Goal: Information Seeking & Learning: Learn about a topic

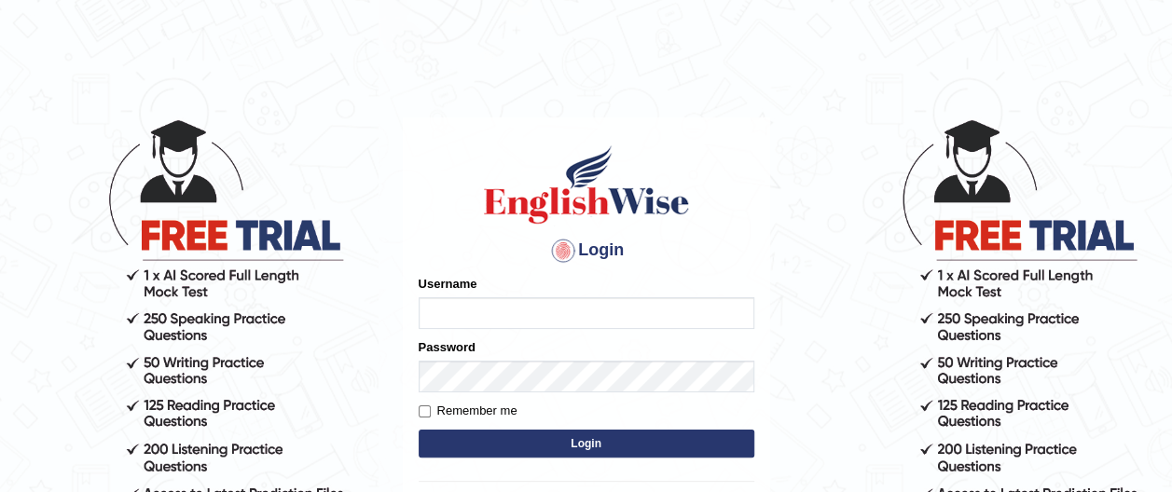
type input "francoemgineering"
click at [590, 438] on button "Login" at bounding box center [586, 444] width 336 height 28
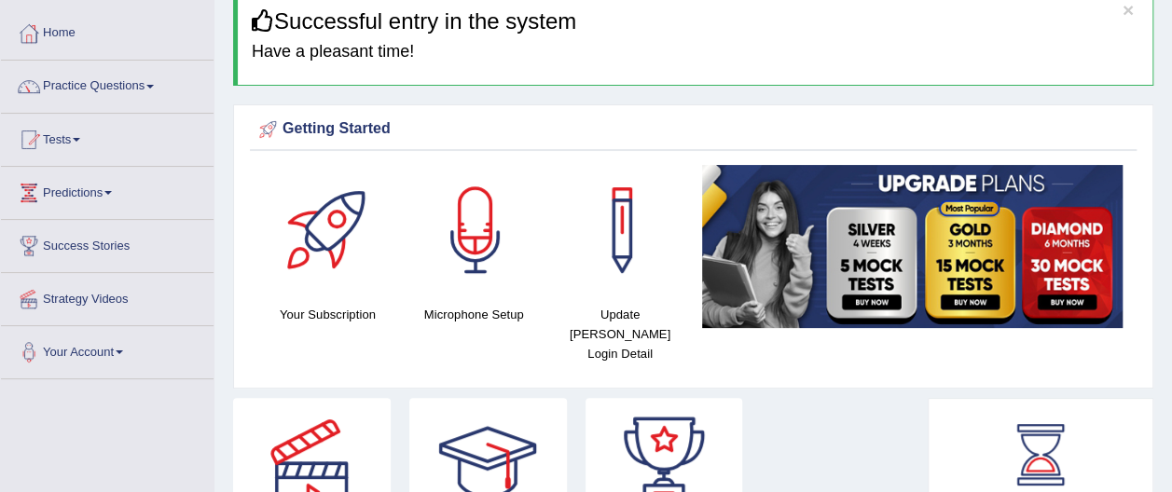
scroll to position [112, 0]
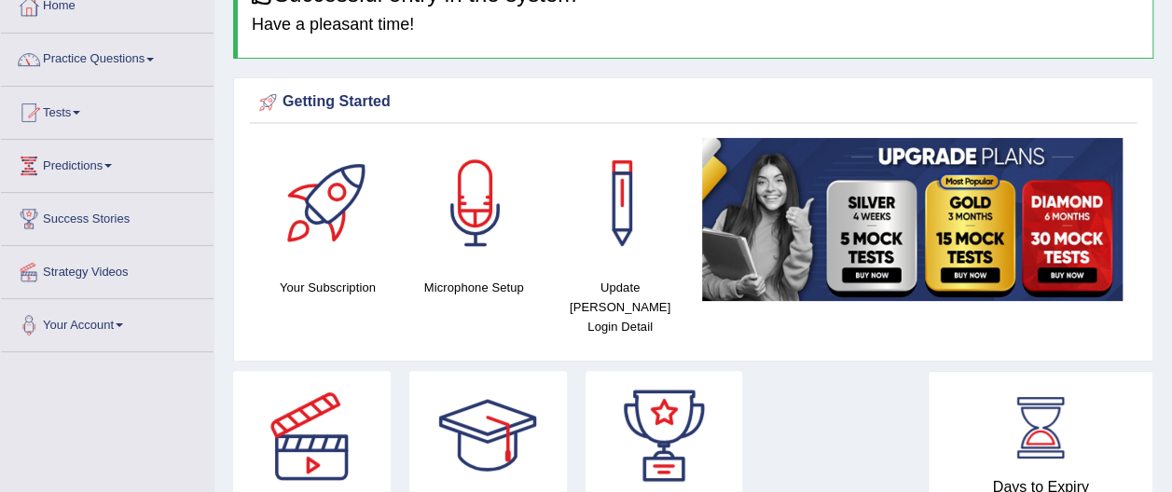
click at [154, 59] on span at bounding box center [149, 60] width 7 height 4
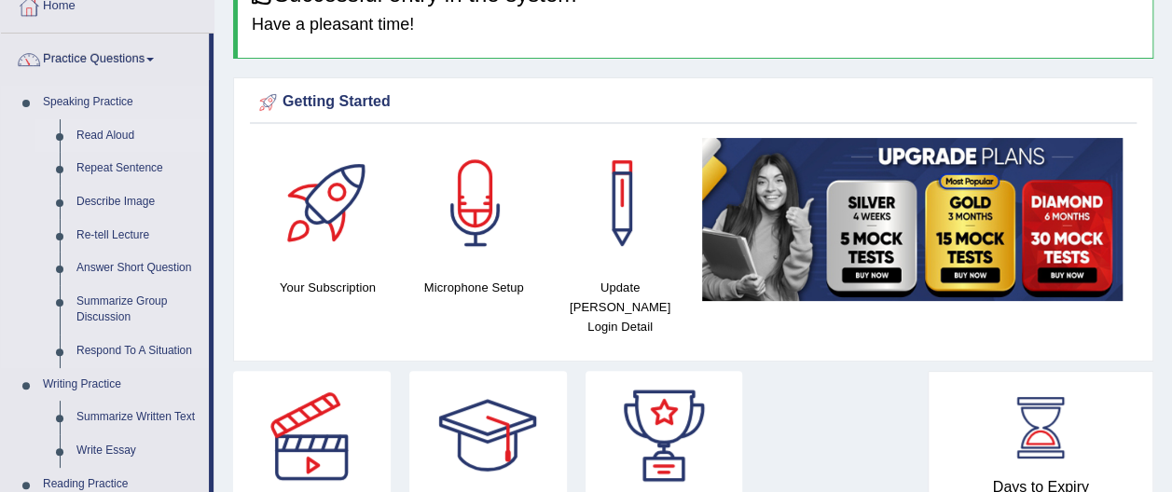
click at [144, 135] on link "Read Aloud" at bounding box center [138, 136] width 141 height 34
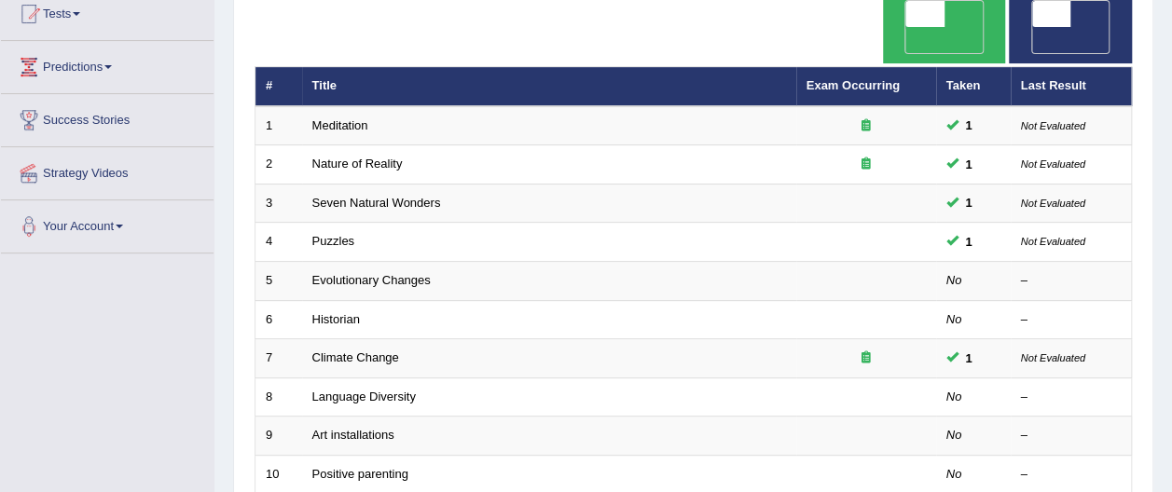
scroll to position [224, 0]
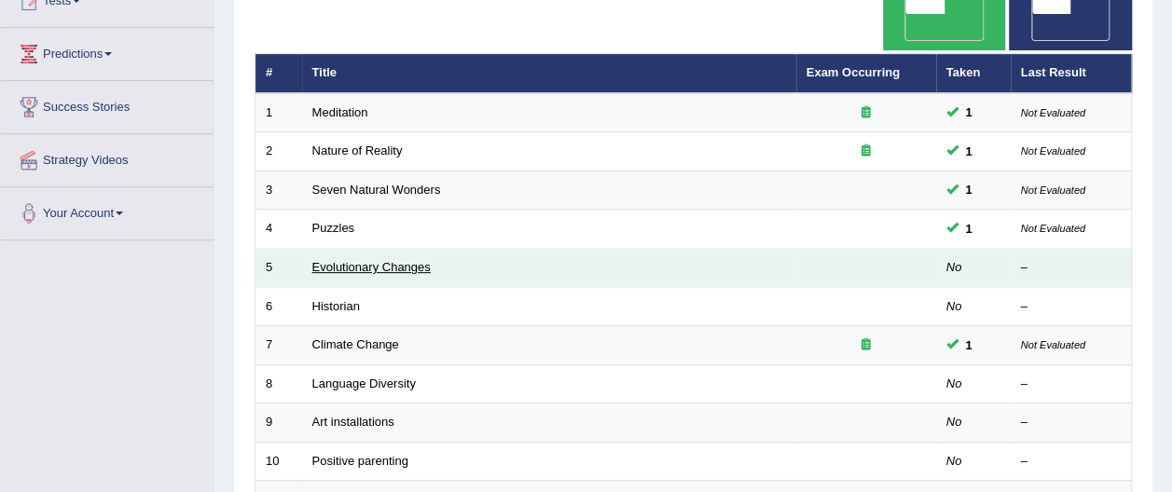
click at [364, 260] on link "Evolutionary Changes" at bounding box center [371, 267] width 118 height 14
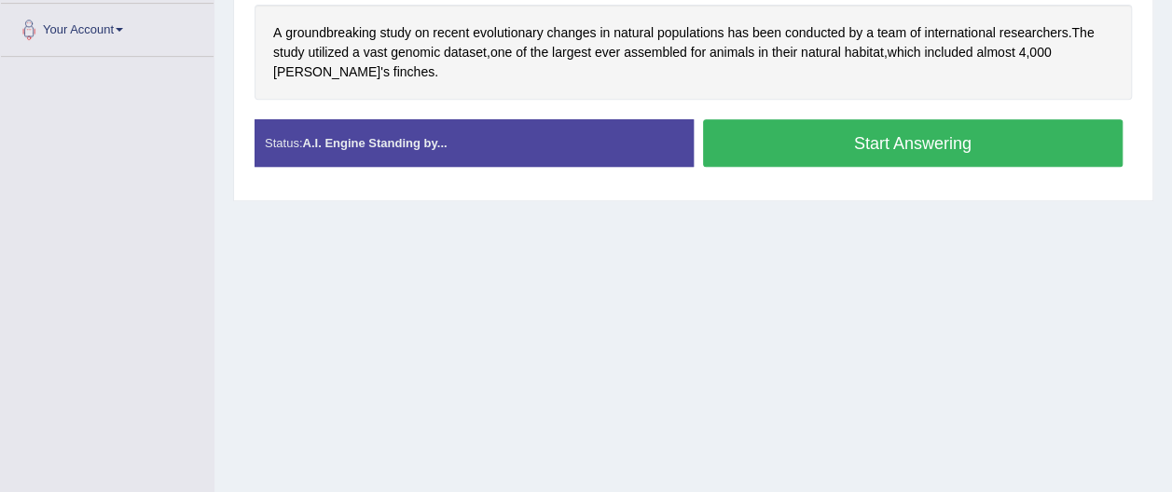
scroll to position [447, 0]
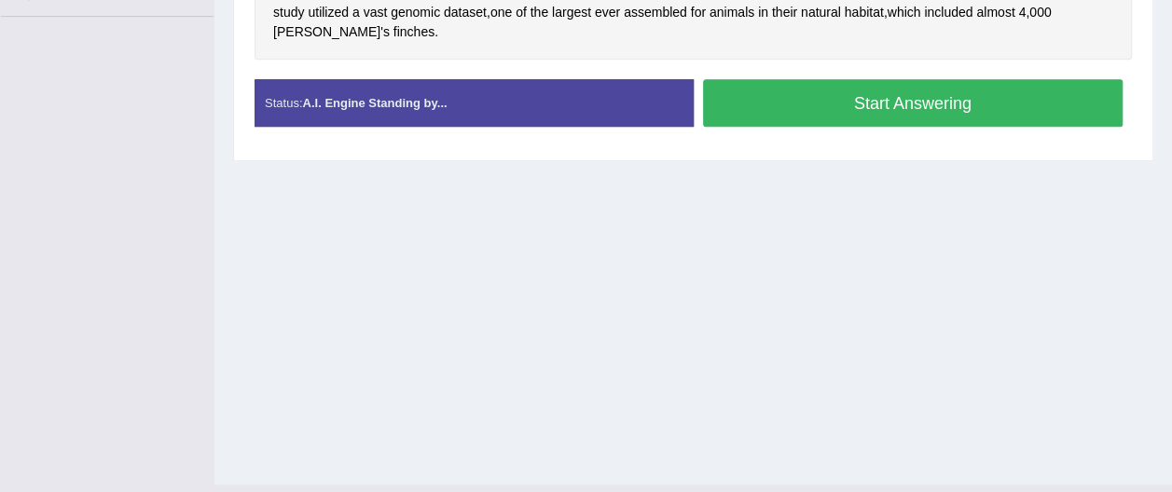
click at [371, 99] on strong "A.I. Engine Standing by..." at bounding box center [374, 103] width 144 height 14
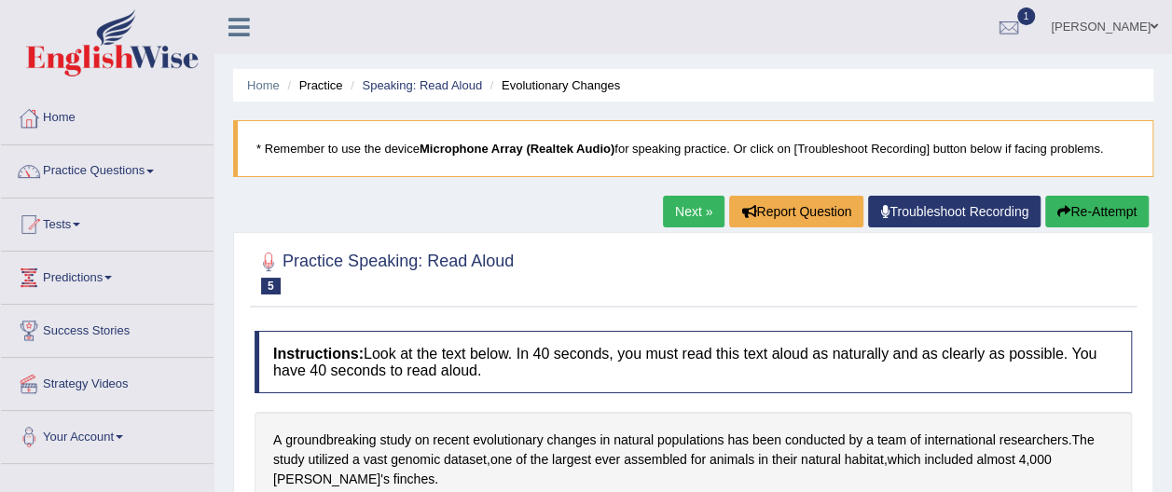
scroll to position [0, 0]
click at [153, 171] on span at bounding box center [149, 172] width 7 height 4
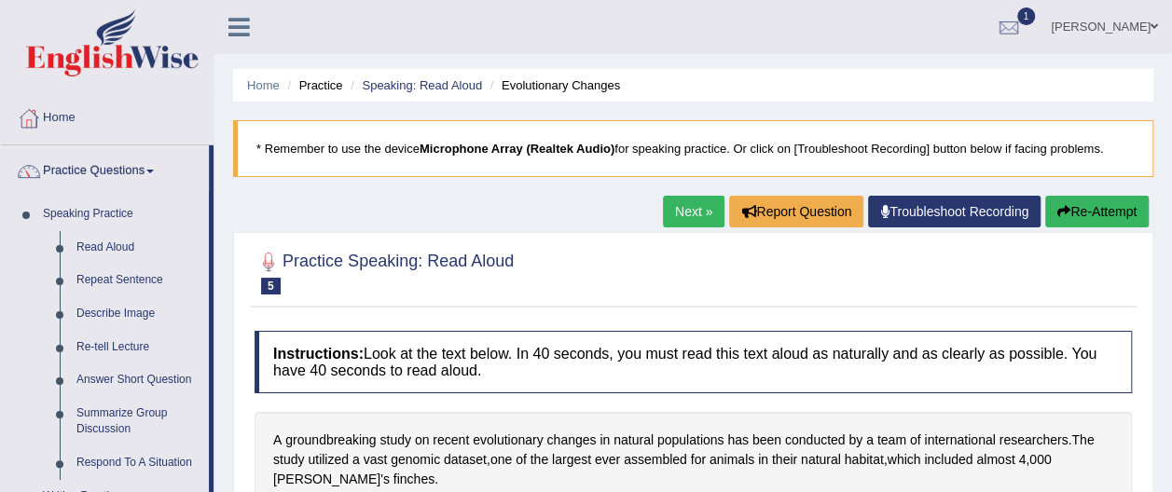
click at [928, 208] on link "Troubleshoot Recording" at bounding box center [954, 212] width 172 height 32
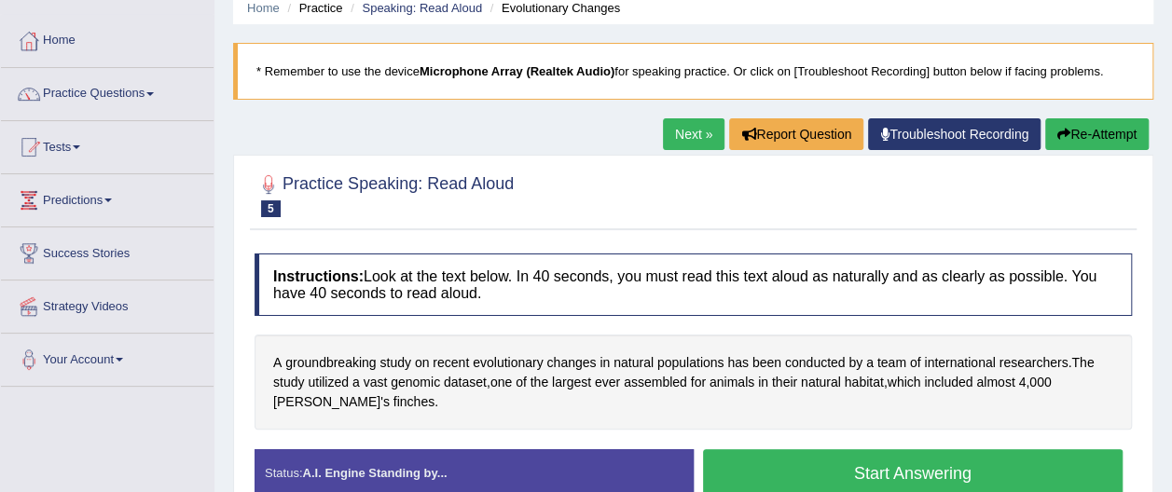
scroll to position [112, 0]
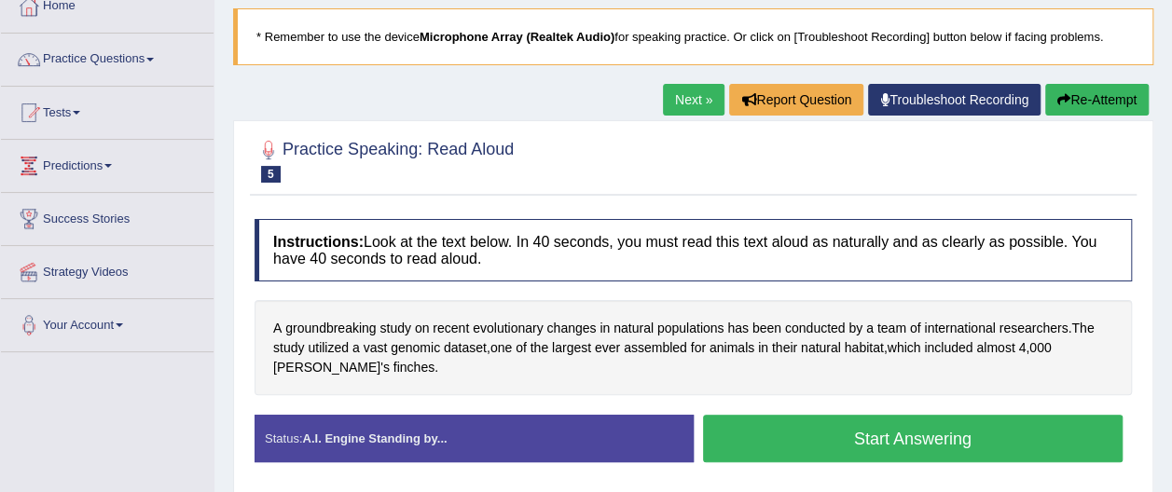
click at [930, 434] on button "Start Answering" at bounding box center [913, 439] width 420 height 48
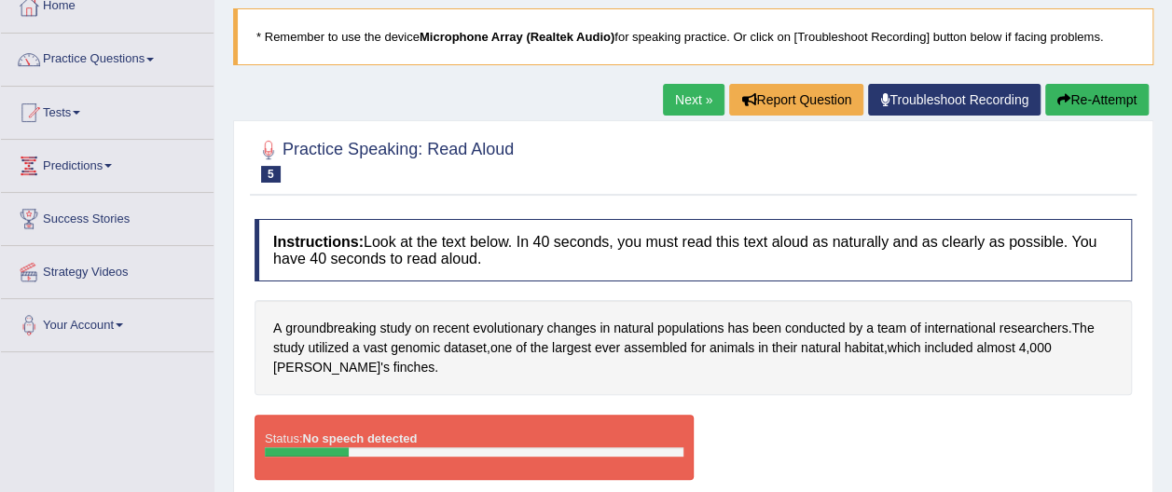
click at [1126, 90] on button "Re-Attempt" at bounding box center [1096, 100] width 103 height 32
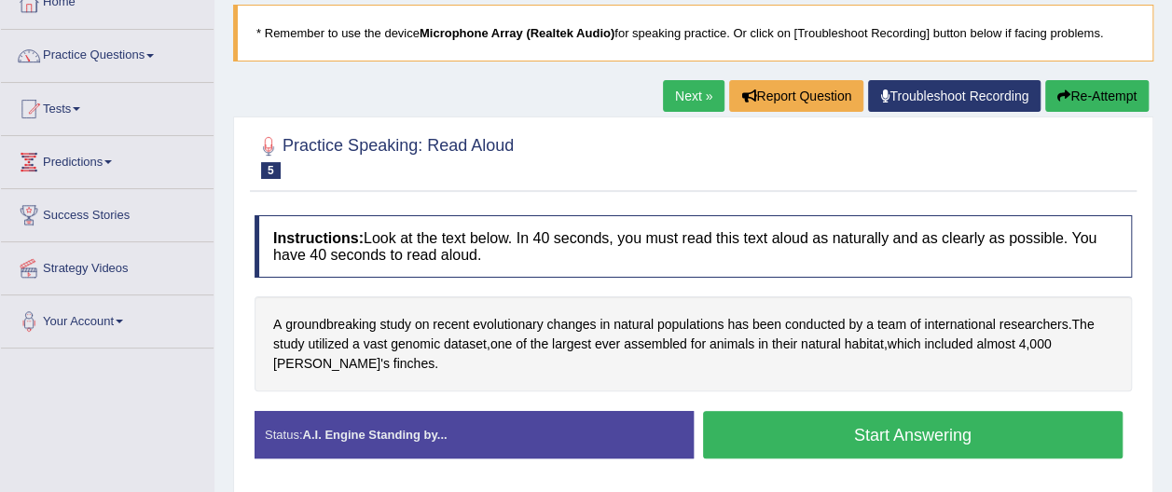
scroll to position [112, 0]
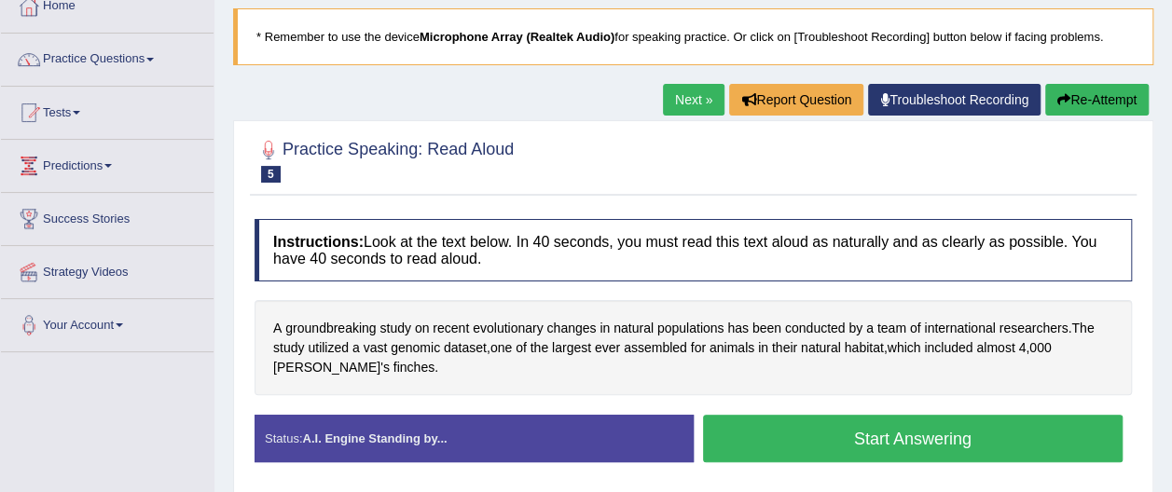
click at [850, 438] on button "Start Answering" at bounding box center [913, 439] width 420 height 48
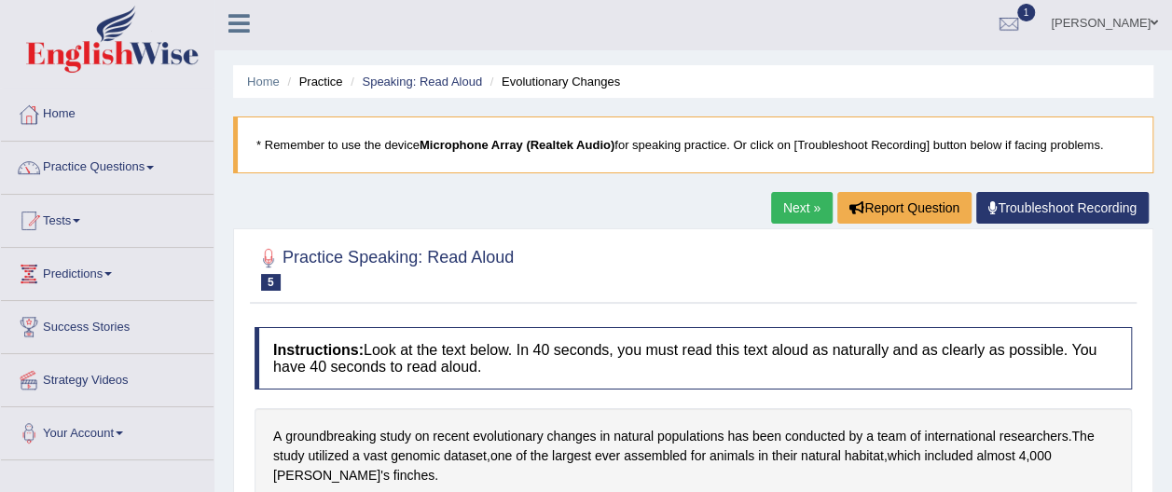
scroll to position [0, 0]
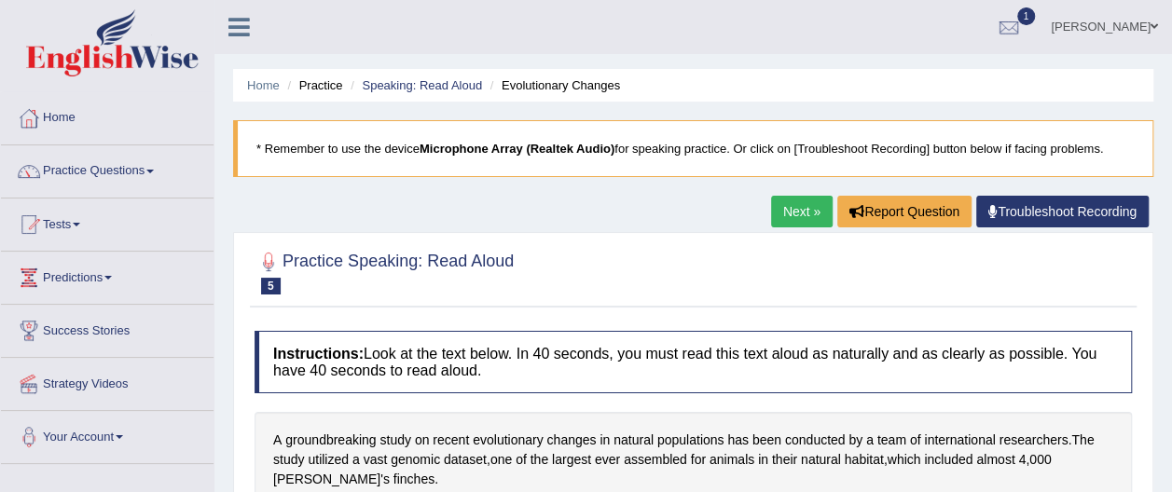
click at [802, 212] on link "Next »" at bounding box center [802, 212] width 62 height 32
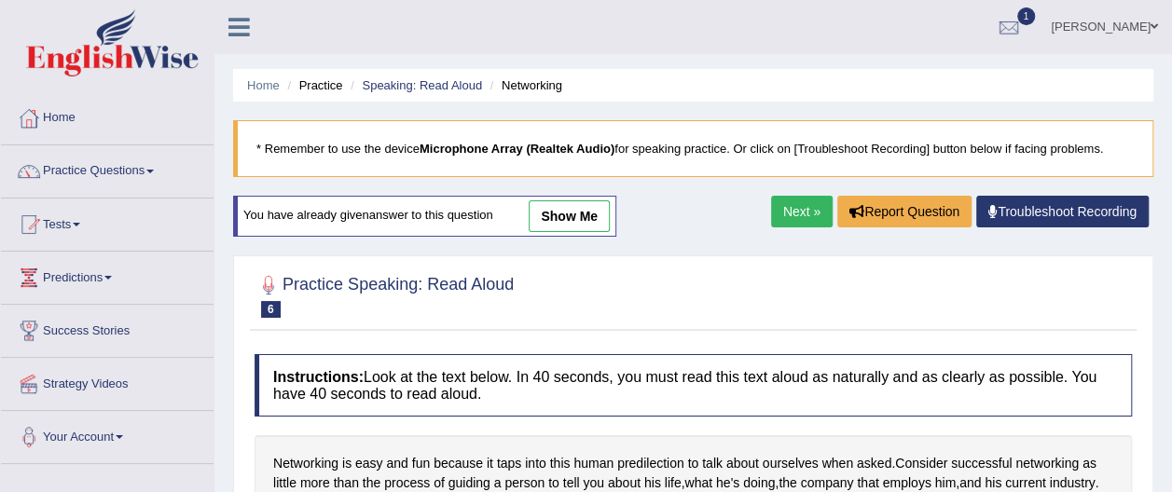
click at [153, 171] on span at bounding box center [149, 172] width 7 height 4
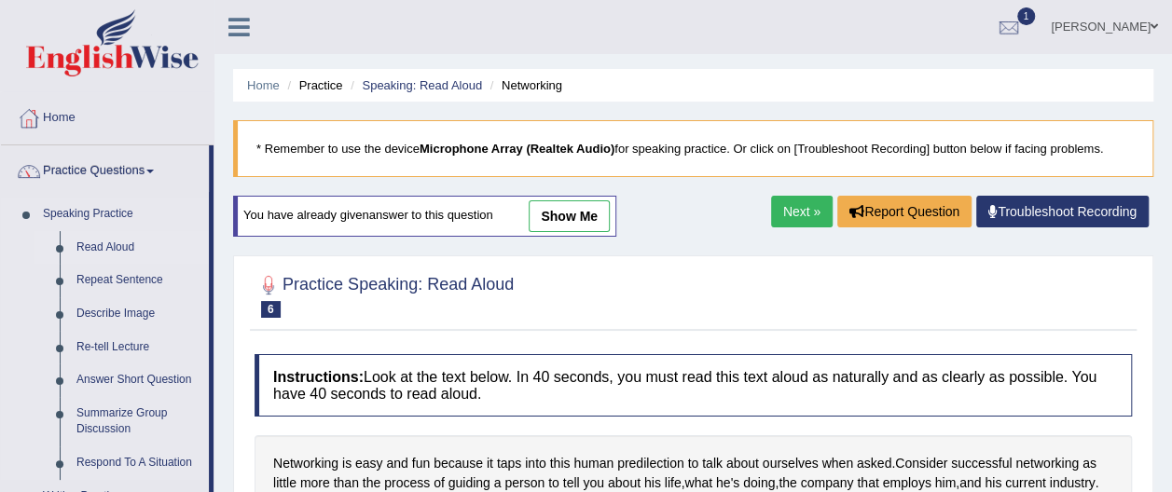
click at [130, 244] on link "Read Aloud" at bounding box center [138, 248] width 141 height 34
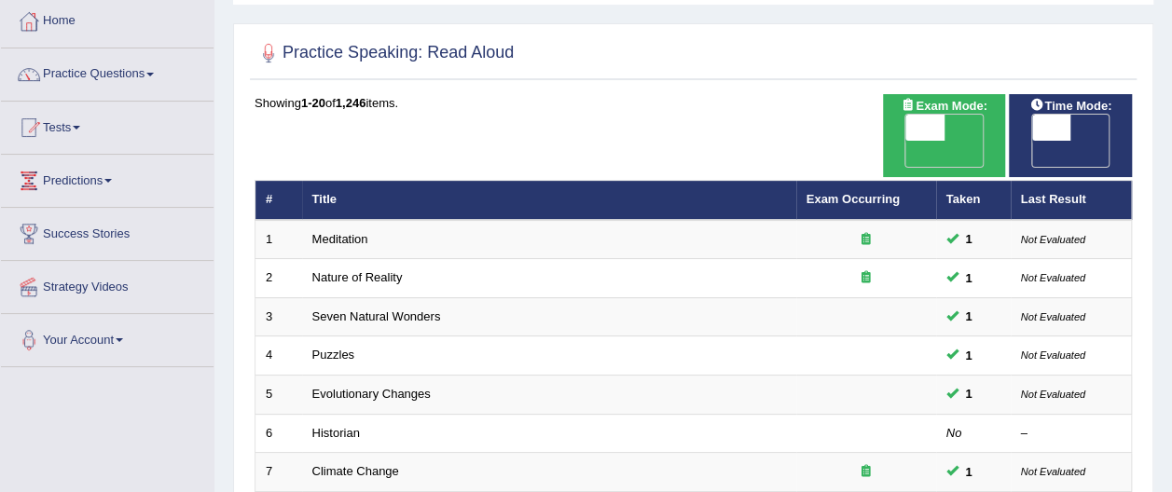
scroll to position [112, 0]
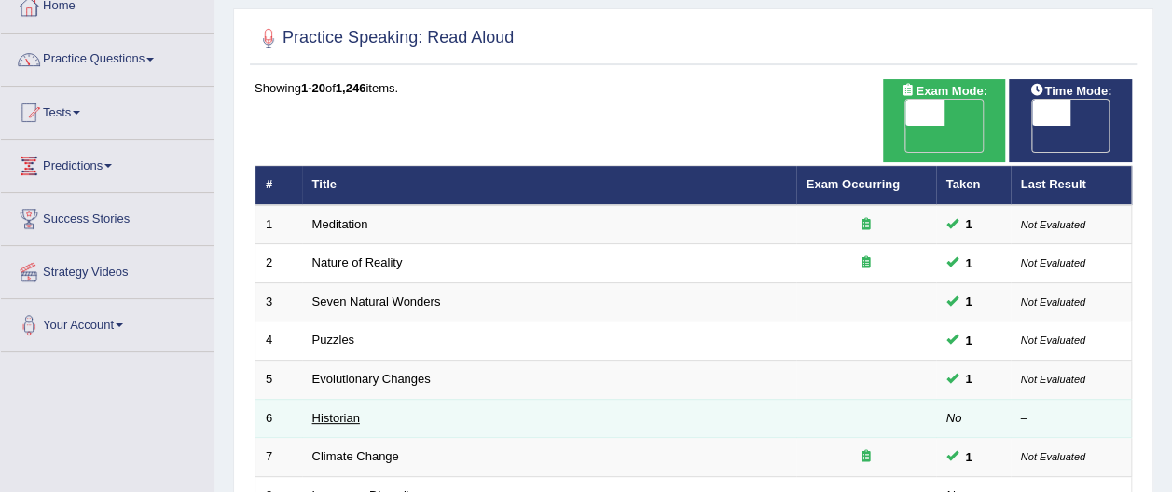
click at [343, 411] on link "Historian" at bounding box center [336, 418] width 48 height 14
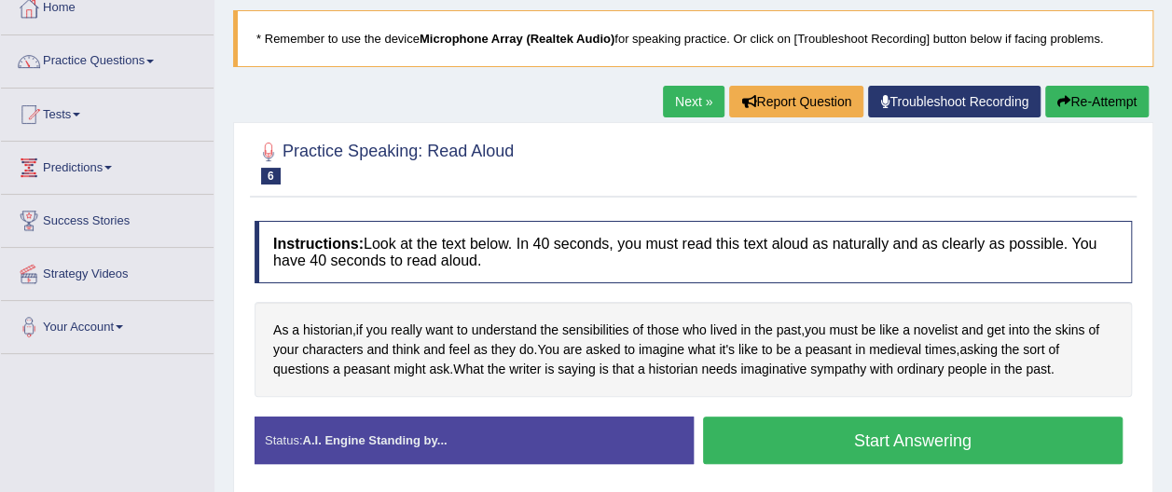
scroll to position [112, 0]
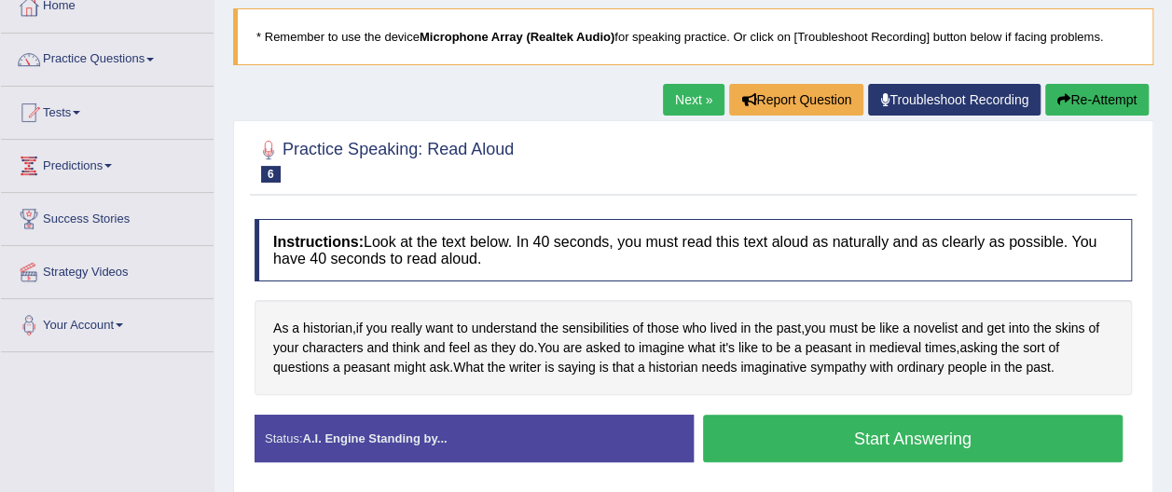
click at [901, 432] on button "Start Answering" at bounding box center [913, 439] width 420 height 48
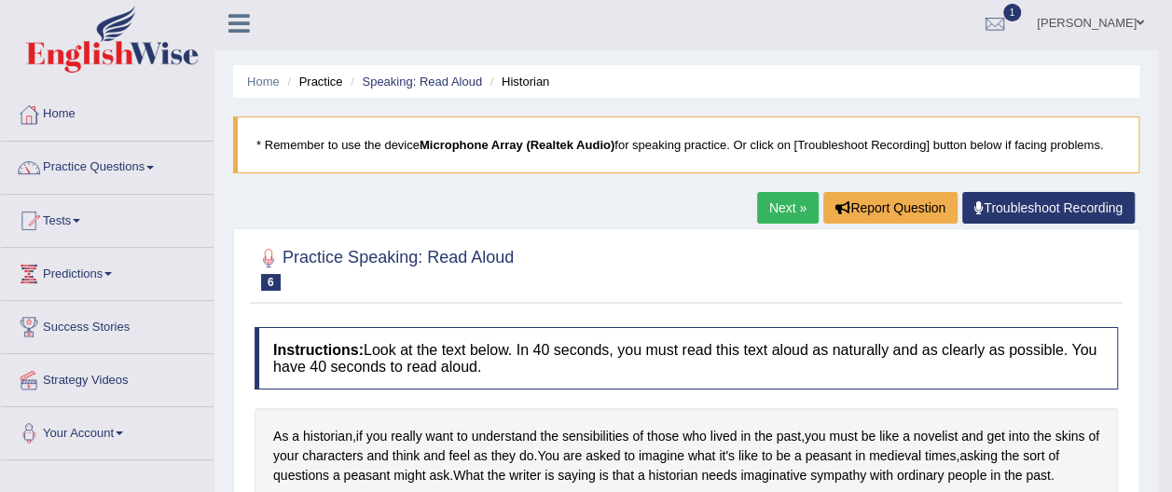
scroll to position [0, 0]
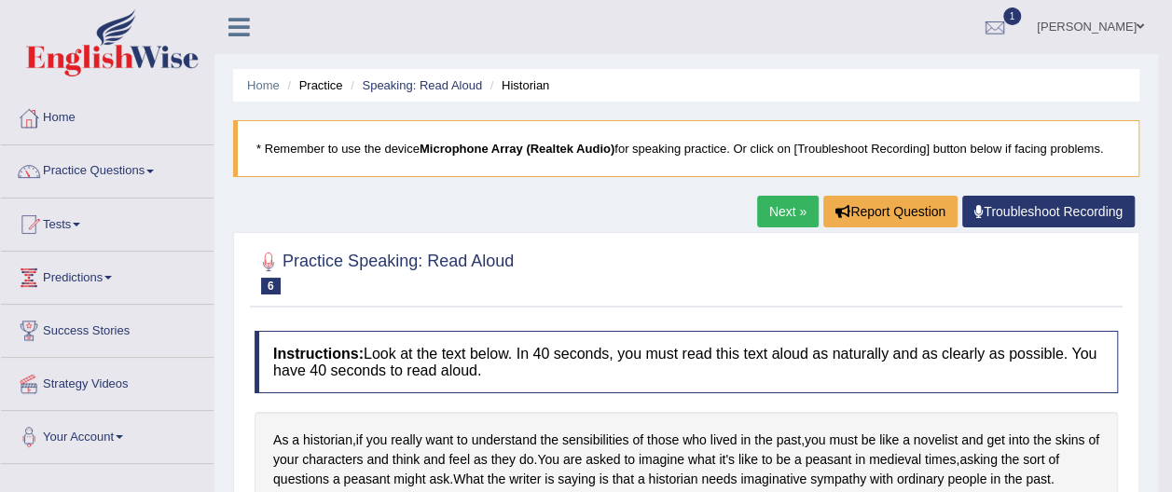
click at [803, 203] on link "Next »" at bounding box center [788, 212] width 62 height 32
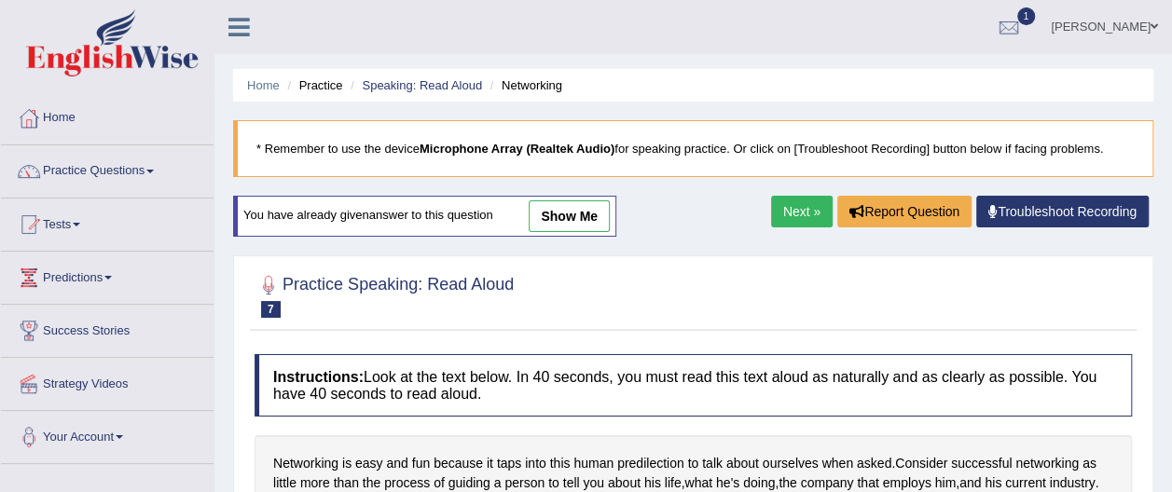
click at [805, 213] on link "Next »" at bounding box center [802, 212] width 62 height 32
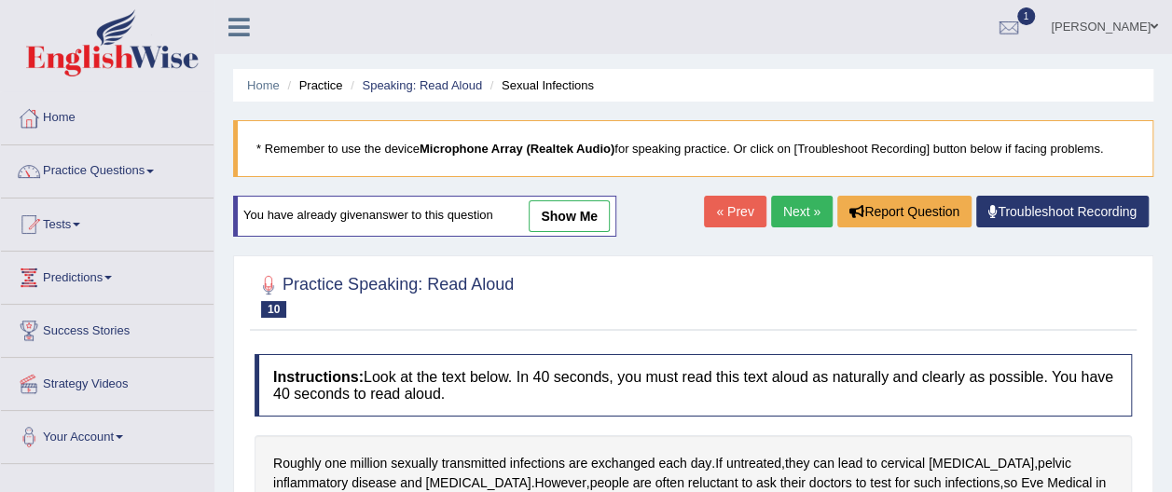
click at [805, 213] on link "Next »" at bounding box center [802, 212] width 62 height 32
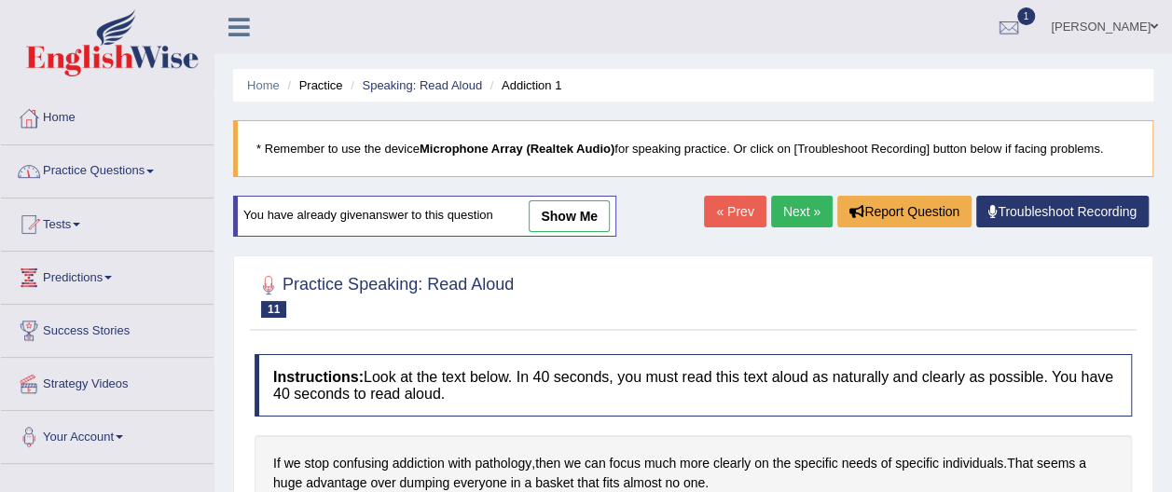
click at [154, 170] on span at bounding box center [149, 172] width 7 height 4
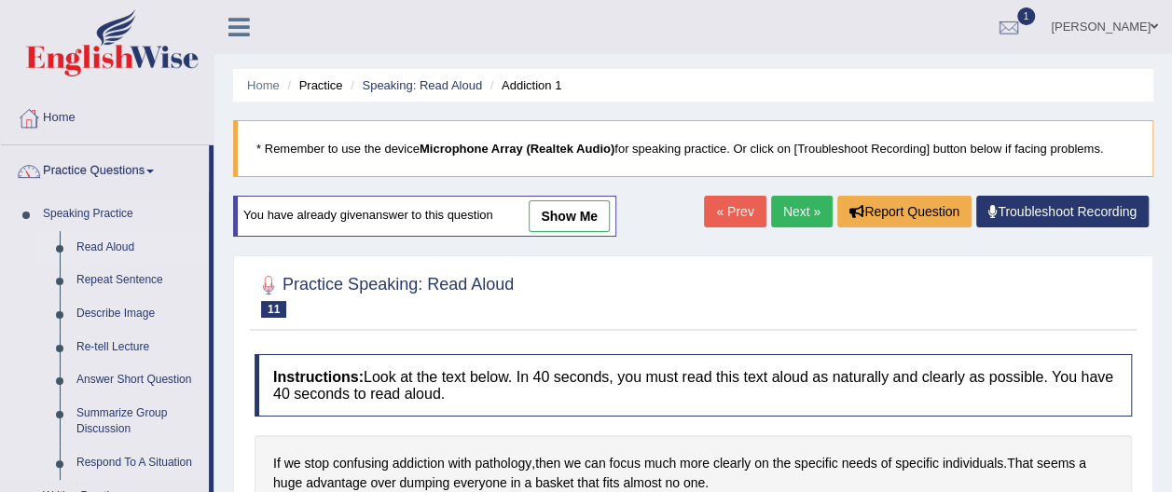
click at [134, 246] on link "Read Aloud" at bounding box center [138, 248] width 141 height 34
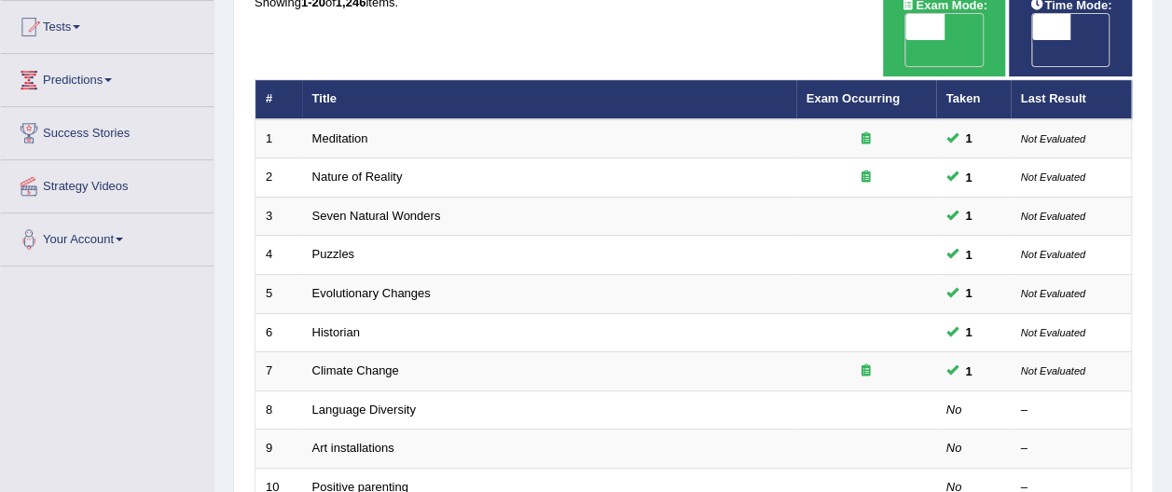
scroll to position [211, 0]
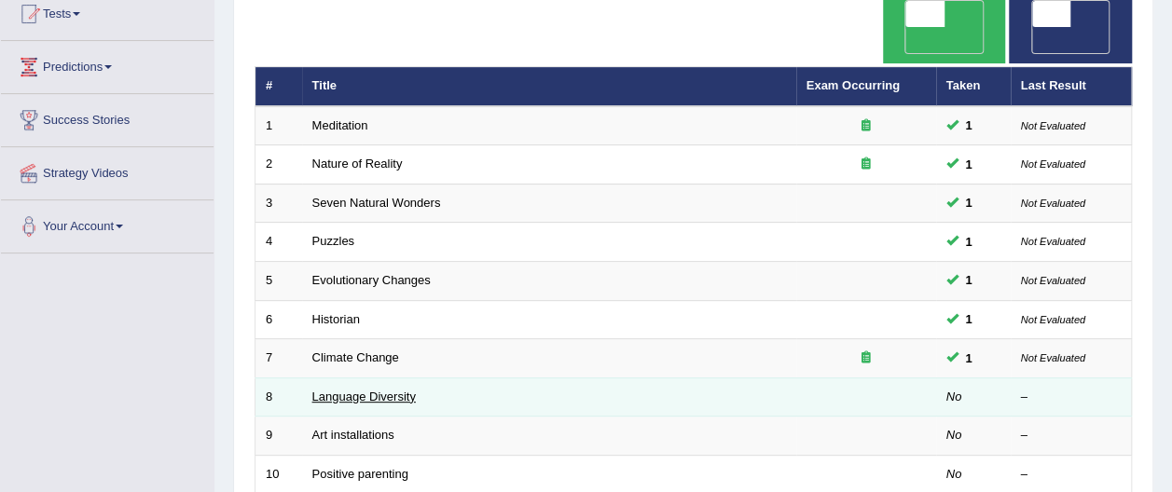
click at [371, 390] on link "Language Diversity" at bounding box center [363, 397] width 103 height 14
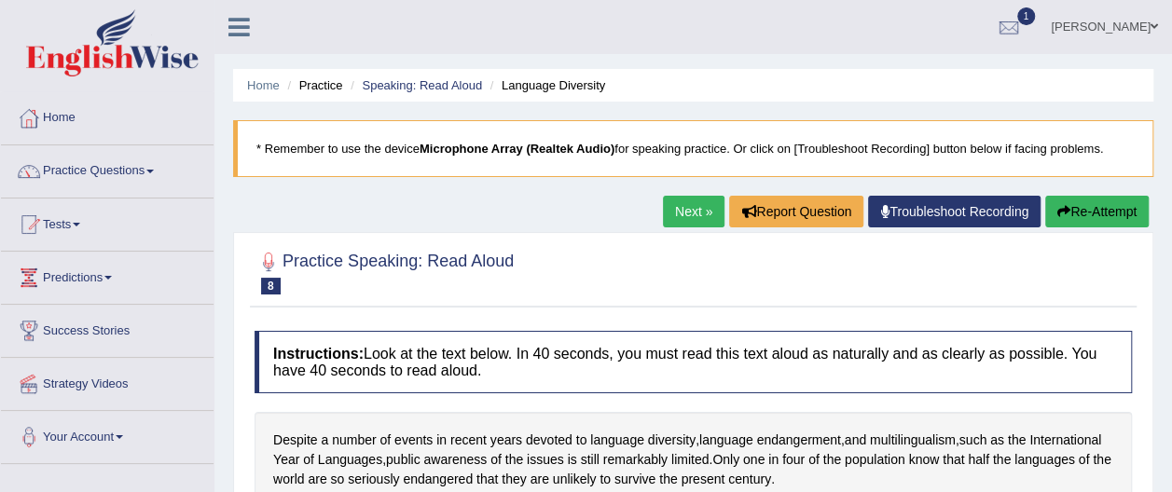
click at [154, 171] on span at bounding box center [149, 172] width 7 height 4
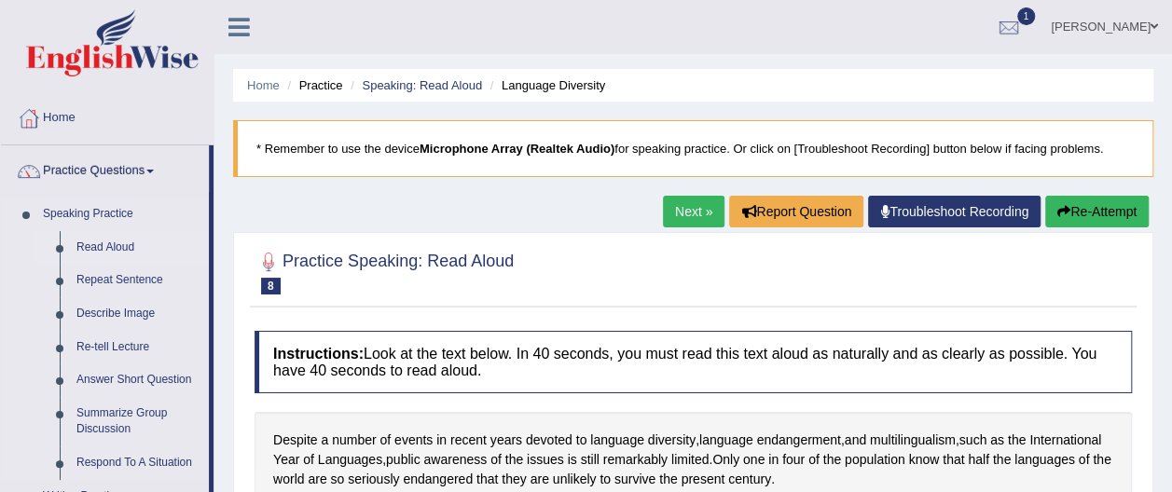
click at [141, 242] on link "Read Aloud" at bounding box center [138, 248] width 141 height 34
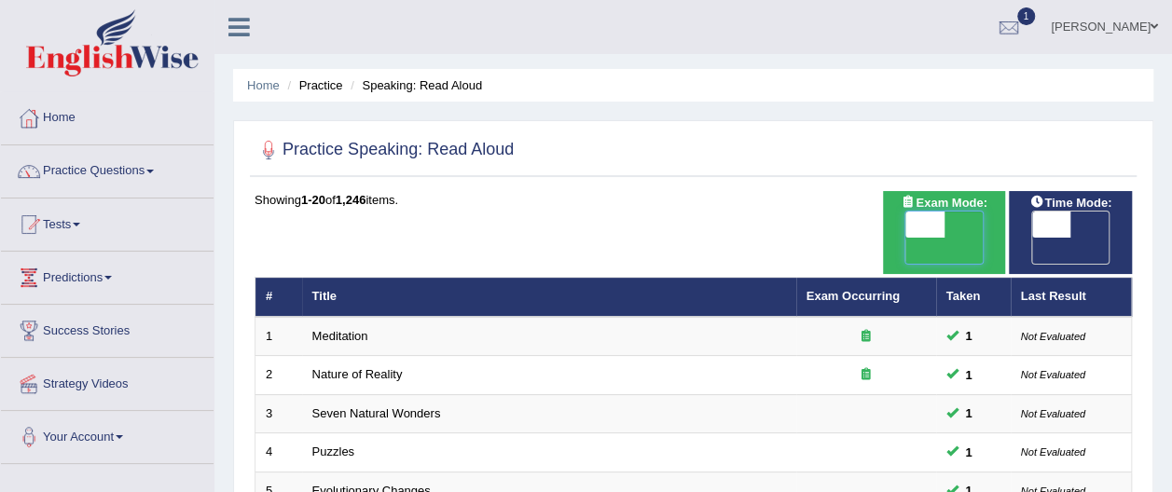
click at [928, 226] on span at bounding box center [925, 225] width 39 height 26
click at [928, 226] on span at bounding box center [924, 225] width 39 height 26
checkbox input "true"
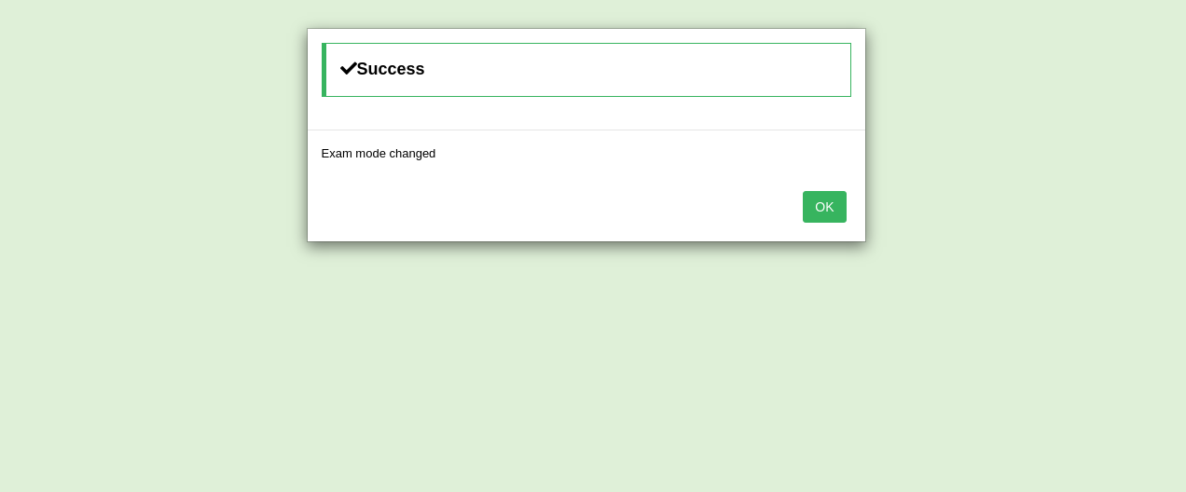
click at [825, 206] on button "OK" at bounding box center [823, 207] width 43 height 32
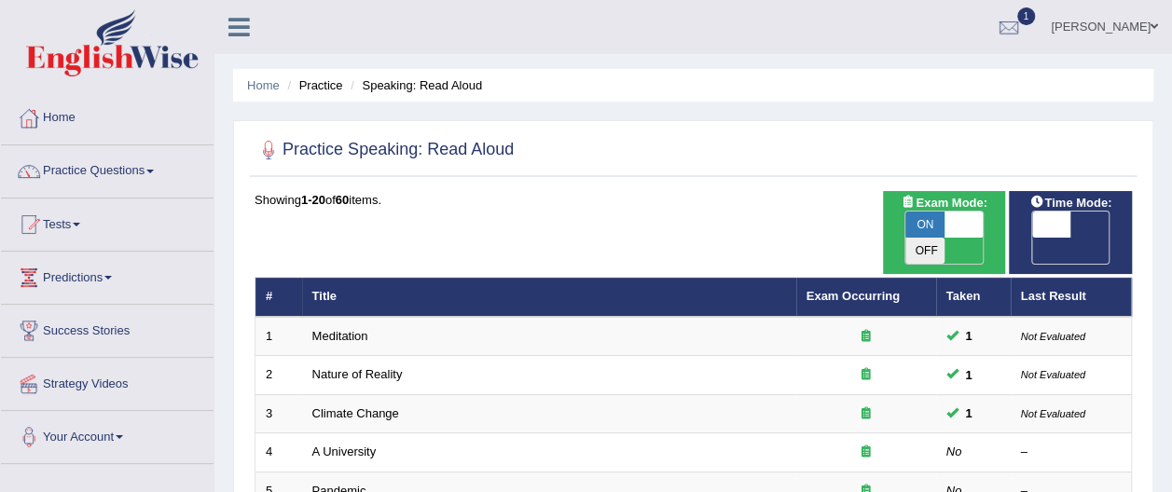
click at [1040, 222] on span at bounding box center [1051, 225] width 39 height 26
checkbox input "true"
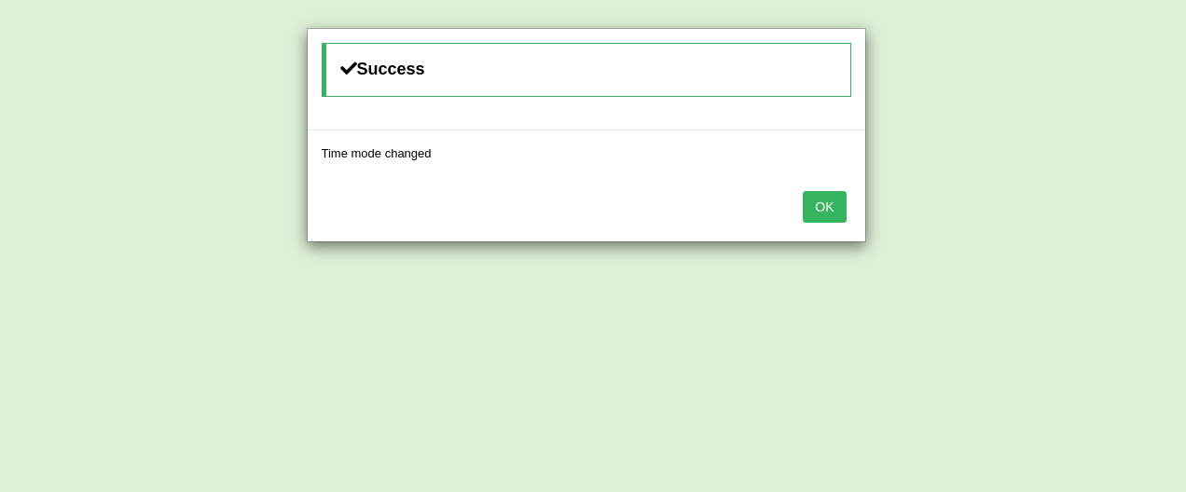
click at [832, 202] on button "OK" at bounding box center [823, 207] width 43 height 32
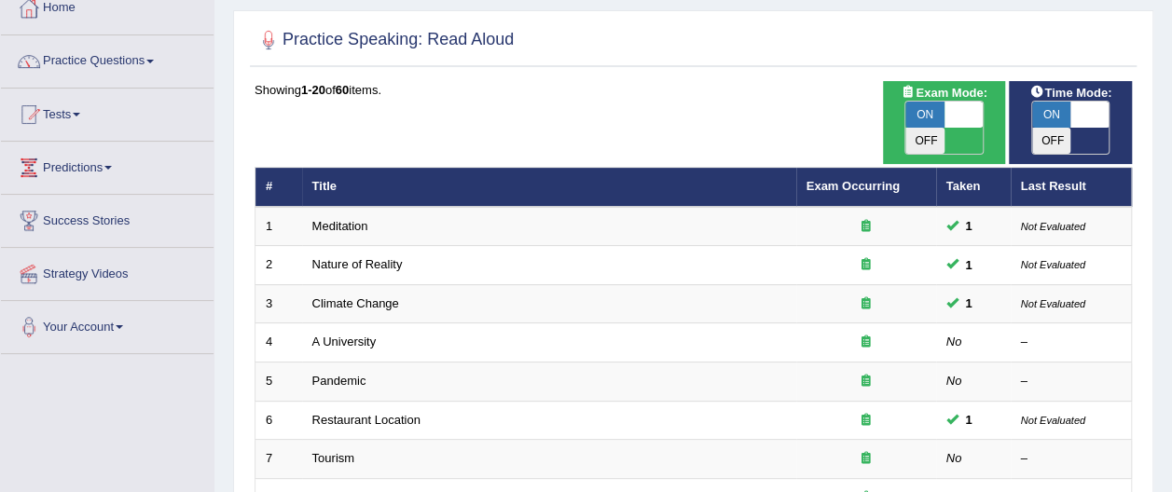
scroll to position [112, 0]
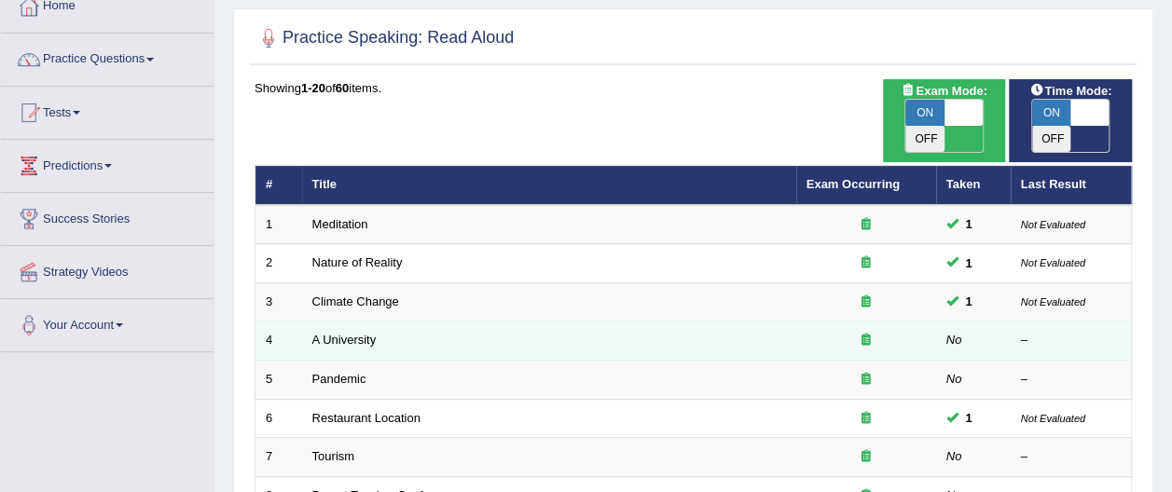
click at [375, 322] on td "A University" at bounding box center [549, 341] width 494 height 39
click at [364, 333] on link "A University" at bounding box center [344, 340] width 64 height 14
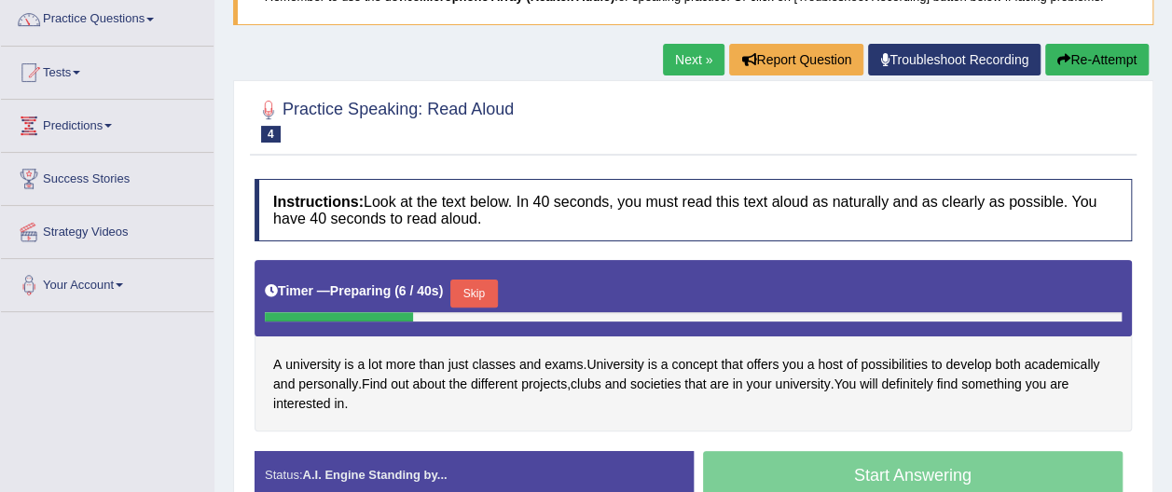
scroll to position [186, 0]
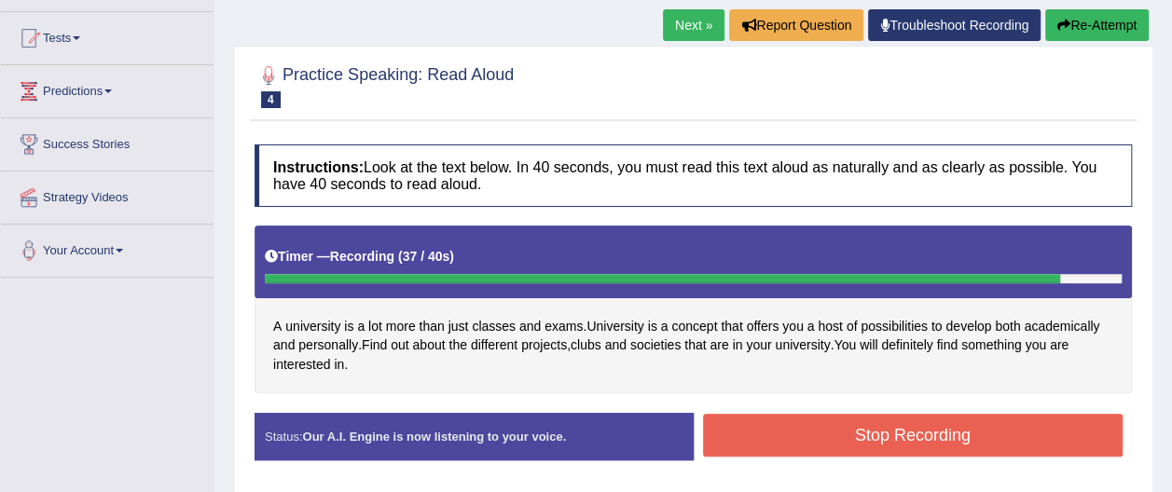
click at [1034, 419] on button "Stop Recording" at bounding box center [913, 435] width 420 height 43
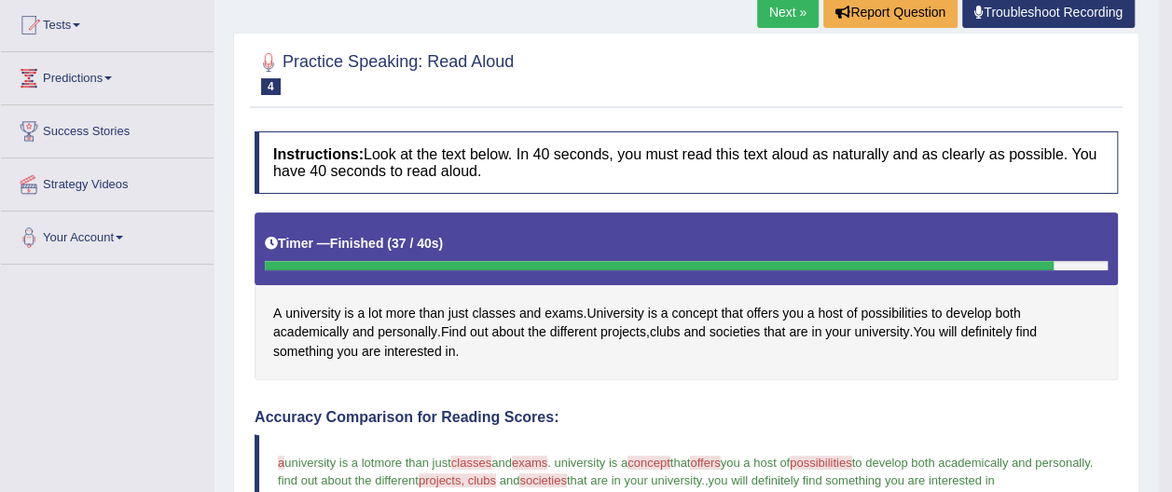
scroll to position [199, 0]
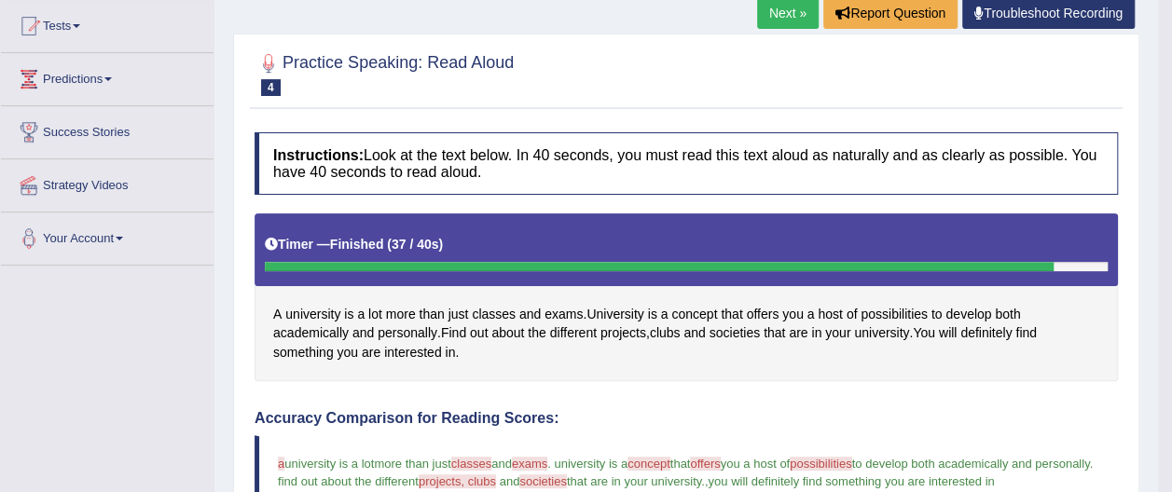
click at [796, 7] on link "Next »" at bounding box center [788, 13] width 62 height 32
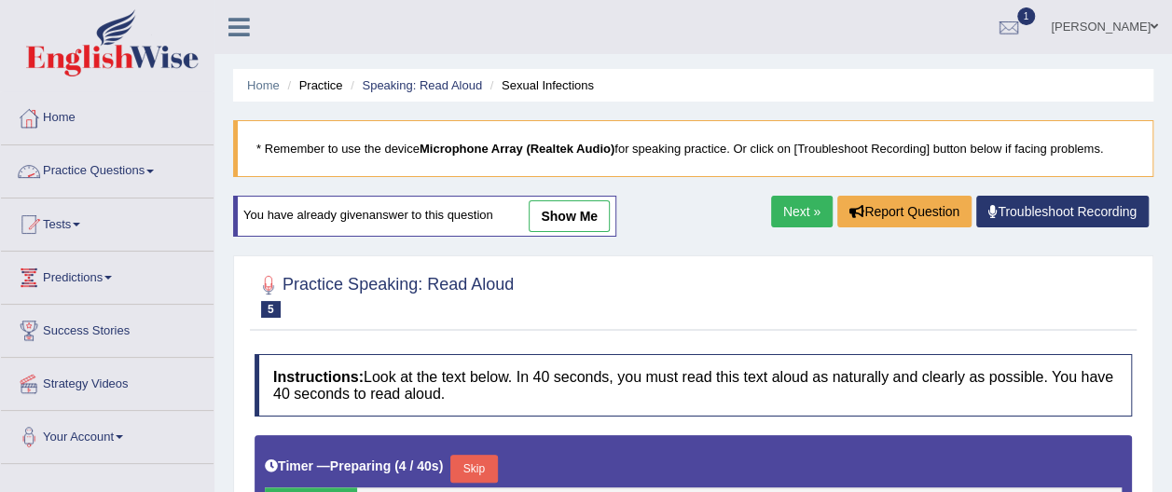
click at [154, 168] on link "Practice Questions" at bounding box center [107, 168] width 213 height 47
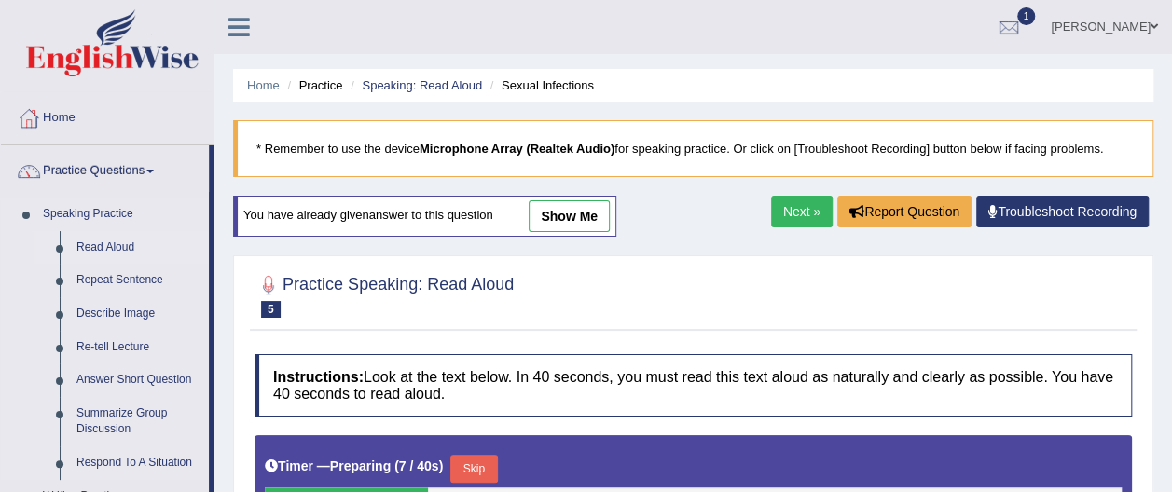
click at [147, 246] on link "Read Aloud" at bounding box center [138, 248] width 141 height 34
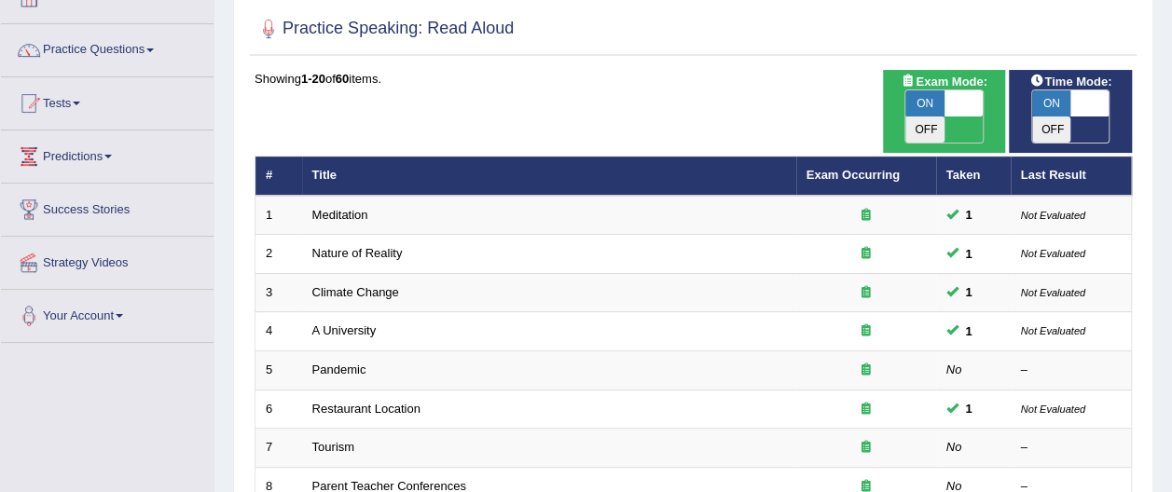
scroll to position [149, 0]
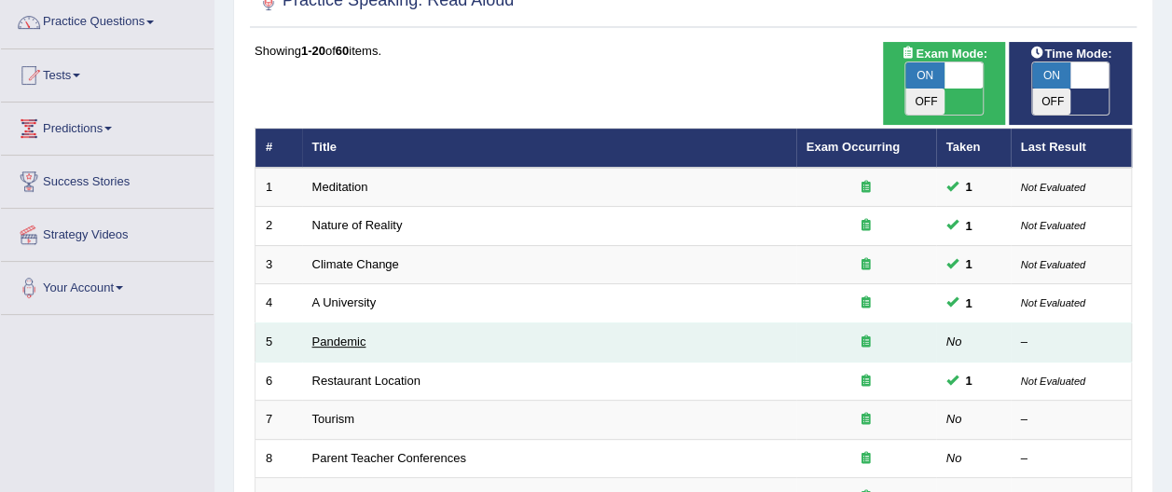
click at [336, 335] on link "Pandemic" at bounding box center [339, 342] width 54 height 14
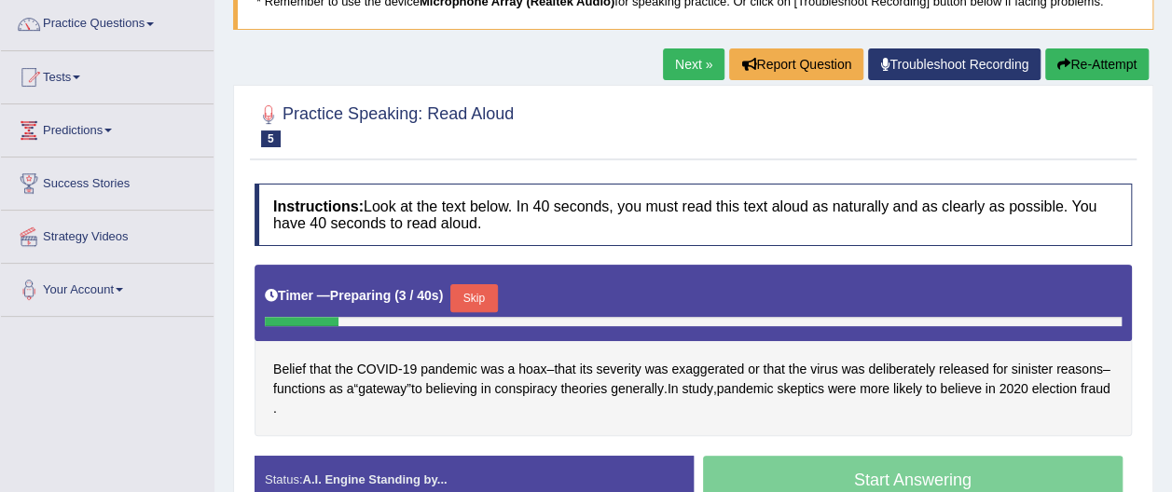
scroll to position [149, 0]
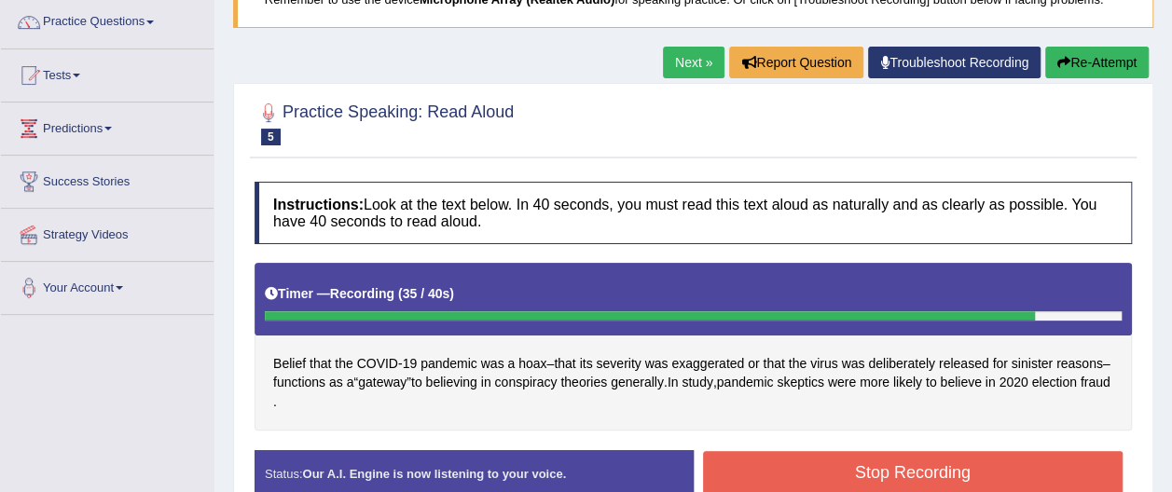
click at [1096, 472] on button "Stop Recording" at bounding box center [913, 472] width 420 height 43
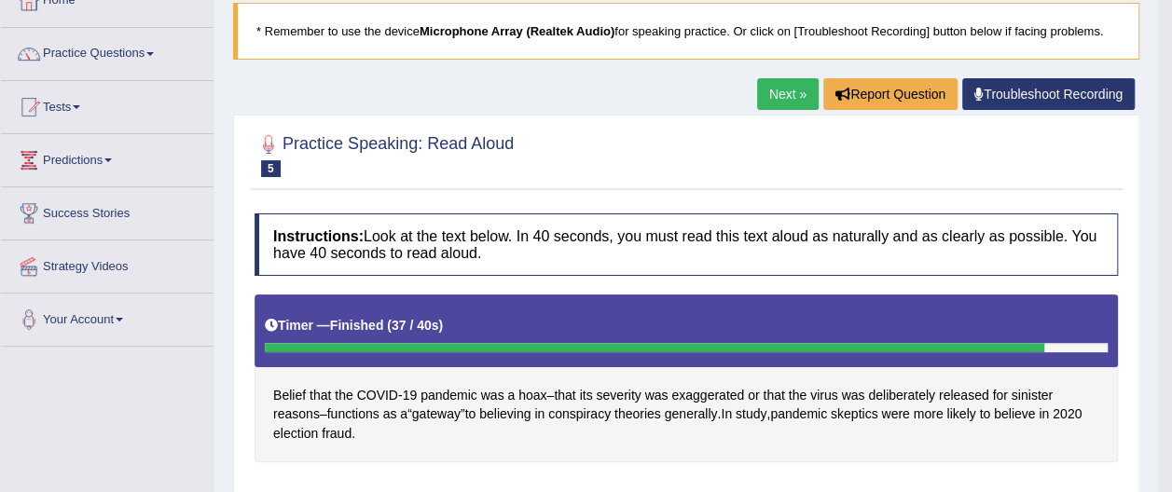
scroll to position [112, 0]
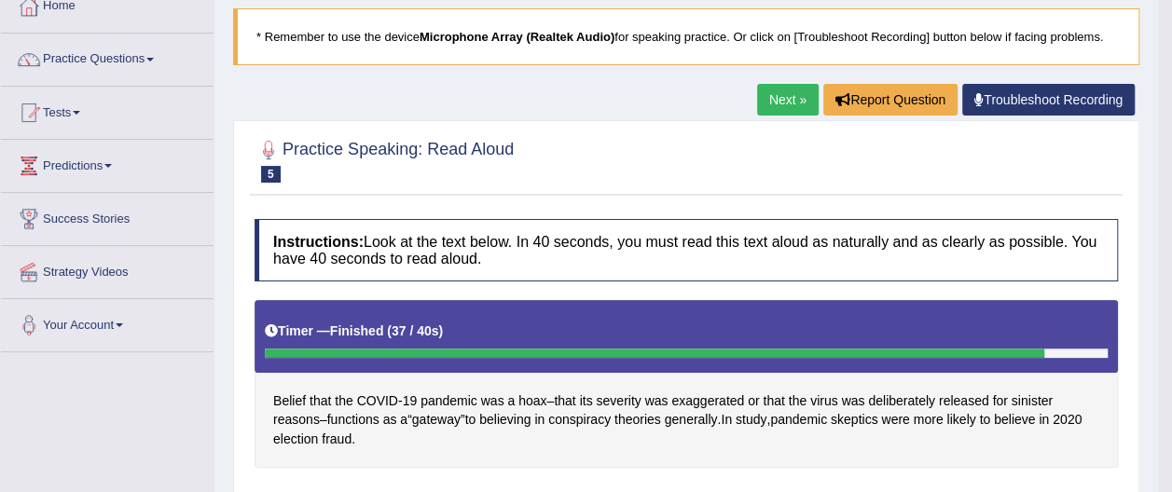
click at [789, 95] on link "Next »" at bounding box center [788, 100] width 62 height 32
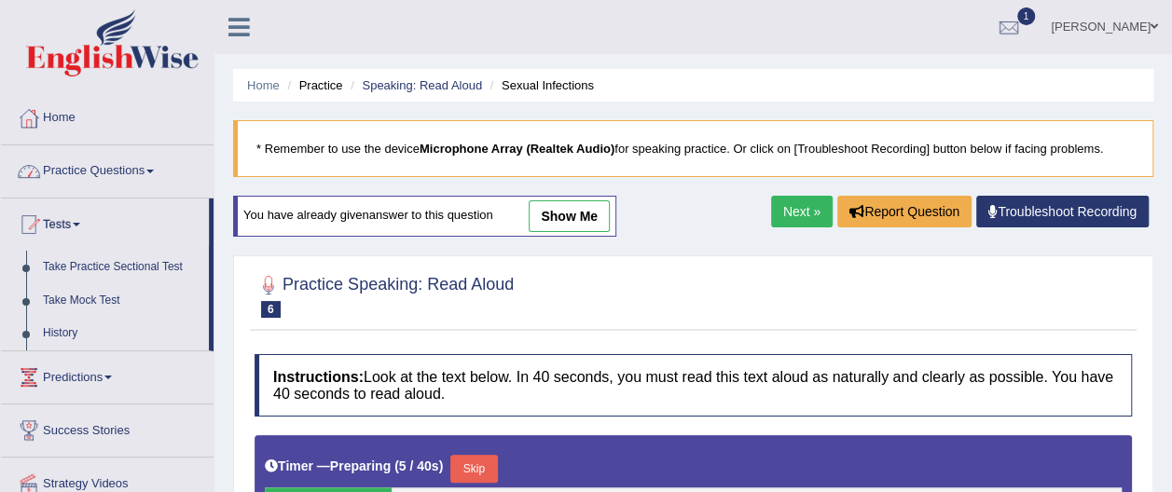
click at [152, 173] on link "Practice Questions" at bounding box center [107, 168] width 213 height 47
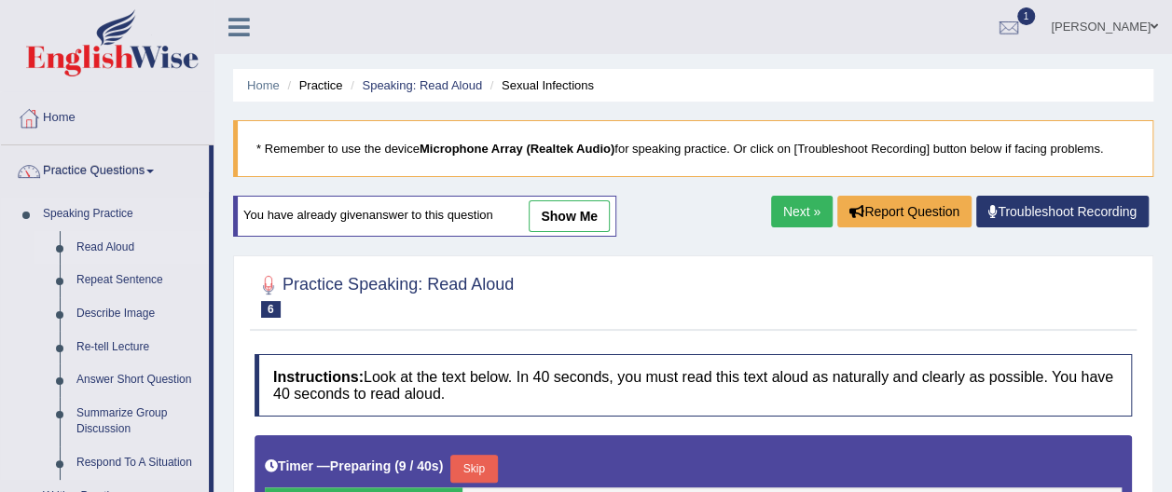
click at [144, 247] on link "Read Aloud" at bounding box center [138, 248] width 141 height 34
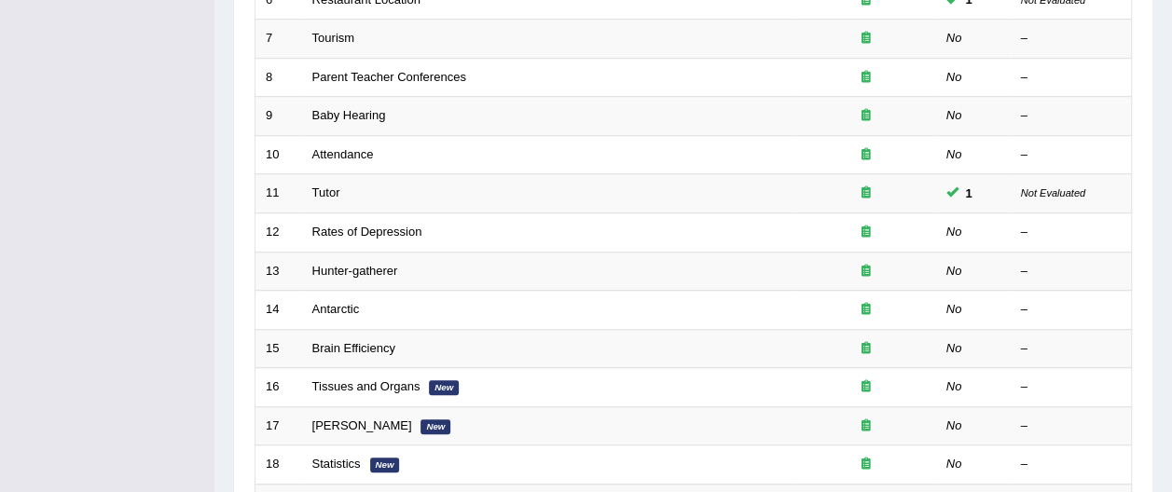
scroll to position [534, 0]
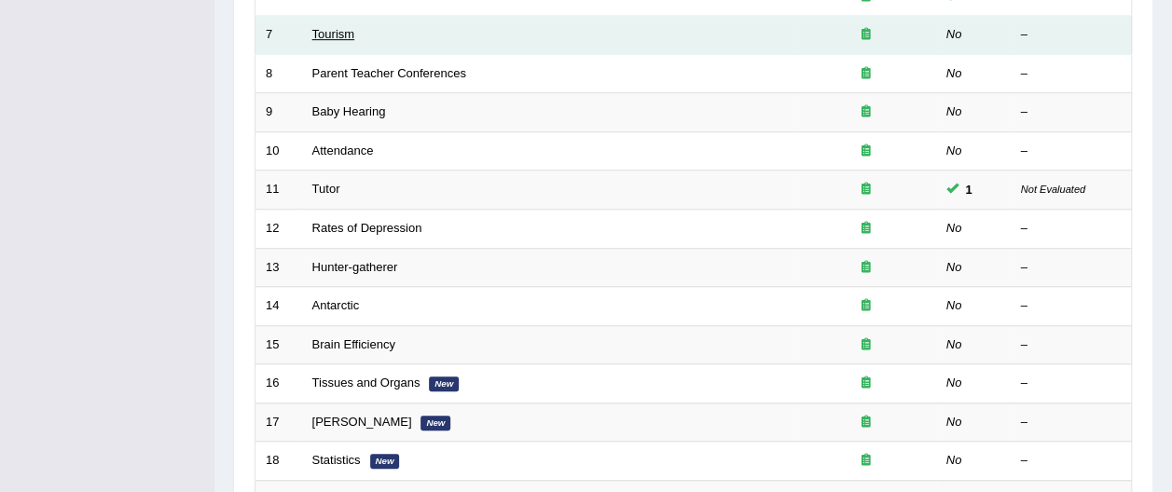
click at [343, 27] on link "Tourism" at bounding box center [333, 34] width 43 height 14
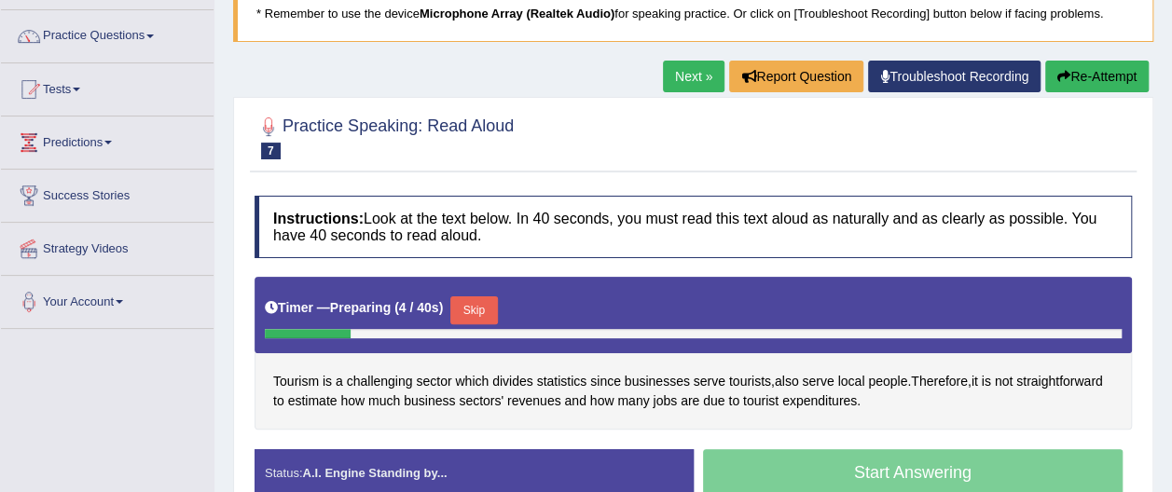
scroll to position [149, 0]
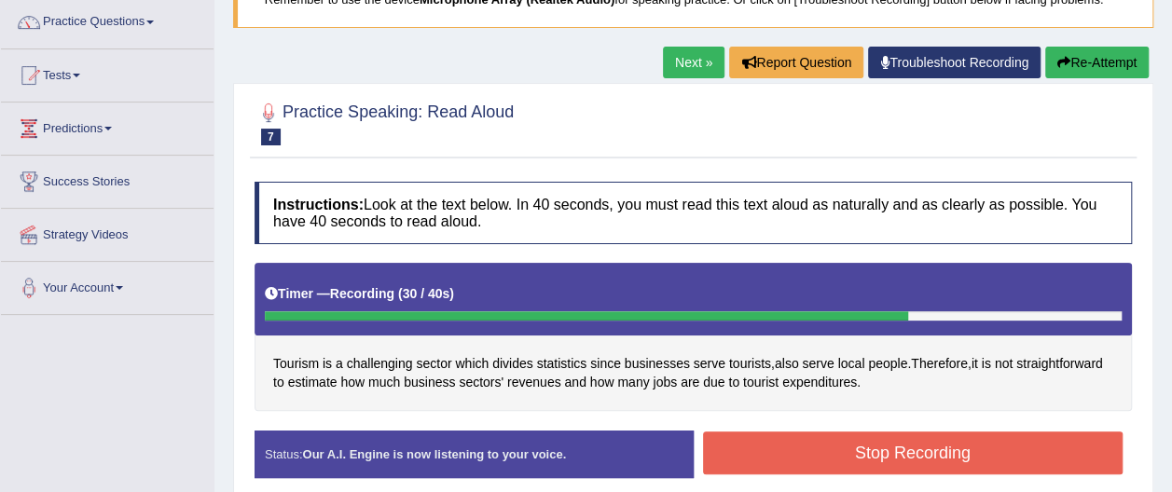
click at [1077, 459] on button "Stop Recording" at bounding box center [913, 453] width 420 height 43
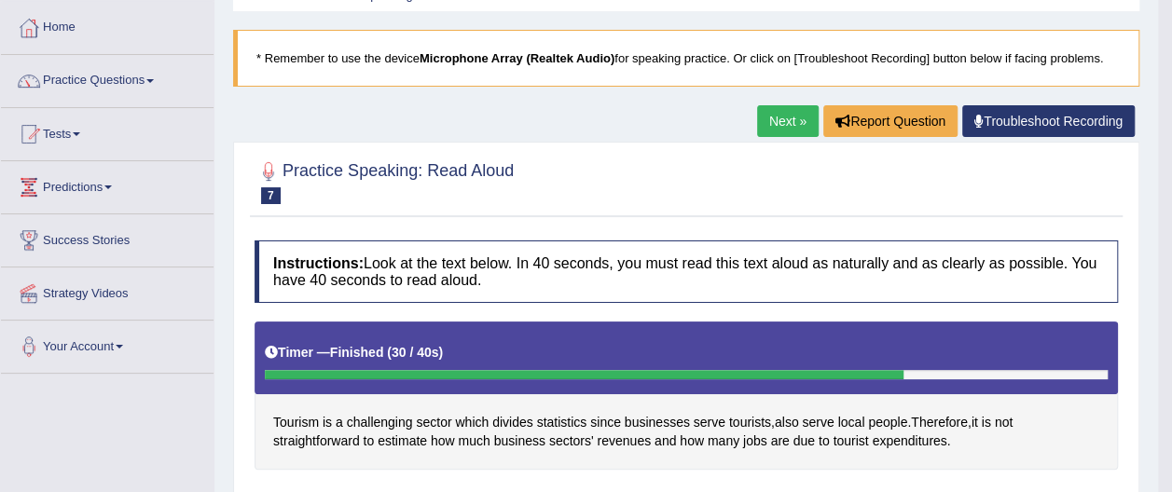
scroll to position [49, 0]
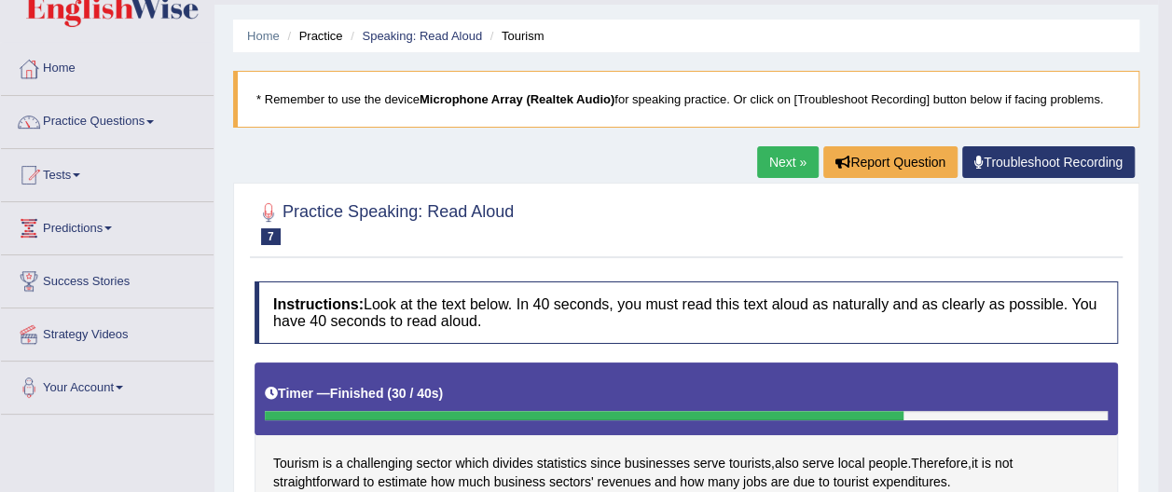
click at [794, 164] on link "Next »" at bounding box center [788, 162] width 62 height 32
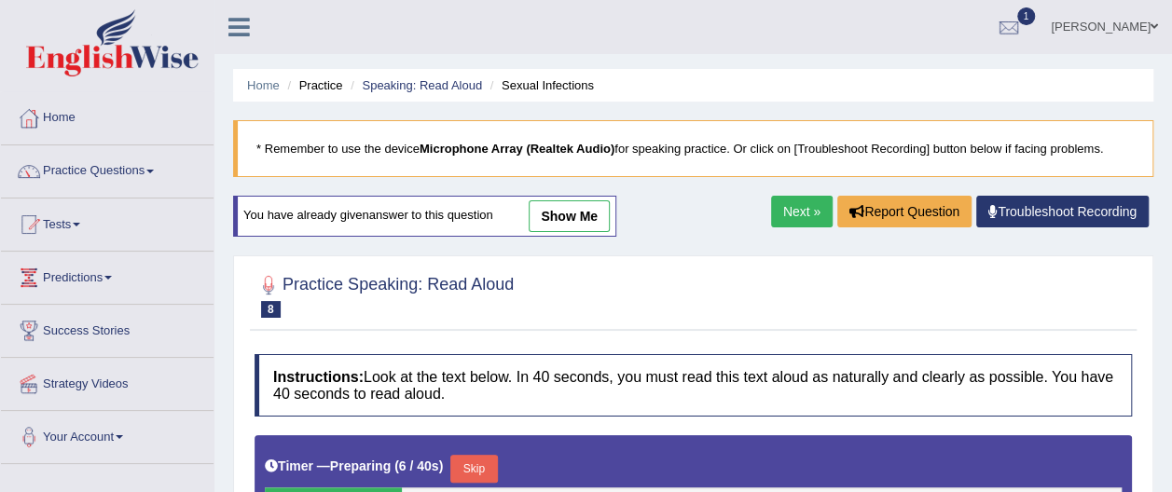
click at [156, 168] on link "Practice Questions" at bounding box center [107, 168] width 213 height 47
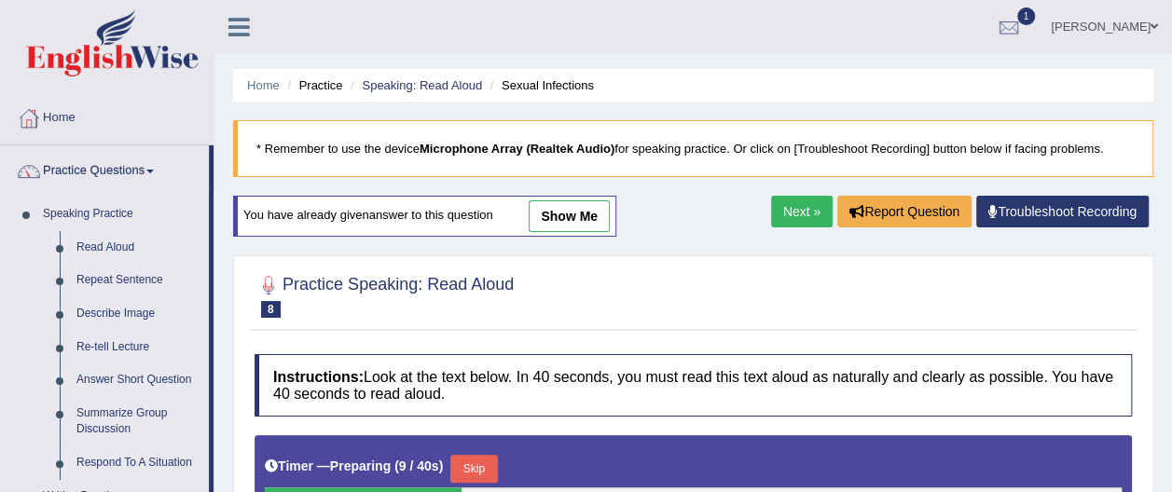
click at [145, 248] on link "Read Aloud" at bounding box center [138, 248] width 141 height 34
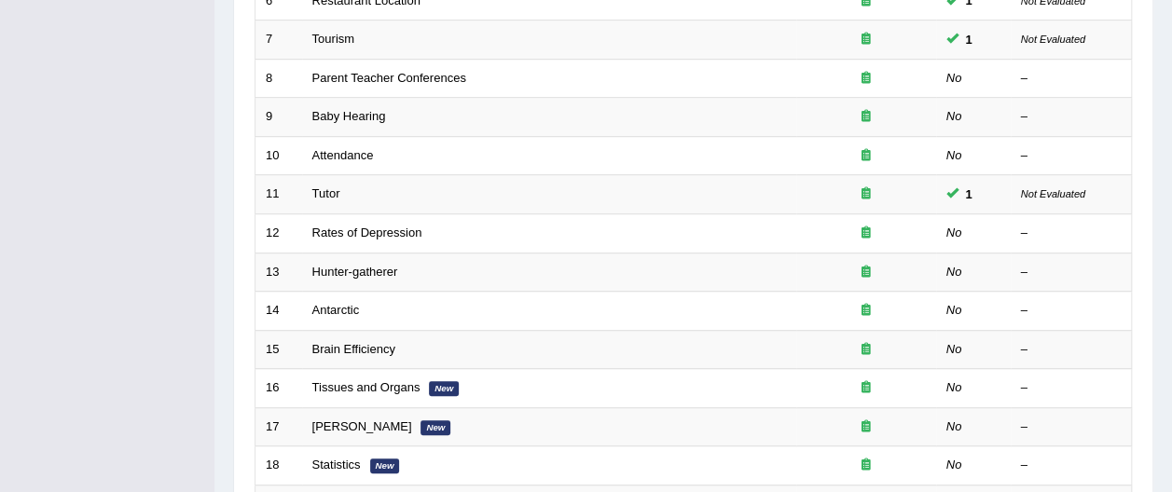
scroll to position [546, 0]
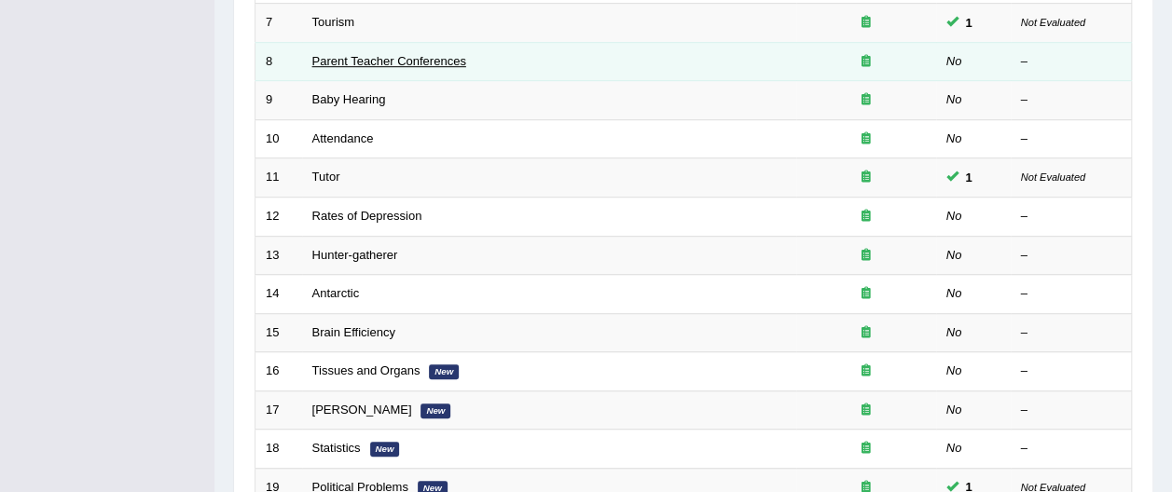
click at [430, 54] on link "Parent Teacher Conferences" at bounding box center [389, 61] width 154 height 14
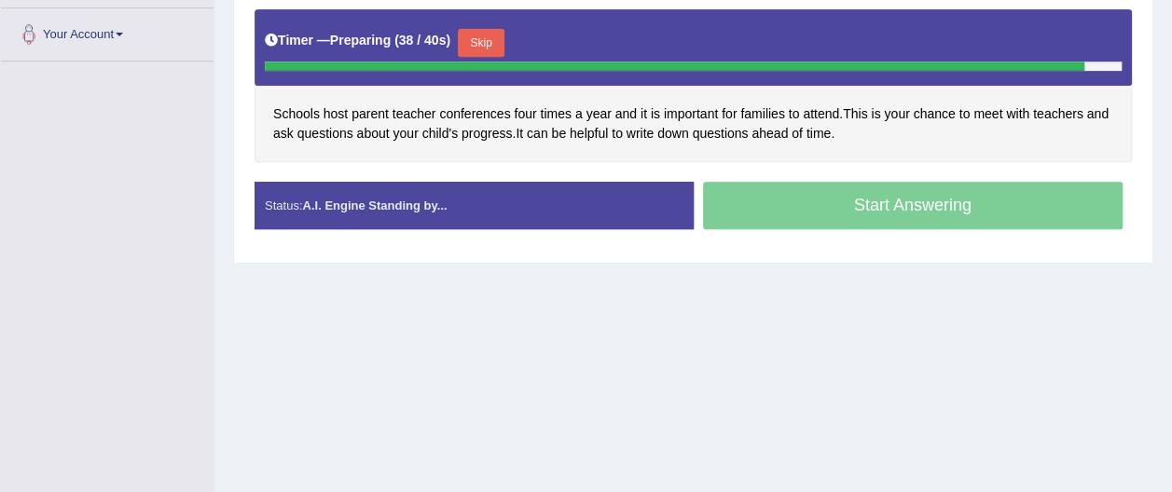
scroll to position [410, 0]
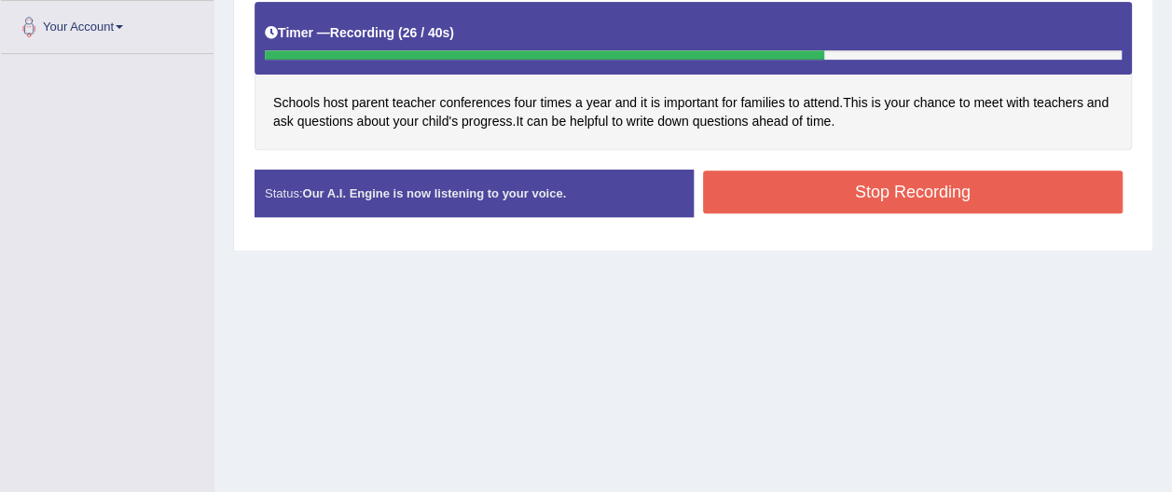
click at [962, 183] on button "Stop Recording" at bounding box center [913, 192] width 420 height 43
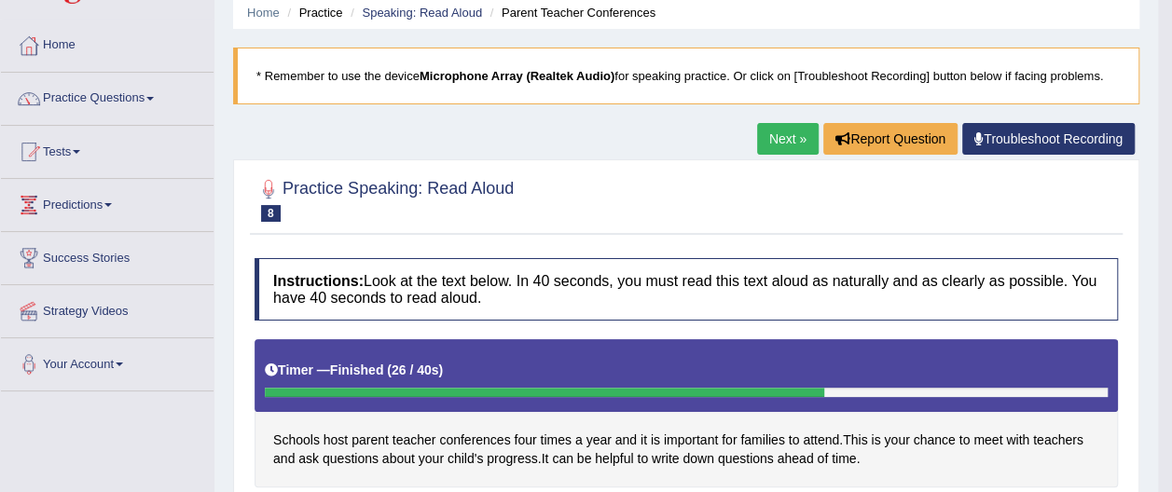
scroll to position [37, 0]
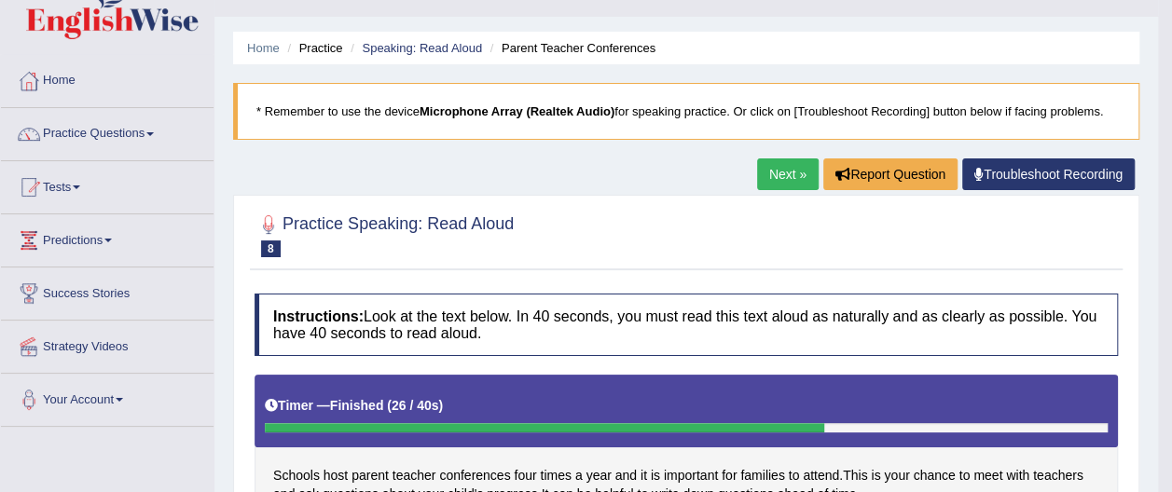
click at [785, 173] on link "Next »" at bounding box center [788, 174] width 62 height 32
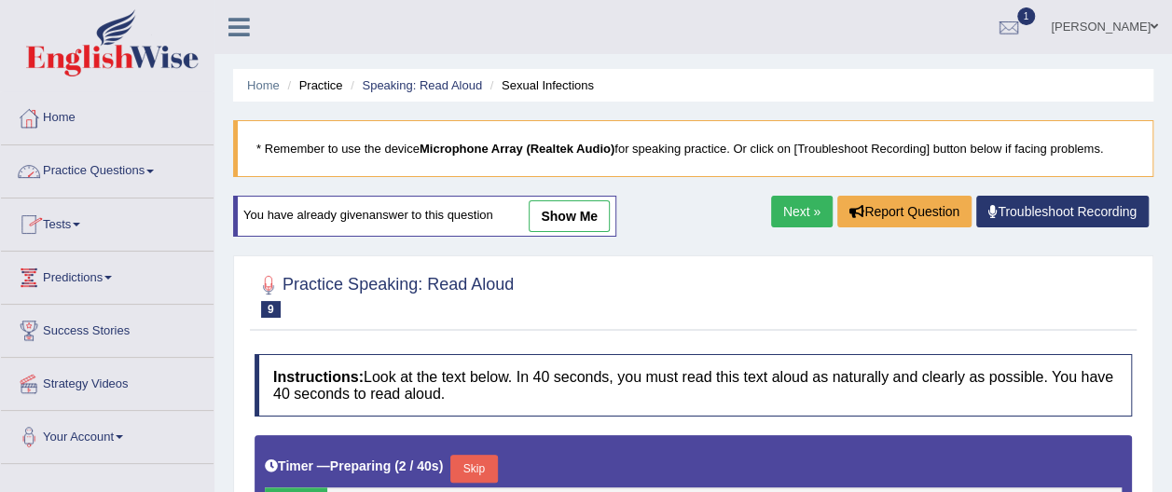
click at [153, 168] on link "Practice Questions" at bounding box center [107, 168] width 213 height 47
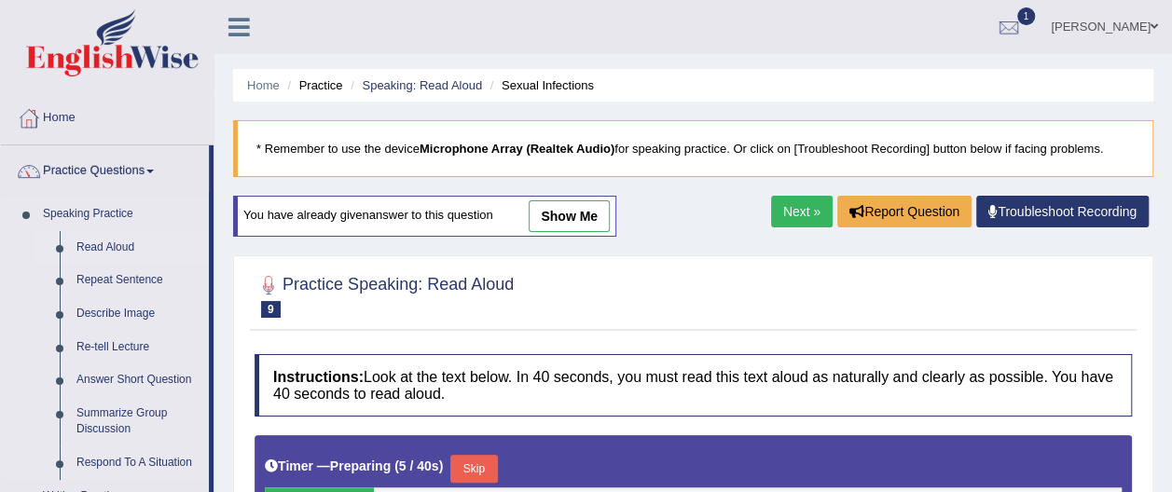
click at [137, 246] on link "Read Aloud" at bounding box center [138, 248] width 141 height 34
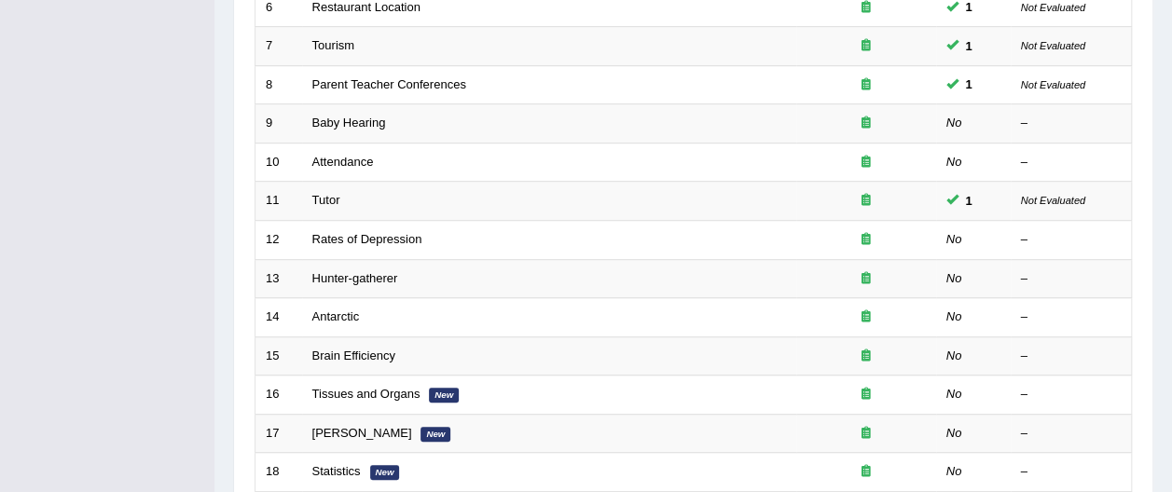
scroll to position [559, 0]
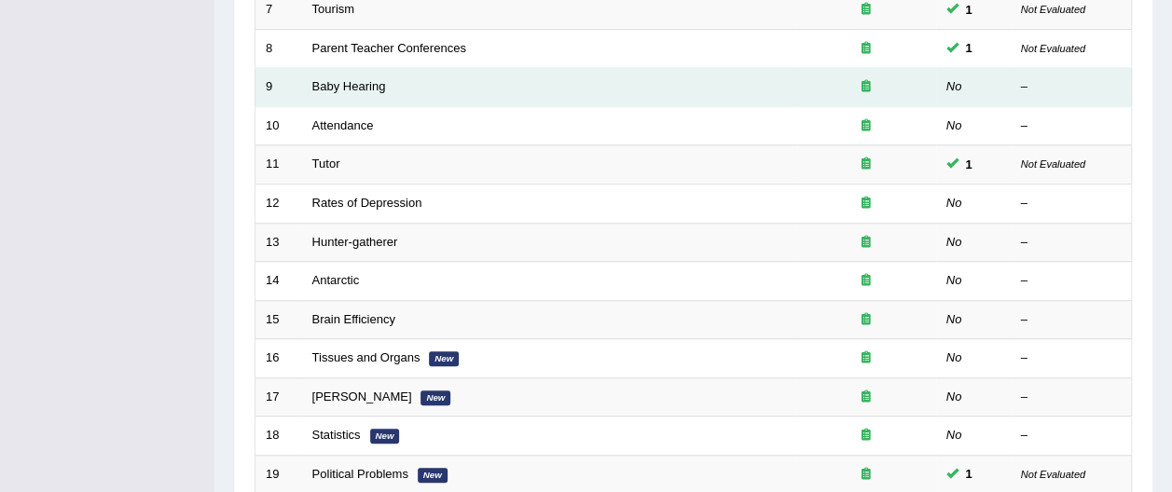
click at [402, 68] on td "Baby Hearing" at bounding box center [549, 87] width 494 height 39
click at [364, 79] on link "Baby Hearing" at bounding box center [349, 86] width 74 height 14
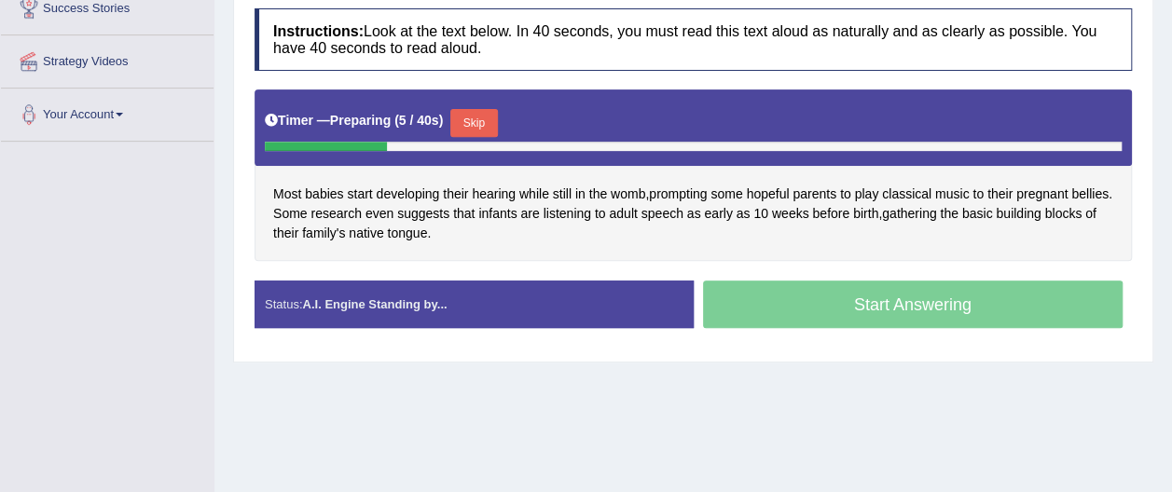
scroll to position [336, 0]
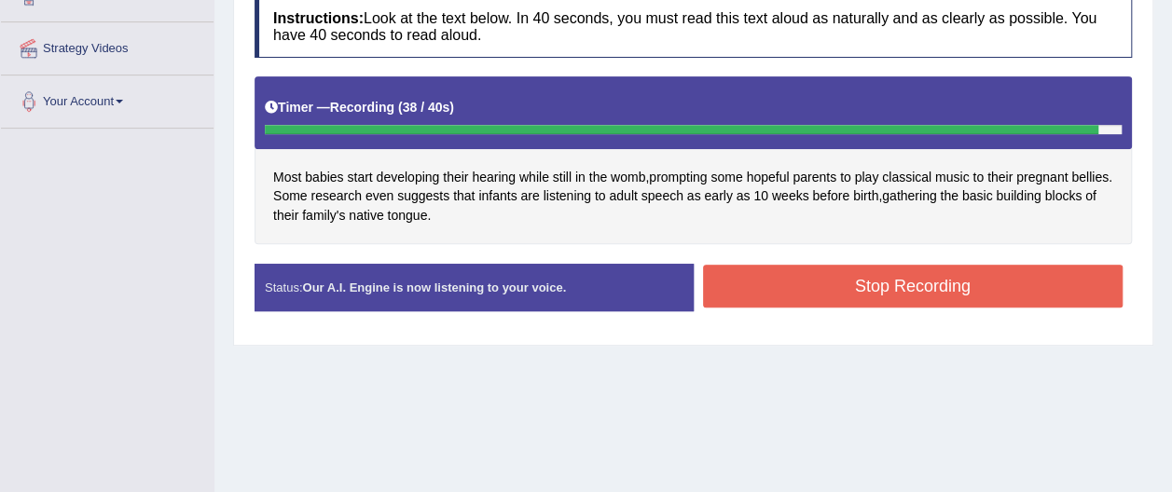
click at [1042, 282] on button "Stop Recording" at bounding box center [913, 286] width 420 height 43
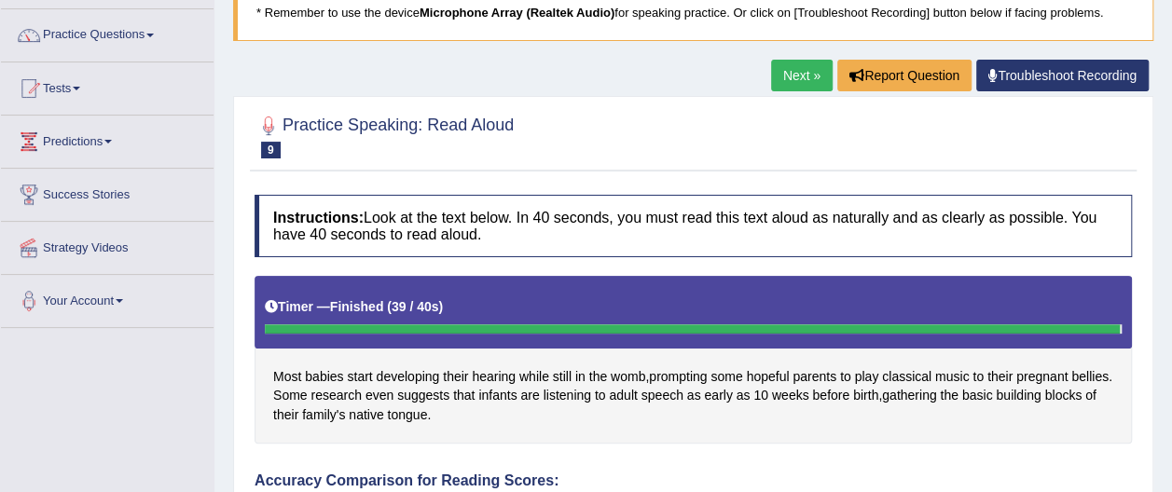
scroll to position [99, 0]
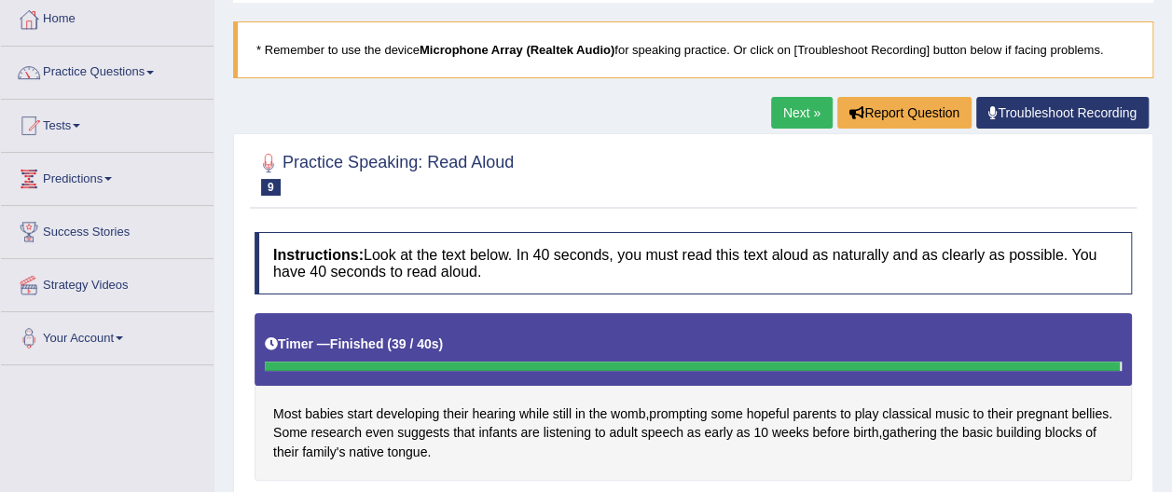
click at [800, 111] on link "Next »" at bounding box center [802, 113] width 62 height 32
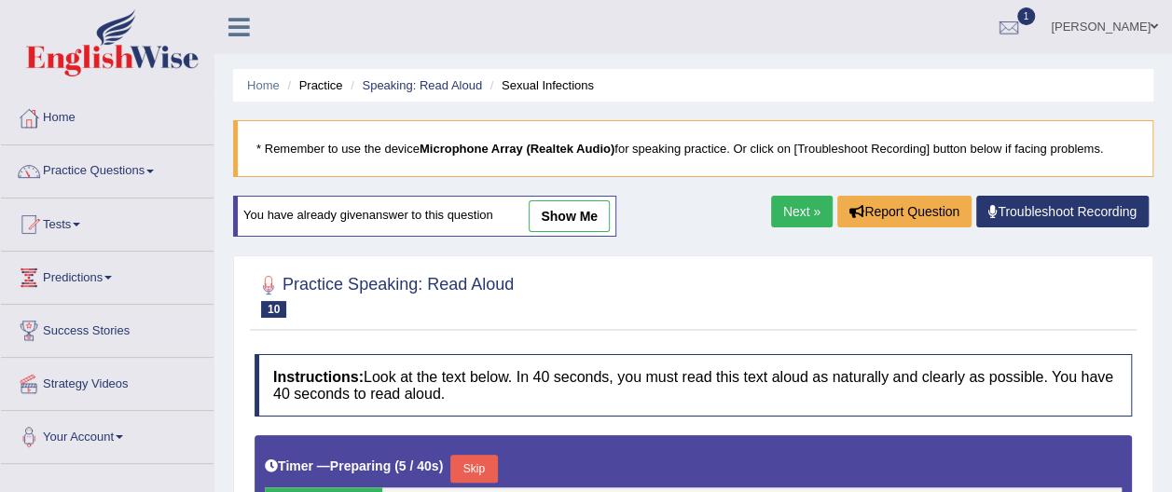
click at [157, 165] on link "Practice Questions" at bounding box center [107, 168] width 213 height 47
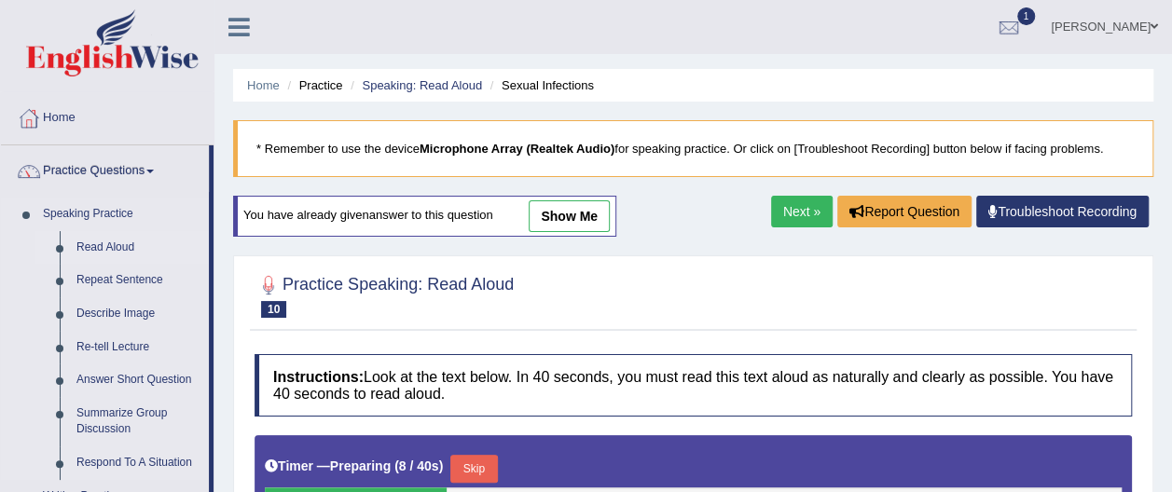
click at [130, 243] on link "Read Aloud" at bounding box center [138, 248] width 141 height 34
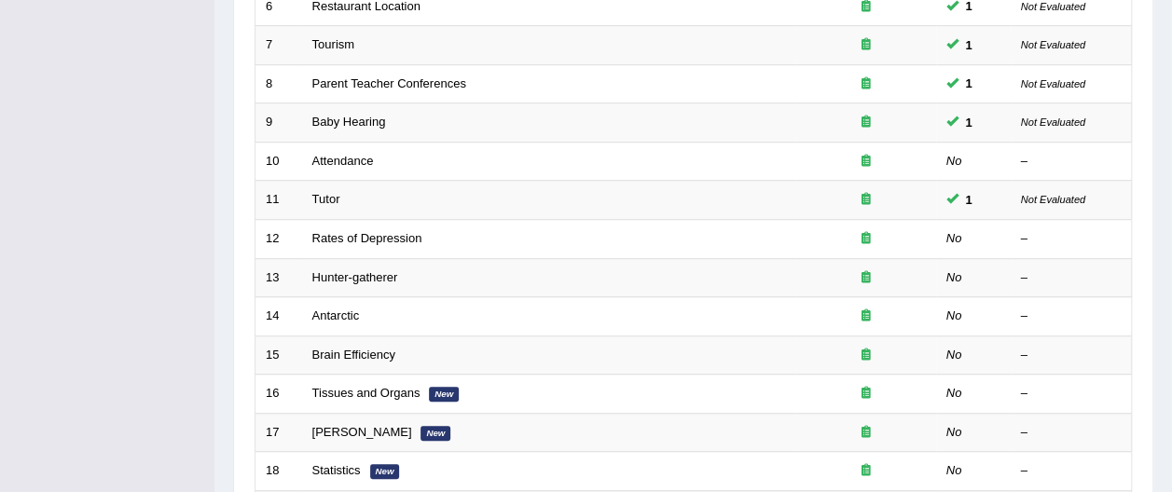
scroll to position [559, 0]
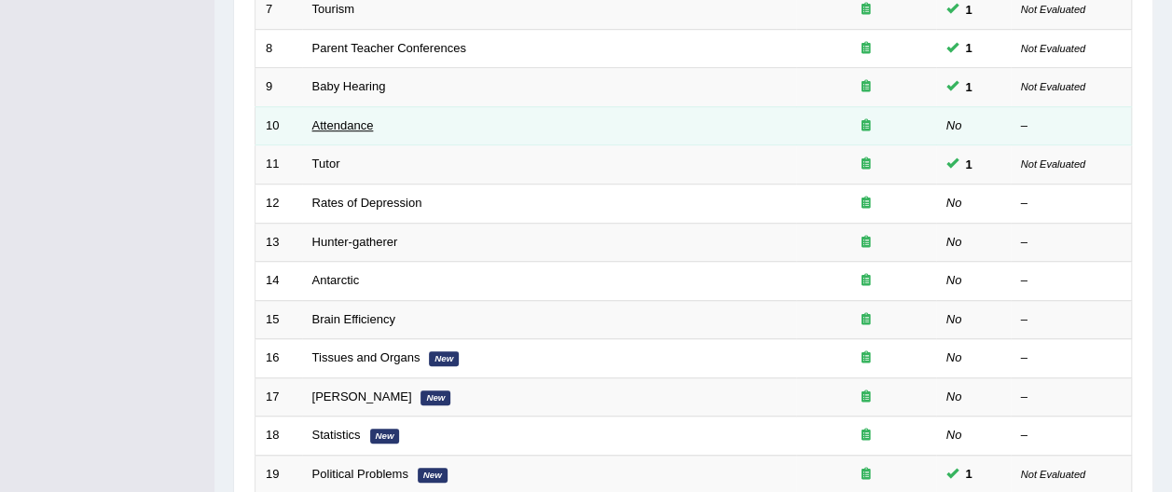
click at [349, 118] on link "Attendance" at bounding box center [343, 125] width 62 height 14
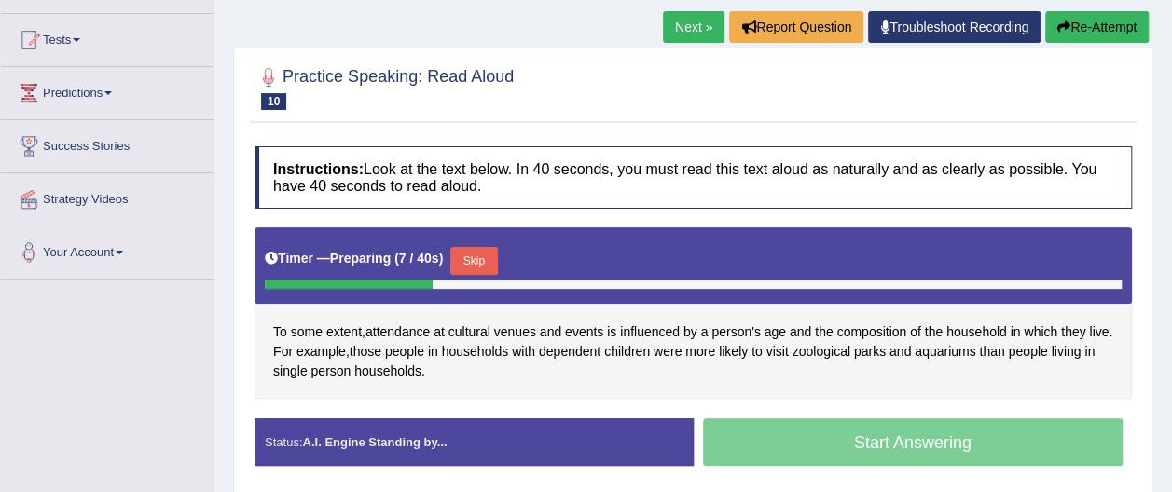
scroll to position [186, 0]
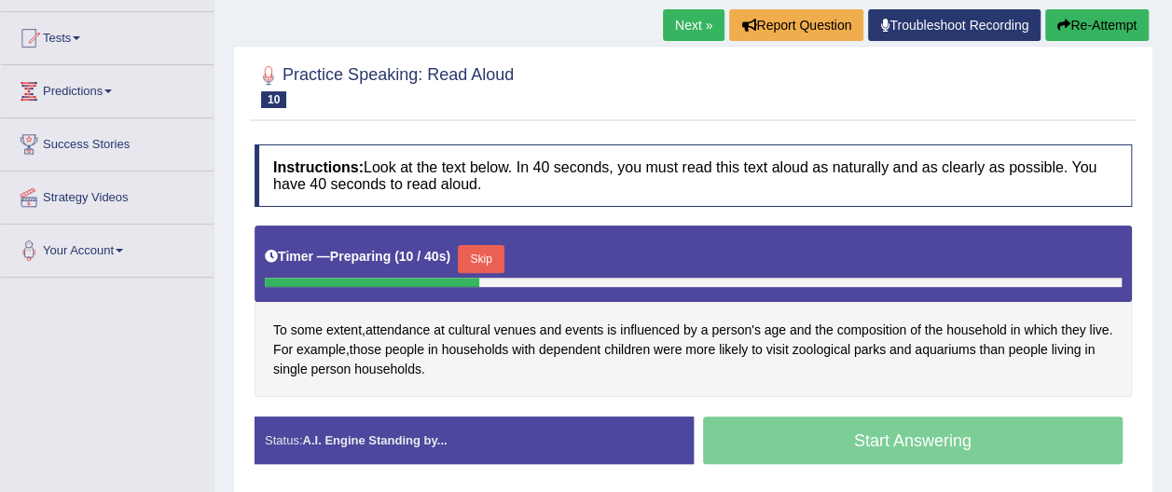
click at [1077, 30] on button "Re-Attempt" at bounding box center [1096, 25] width 103 height 32
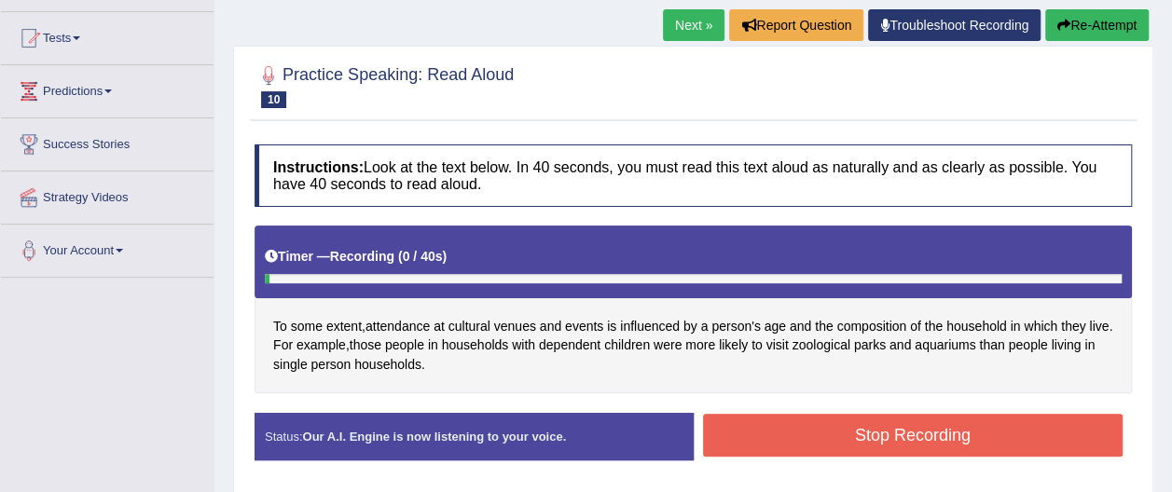
drag, startPoint x: 0, startPoint y: 0, endPoint x: 1070, endPoint y: 178, distance: 1084.7
click at [1070, 178] on div "Home Practice Speaking: Read Aloud Attendance * Remember to use the device Micr…" at bounding box center [692, 280] width 957 height 932
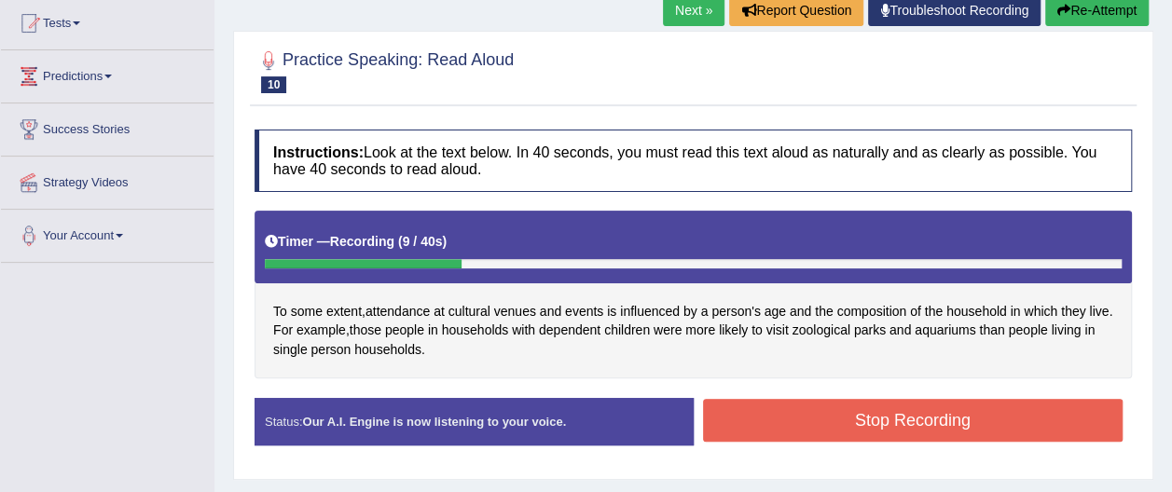
scroll to position [186, 0]
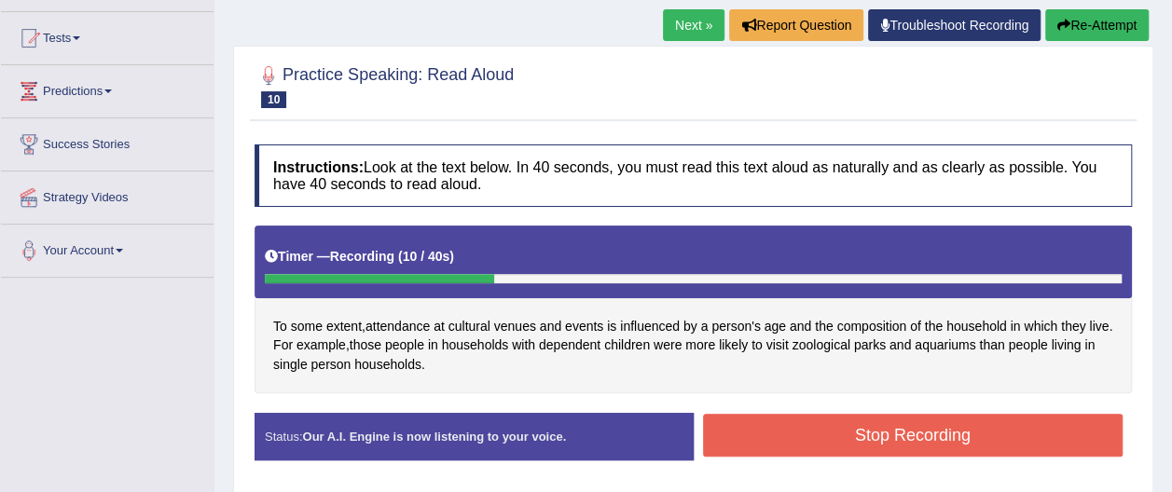
click at [1118, 32] on button "Re-Attempt" at bounding box center [1096, 25] width 103 height 32
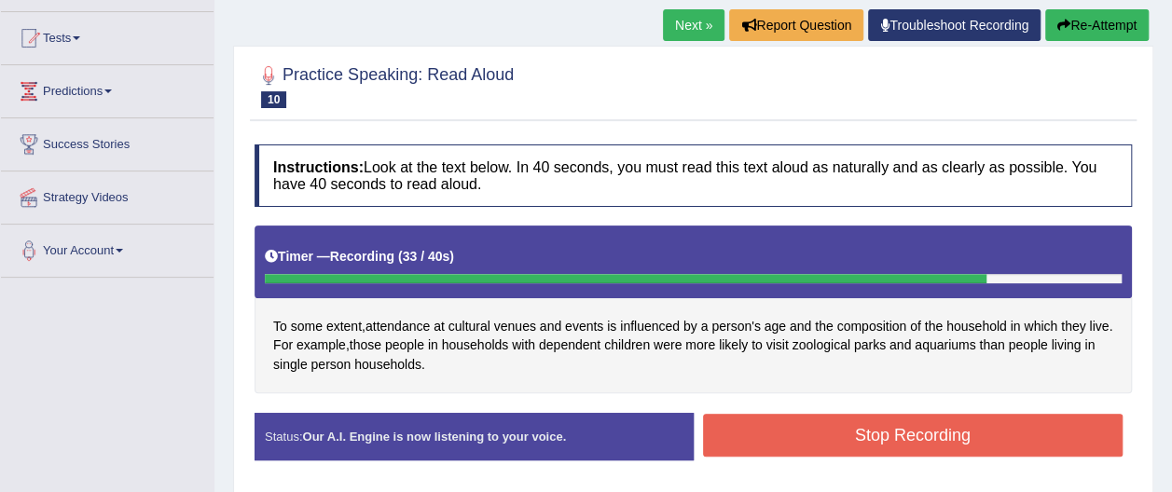
click at [1066, 423] on button "Stop Recording" at bounding box center [913, 435] width 420 height 43
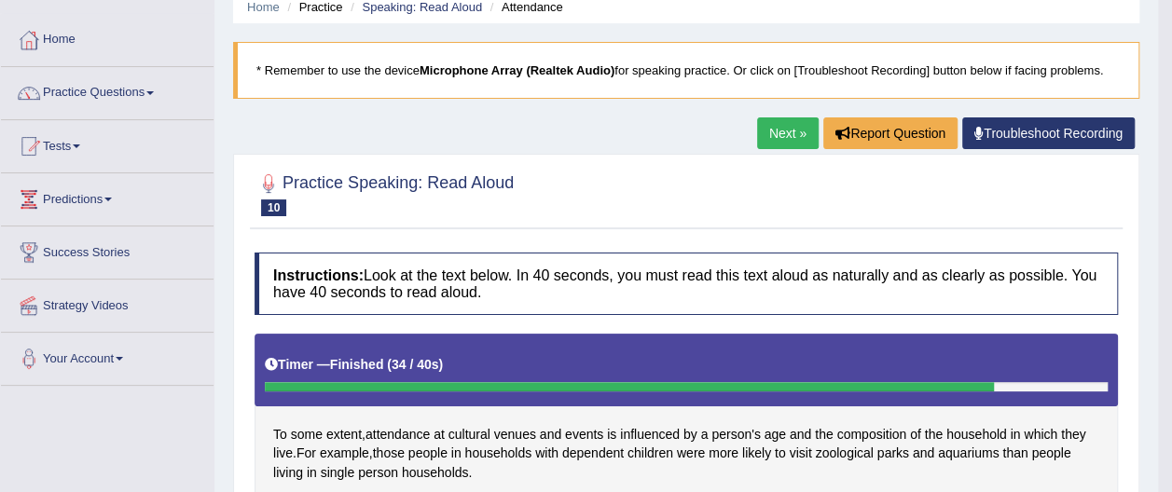
scroll to position [49, 0]
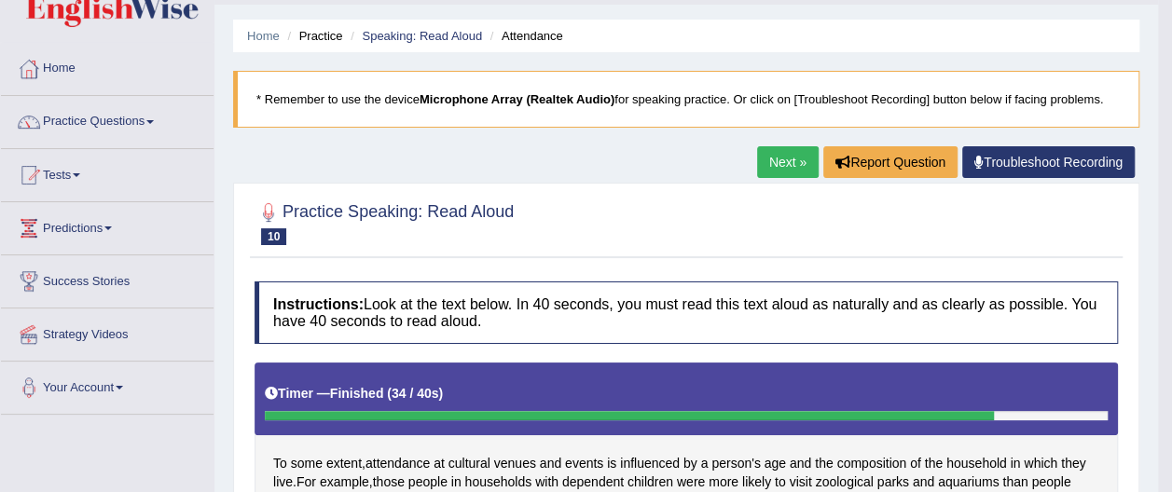
click at [791, 160] on link "Next »" at bounding box center [788, 162] width 62 height 32
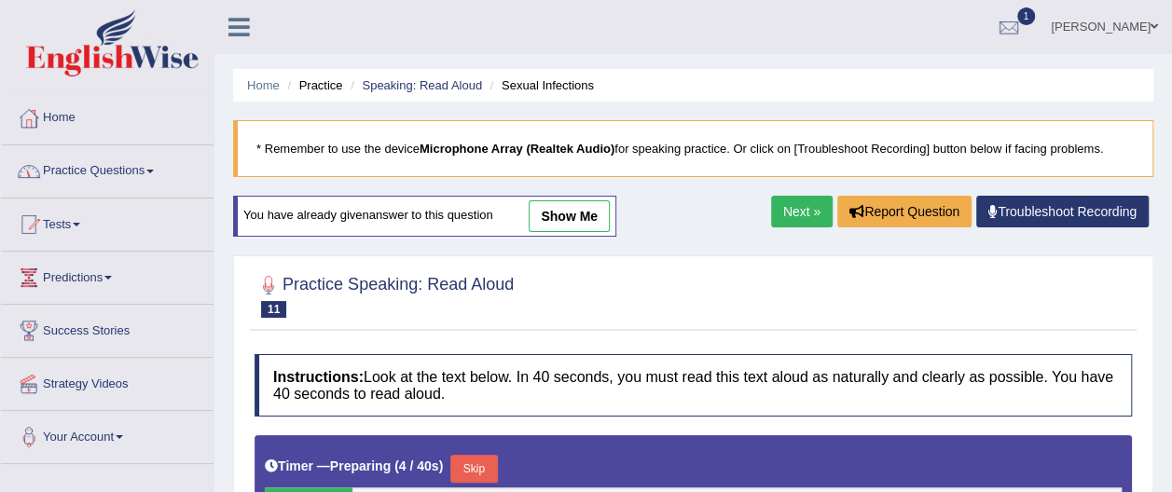
click at [154, 170] on span at bounding box center [149, 172] width 7 height 4
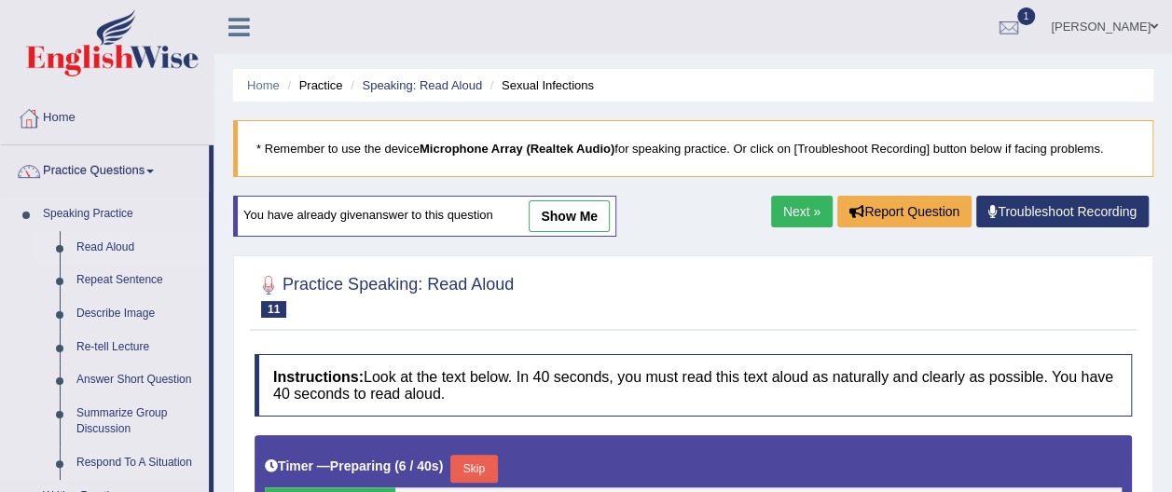
click at [135, 245] on link "Read Aloud" at bounding box center [138, 248] width 141 height 34
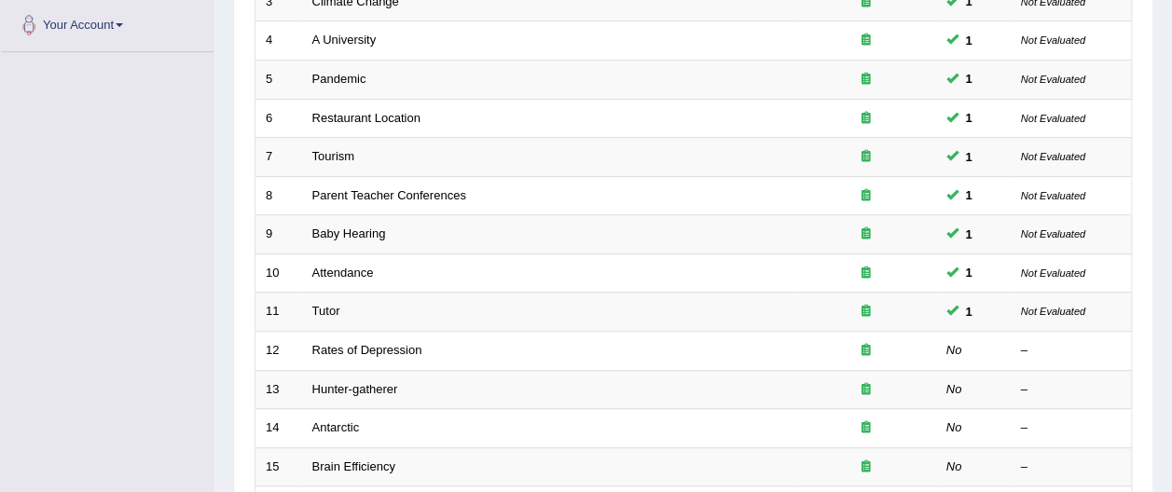
scroll to position [447, 0]
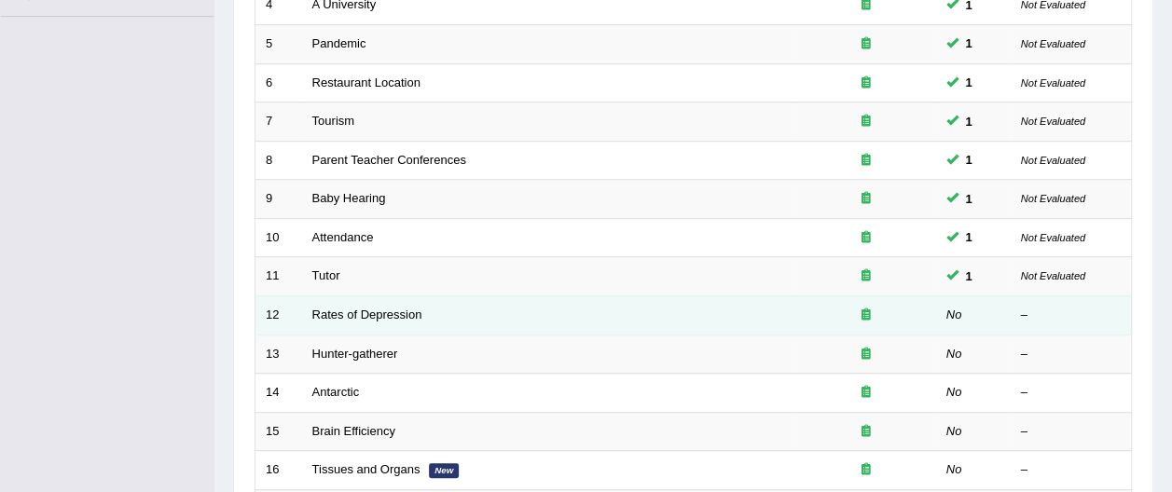
click at [438, 295] on td "Rates of Depression" at bounding box center [549, 314] width 494 height 39
click at [405, 308] on link "Rates of Depression" at bounding box center [367, 315] width 110 height 14
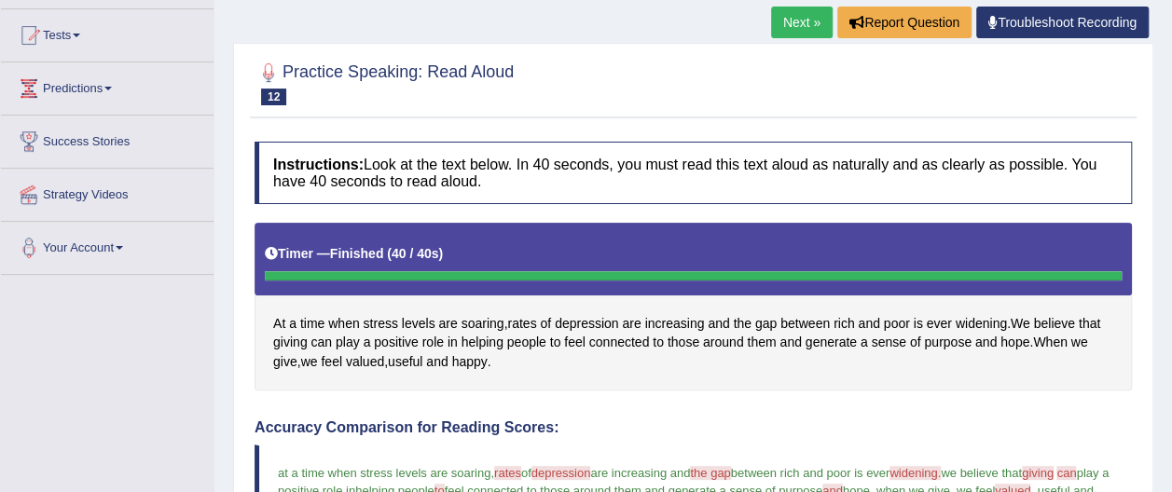
scroll to position [186, 0]
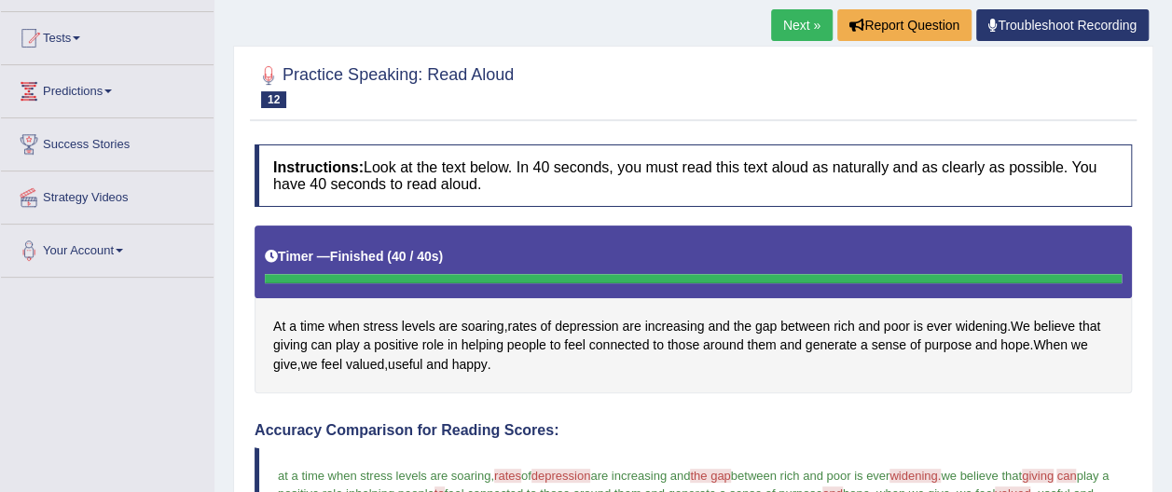
click at [781, 22] on link "Next »" at bounding box center [802, 25] width 62 height 32
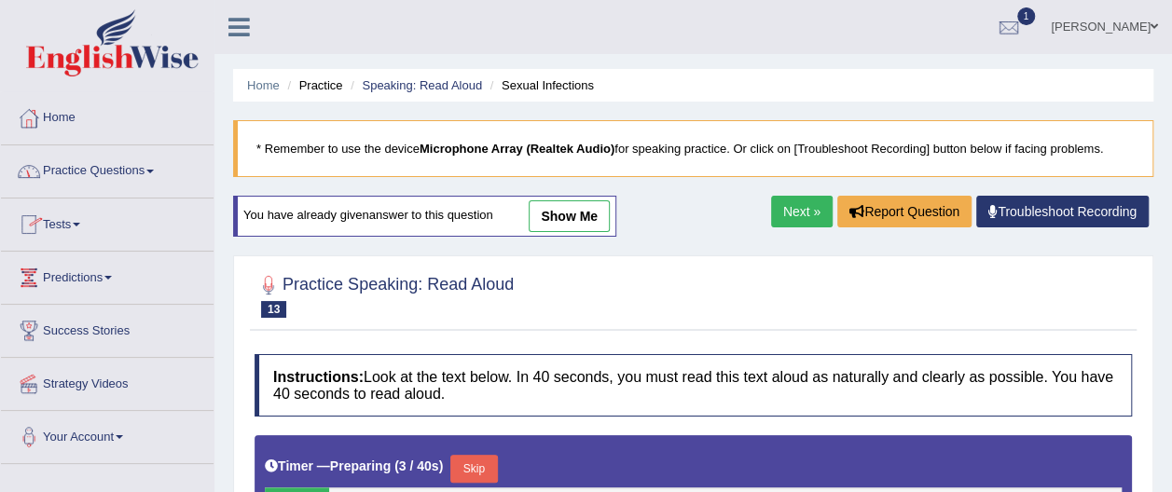
click at [156, 166] on link "Practice Questions" at bounding box center [107, 168] width 213 height 47
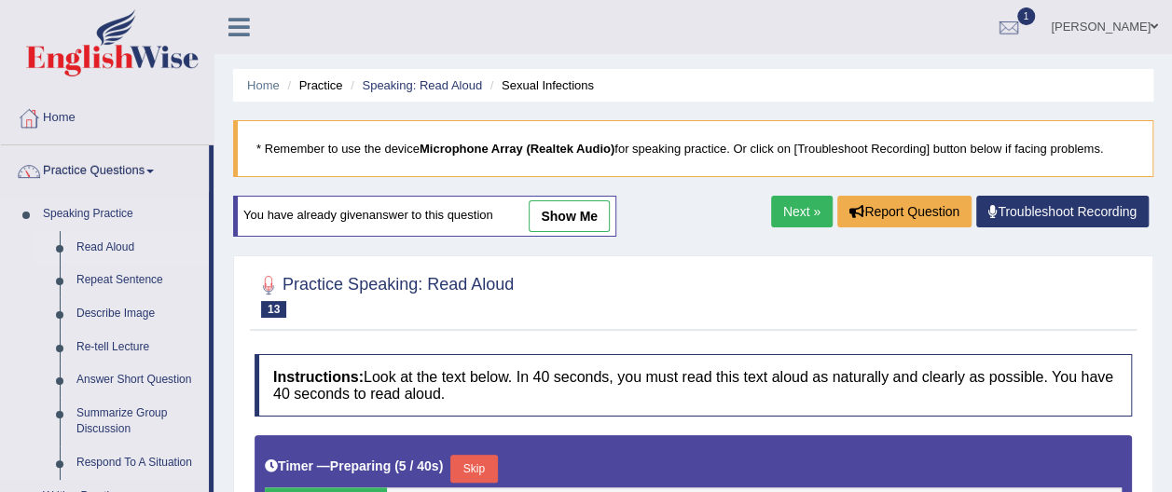
click at [144, 245] on link "Read Aloud" at bounding box center [138, 248] width 141 height 34
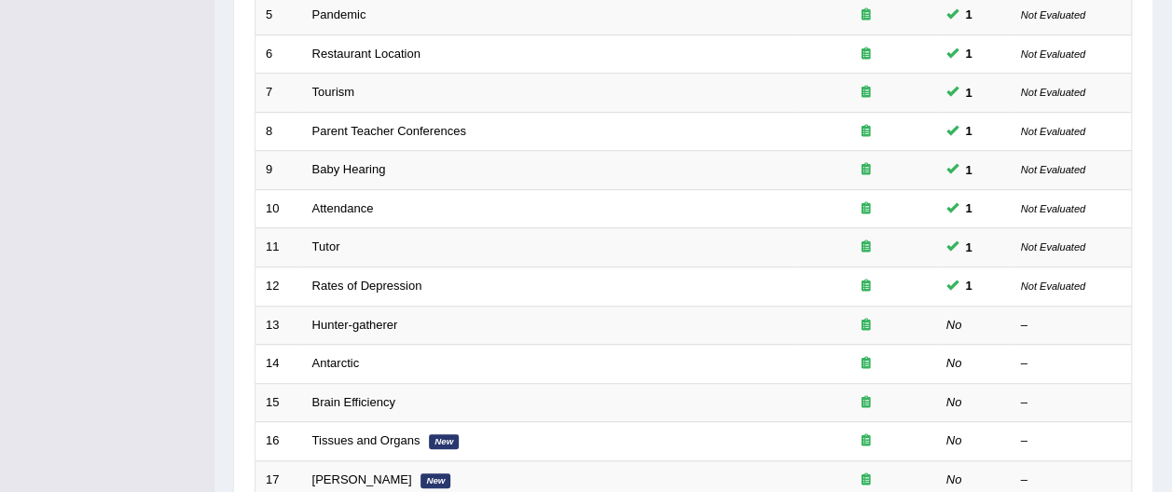
scroll to position [485, 0]
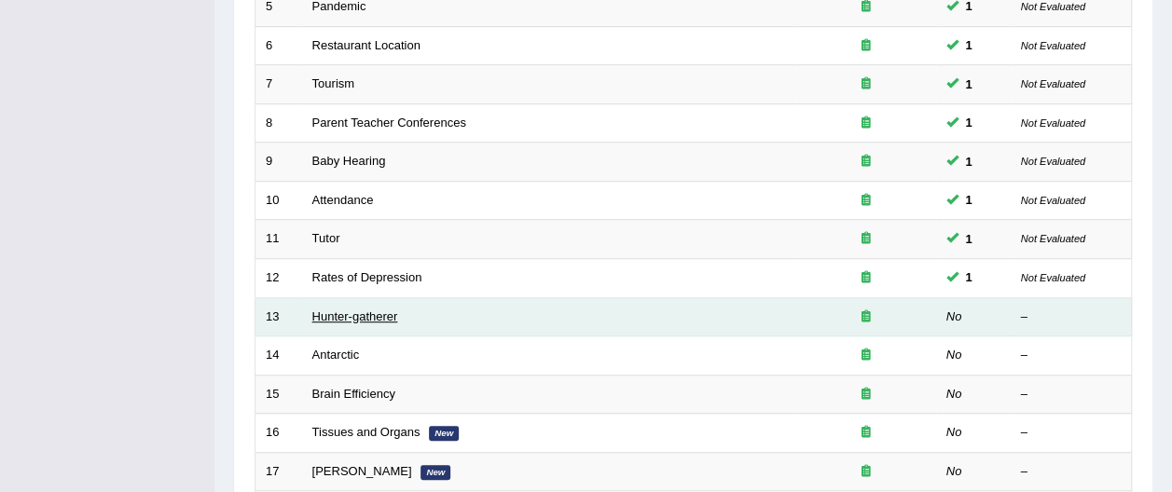
click at [377, 309] on link "Hunter-gatherer" at bounding box center [355, 316] width 86 height 14
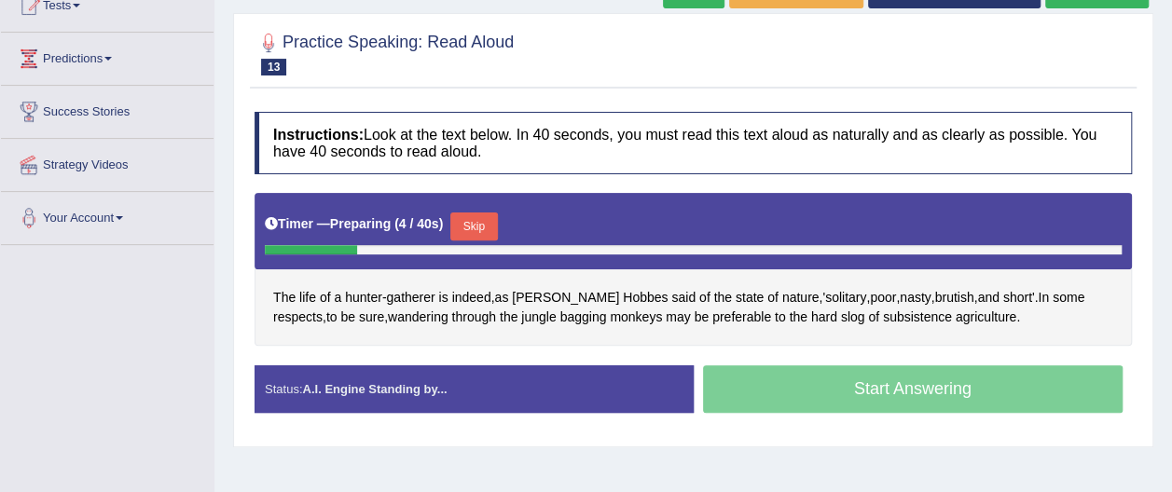
scroll to position [224, 0]
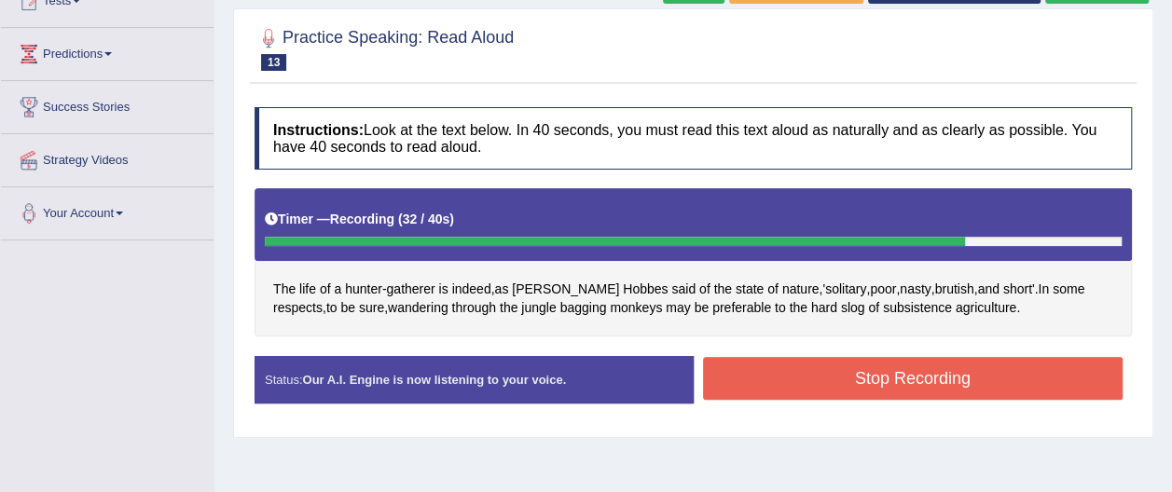
click at [1060, 376] on button "Stop Recording" at bounding box center [913, 378] width 420 height 43
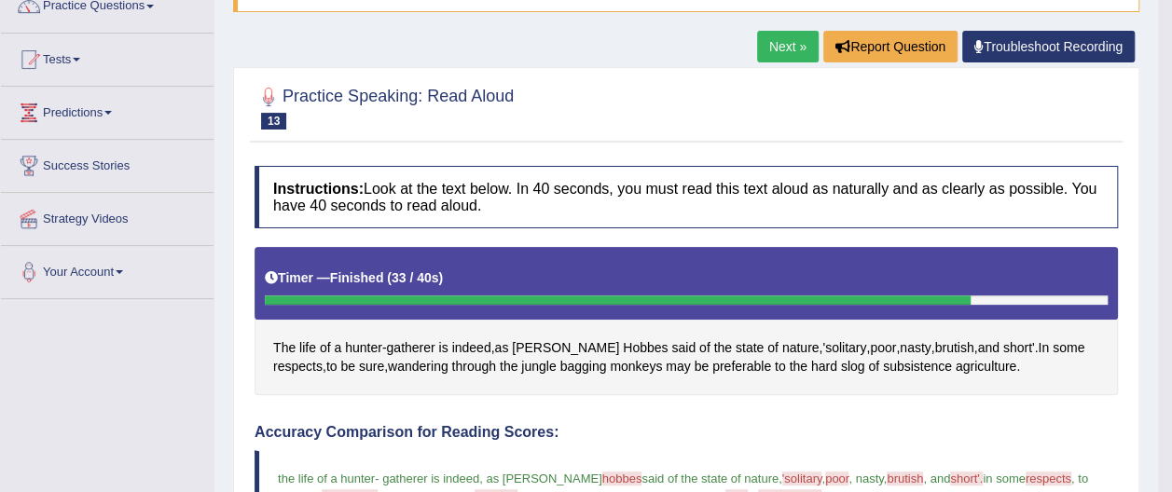
scroll to position [149, 0]
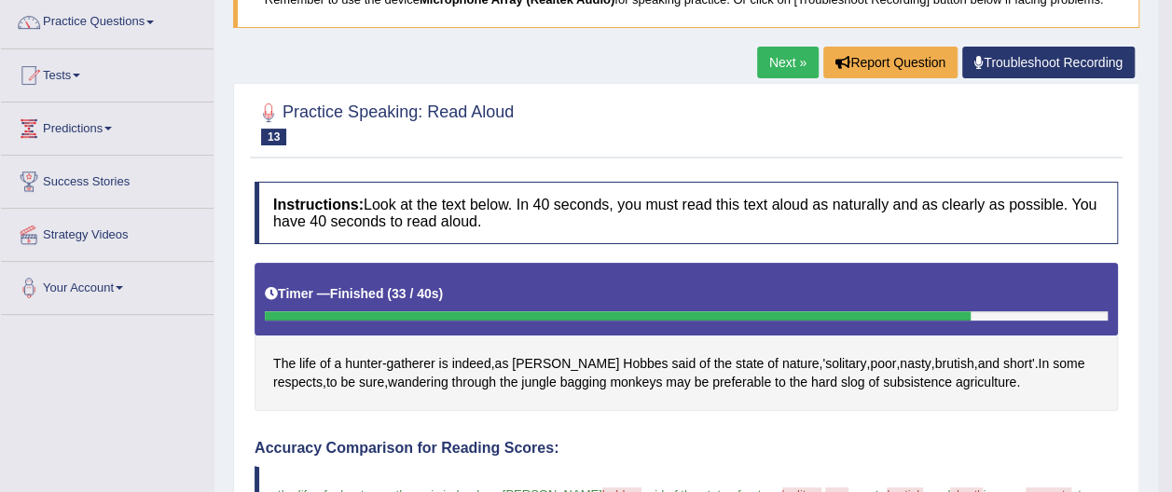
click at [776, 63] on link "Next »" at bounding box center [788, 63] width 62 height 32
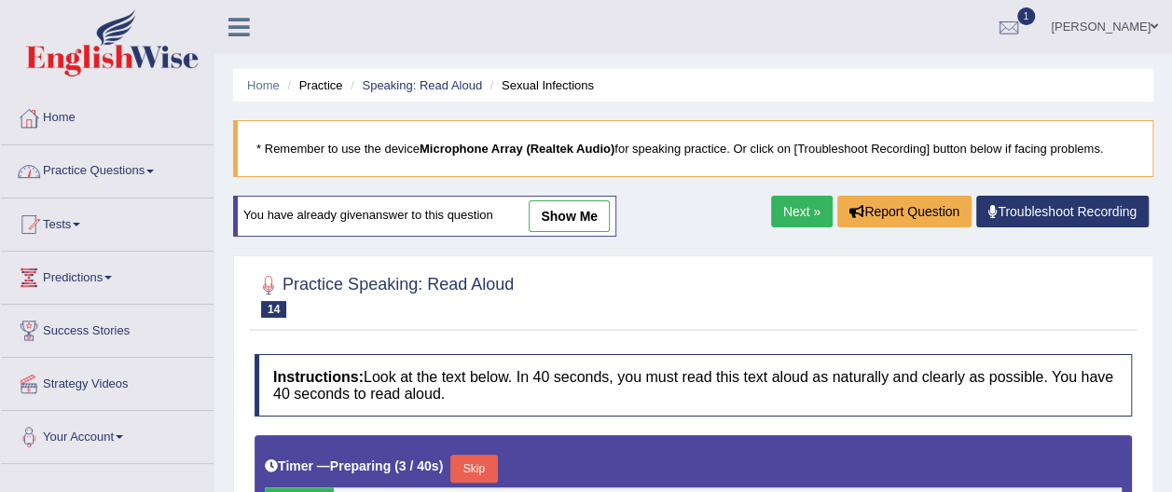
click at [154, 170] on span at bounding box center [149, 172] width 7 height 4
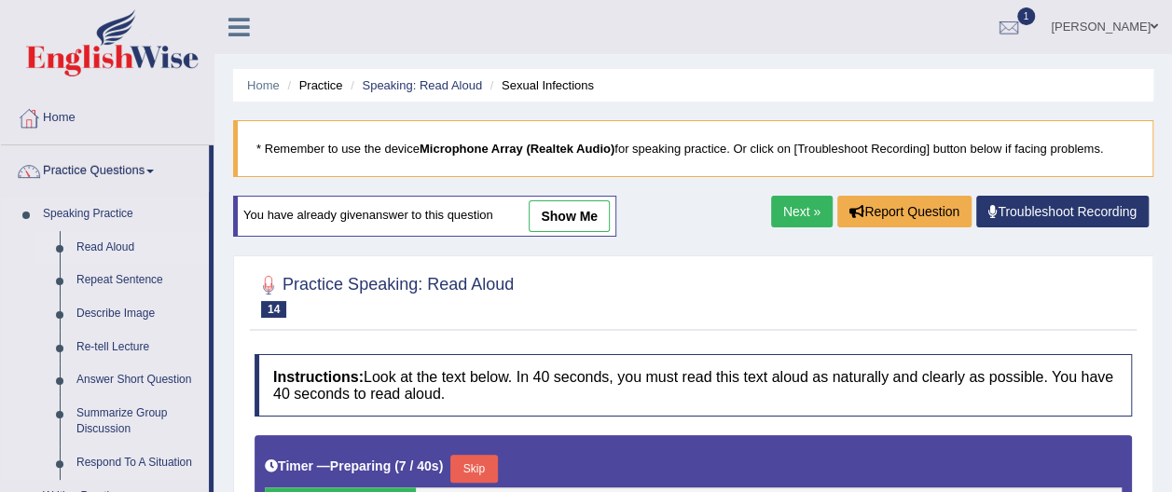
click at [113, 249] on link "Read Aloud" at bounding box center [138, 248] width 141 height 34
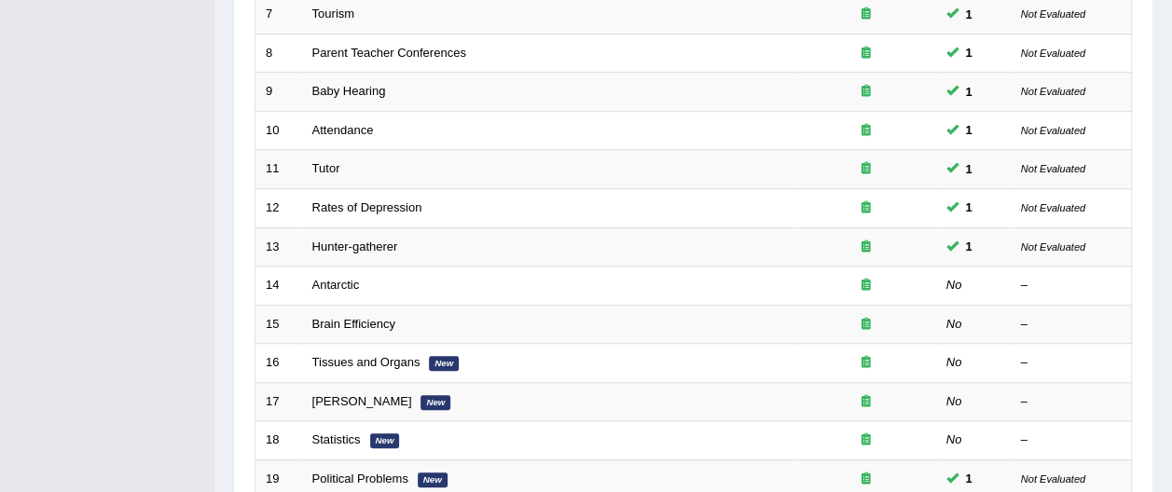
scroll to position [559, 0]
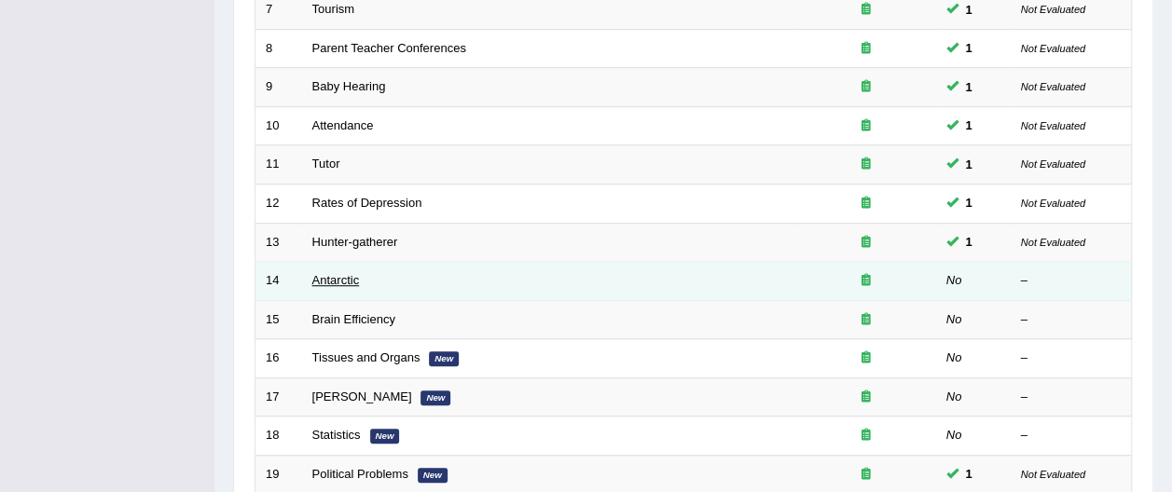
click at [352, 273] on link "Antarctic" at bounding box center [336, 280] width 48 height 14
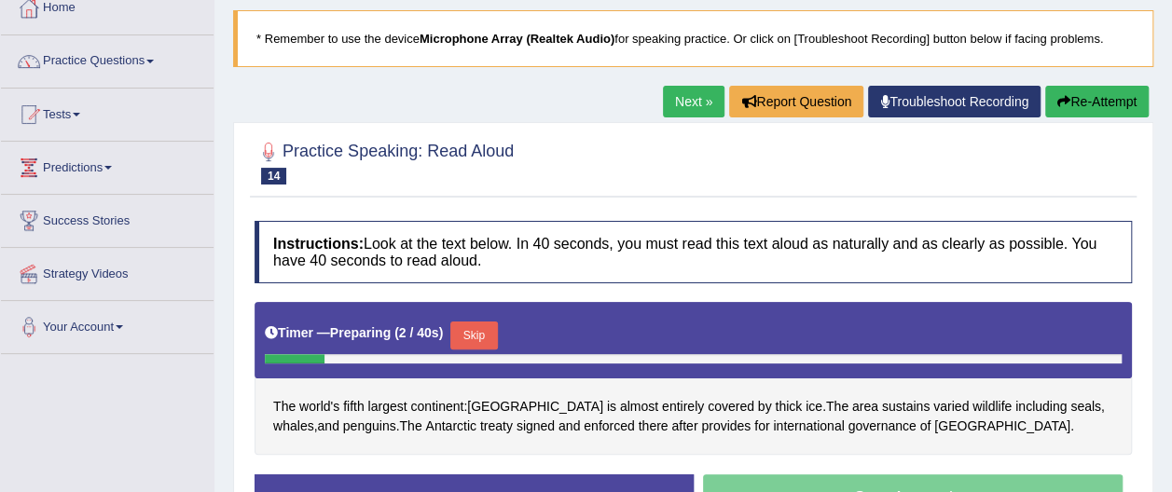
scroll to position [112, 0]
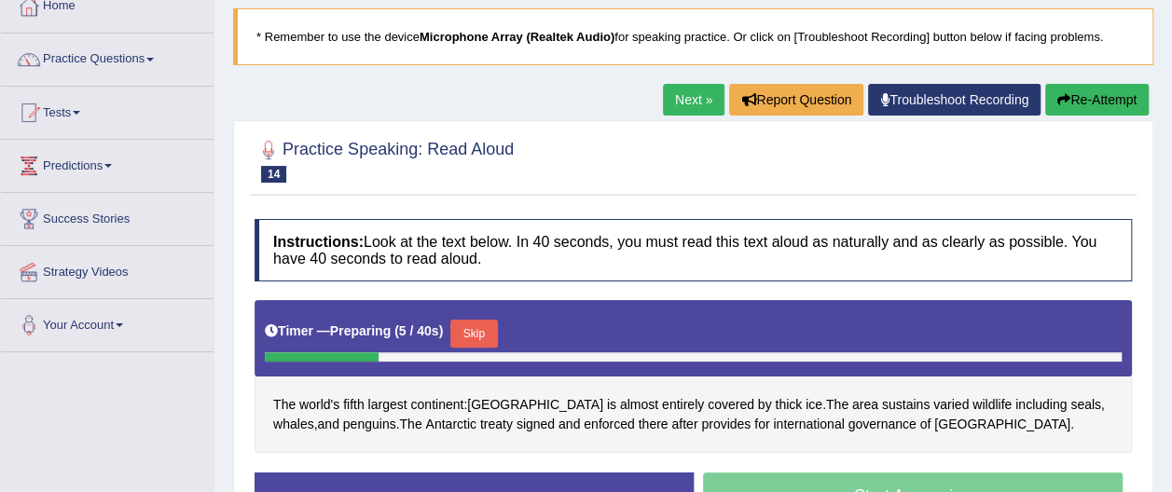
click at [1076, 97] on button "Re-Attempt" at bounding box center [1096, 100] width 103 height 32
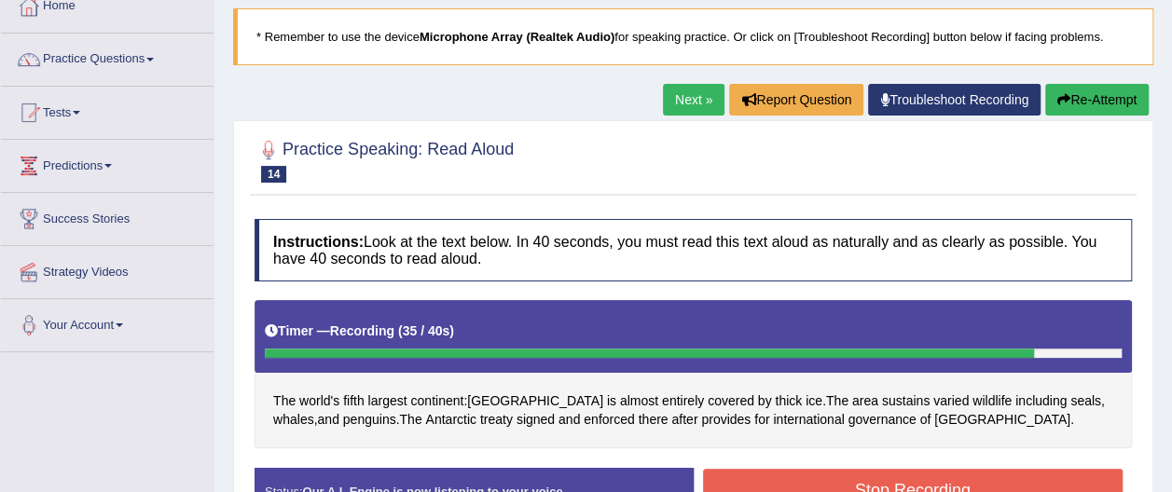
click at [980, 477] on button "Stop Recording" at bounding box center [913, 490] width 420 height 43
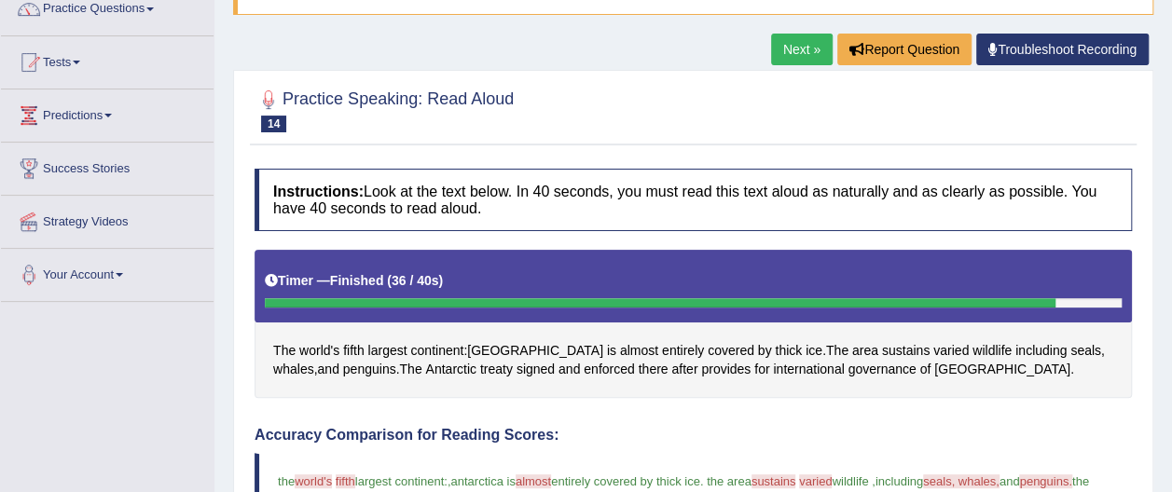
scroll to position [136, 0]
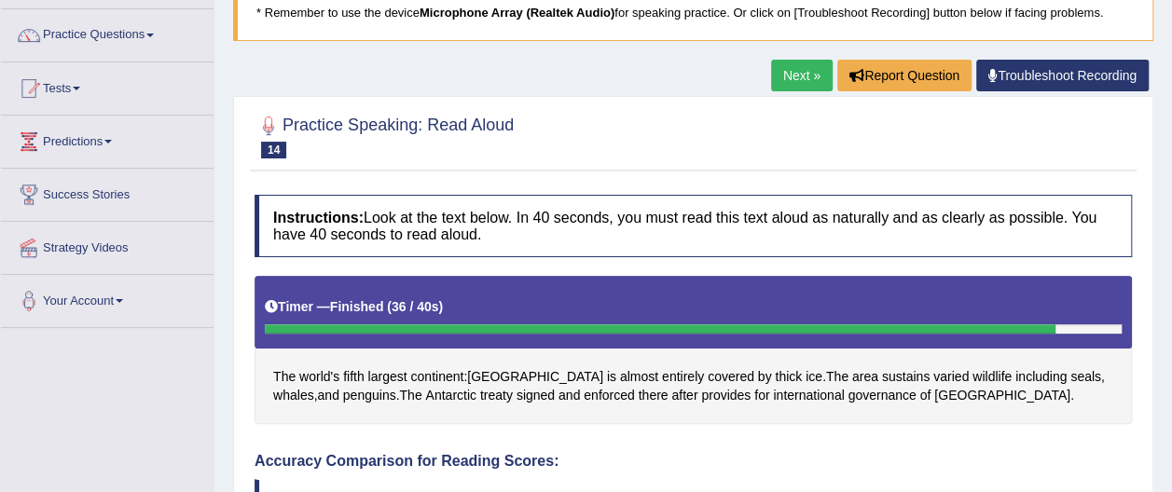
click at [802, 74] on link "Next »" at bounding box center [802, 76] width 62 height 32
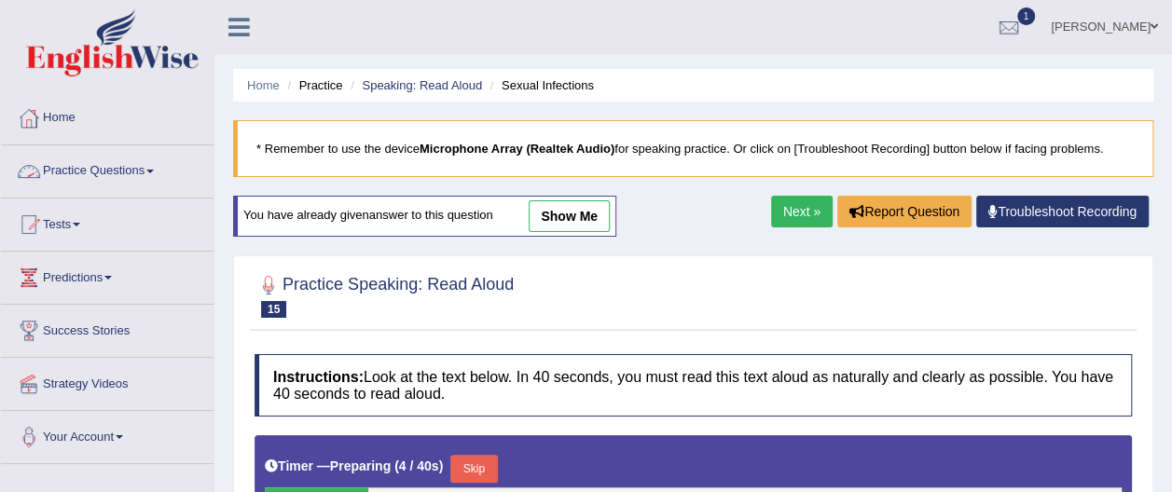
click at [154, 171] on span at bounding box center [149, 172] width 7 height 4
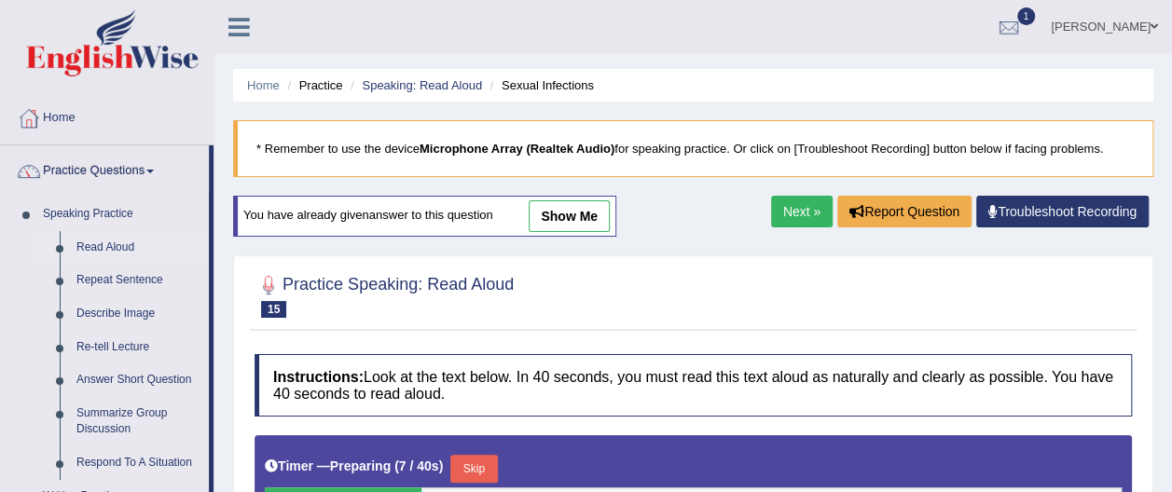
click at [139, 246] on link "Read Aloud" at bounding box center [138, 248] width 141 height 34
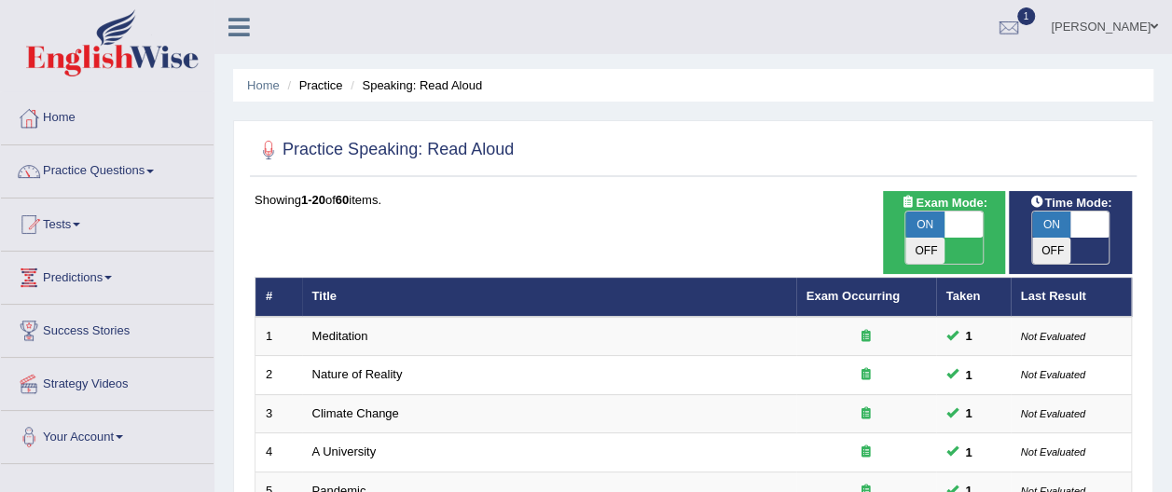
click at [139, 246] on li "Tests Take Practice Sectional Test Take Mock Test History" at bounding box center [107, 225] width 213 height 53
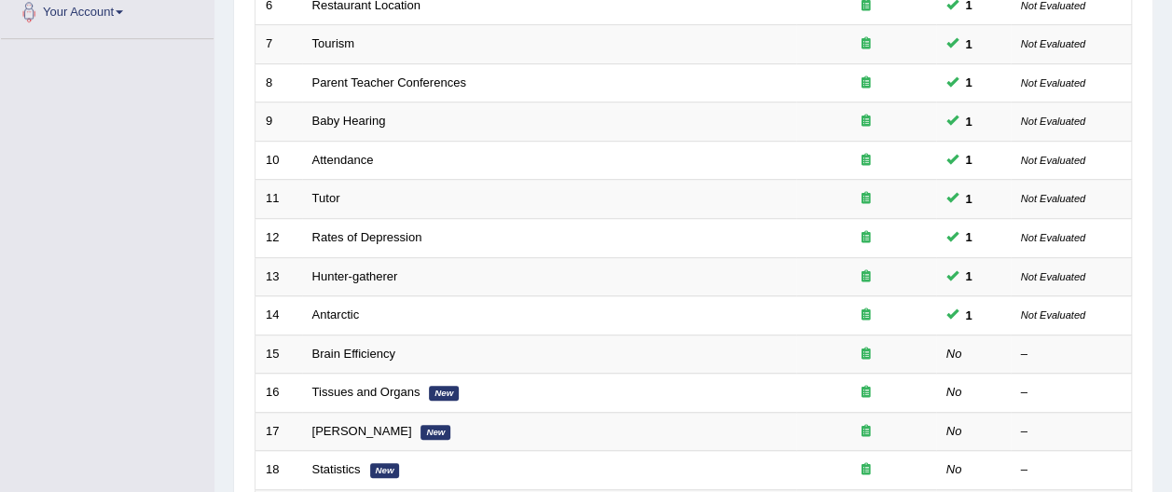
scroll to position [559, 0]
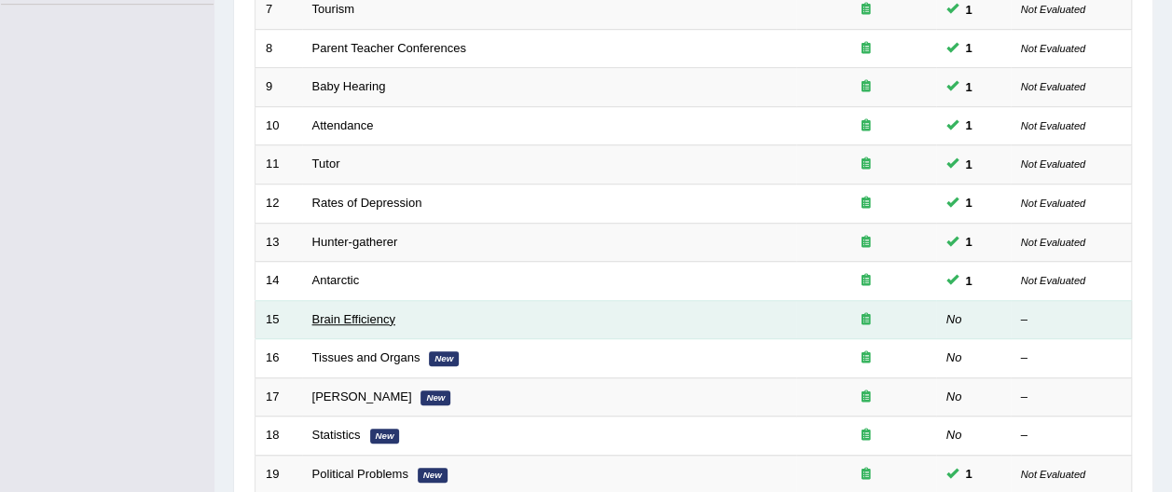
click at [364, 312] on link "Brain Efficiency" at bounding box center [353, 319] width 83 height 14
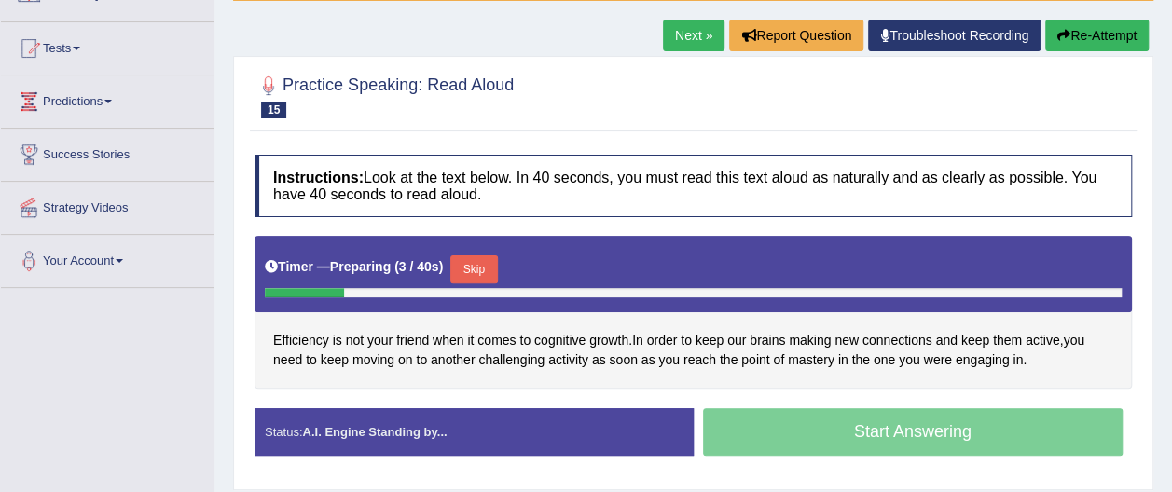
scroll to position [186, 0]
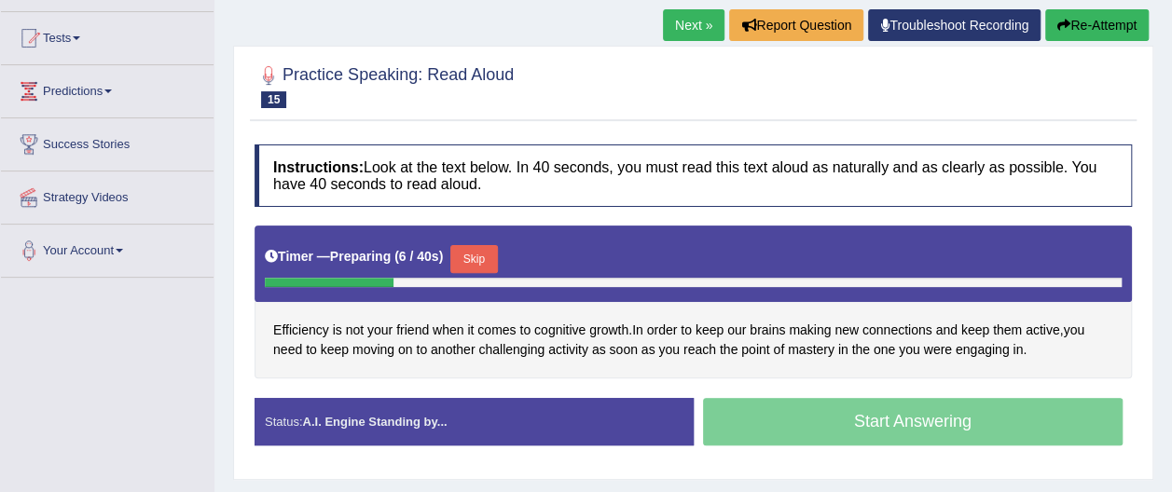
click at [1098, 18] on button "Re-Attempt" at bounding box center [1096, 25] width 103 height 32
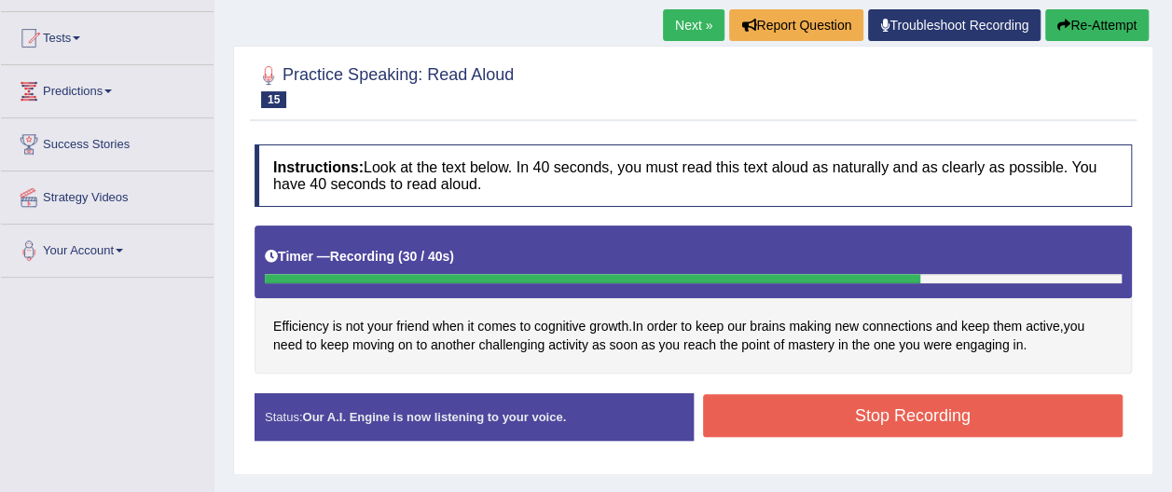
click at [1005, 406] on button "Stop Recording" at bounding box center [913, 415] width 420 height 43
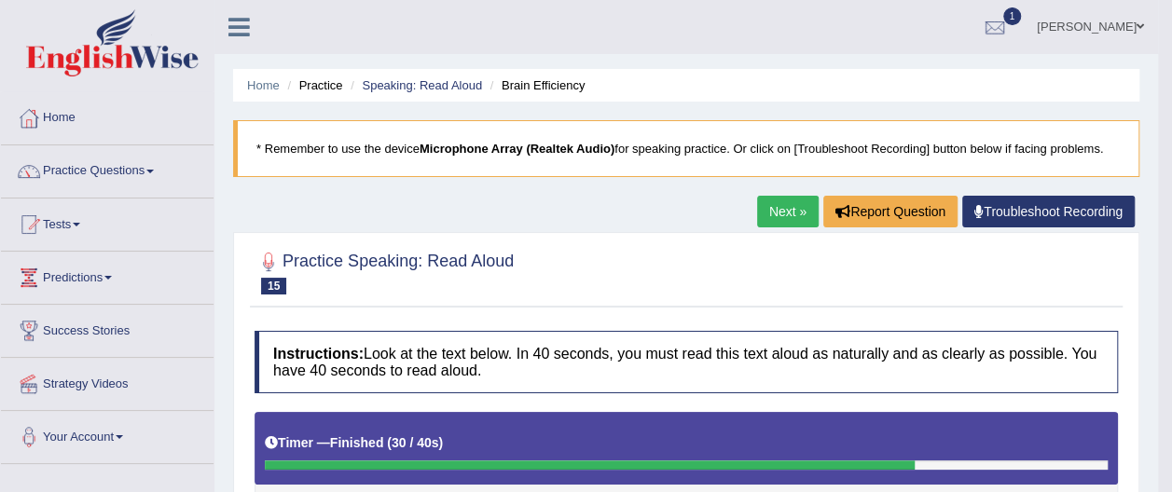
click at [798, 204] on link "Next »" at bounding box center [788, 212] width 62 height 32
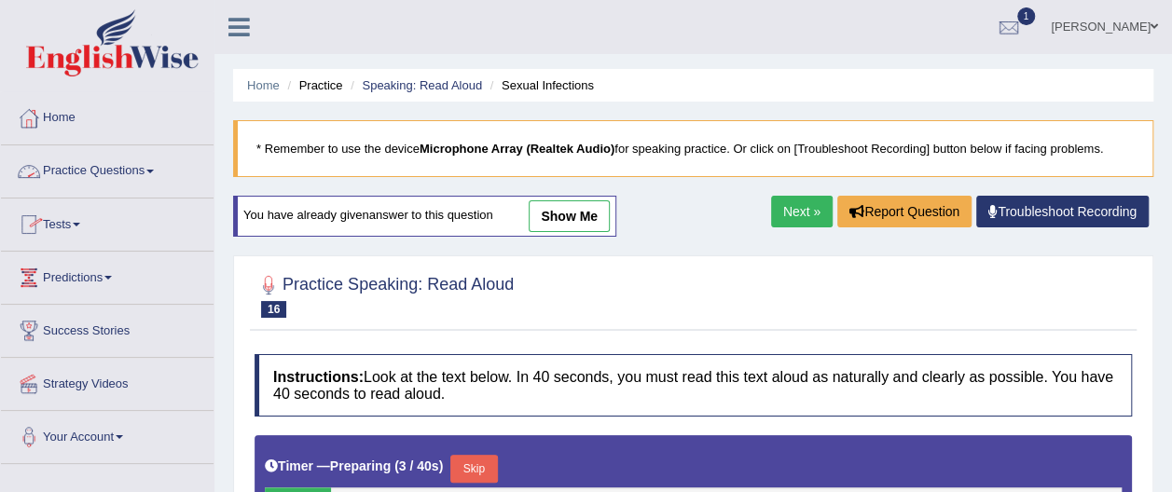
click at [155, 166] on link "Practice Questions" at bounding box center [107, 168] width 213 height 47
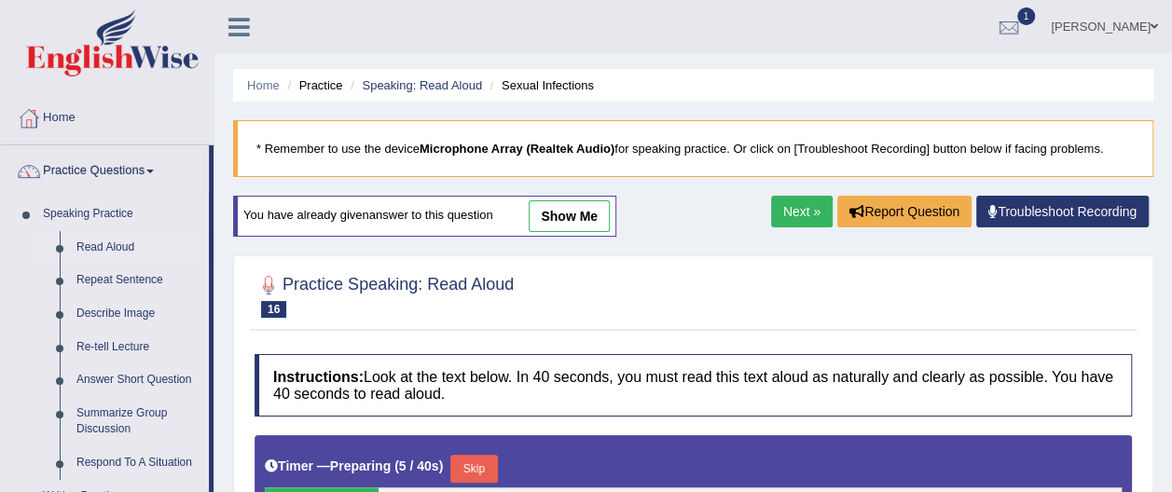
click at [125, 245] on link "Read Aloud" at bounding box center [138, 248] width 141 height 34
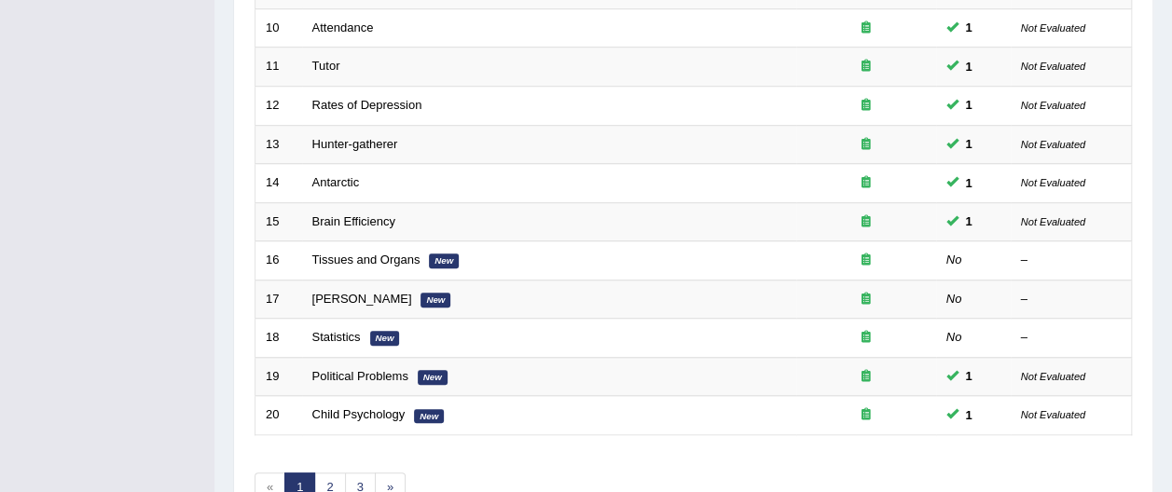
scroll to position [671, 0]
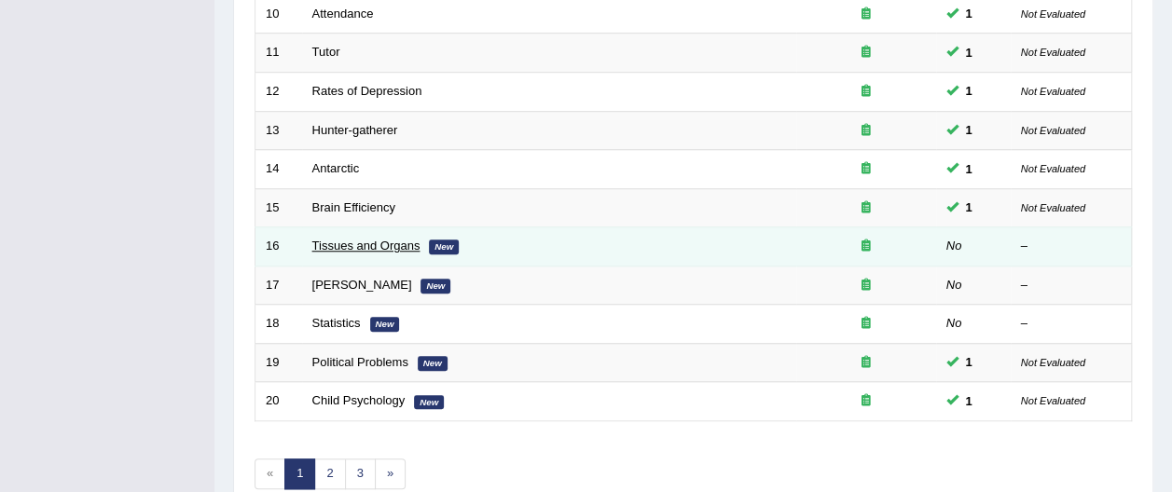
click at [382, 239] on link "Tissues and Organs" at bounding box center [366, 246] width 108 height 14
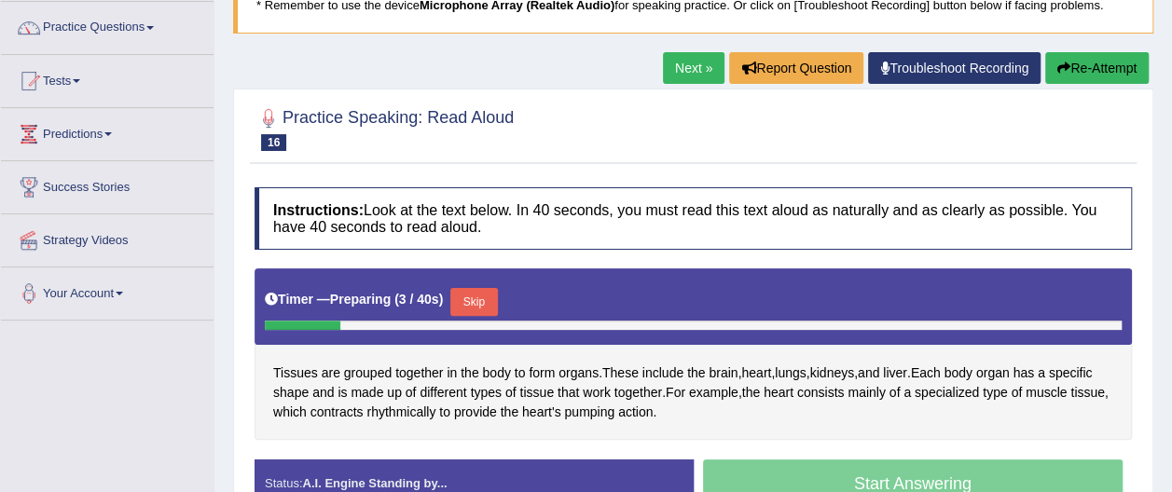
scroll to position [149, 0]
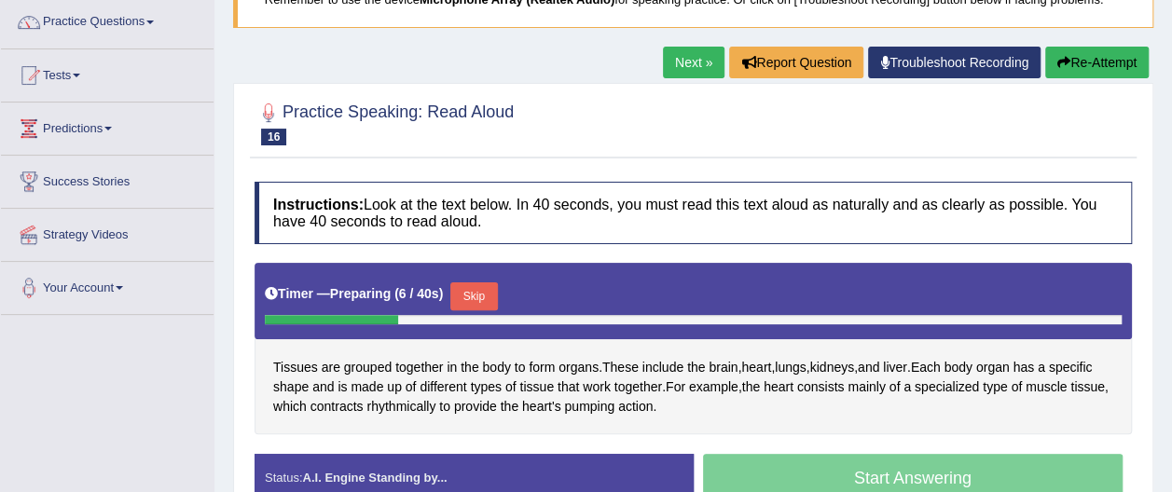
click at [1104, 65] on button "Re-Attempt" at bounding box center [1096, 63] width 103 height 32
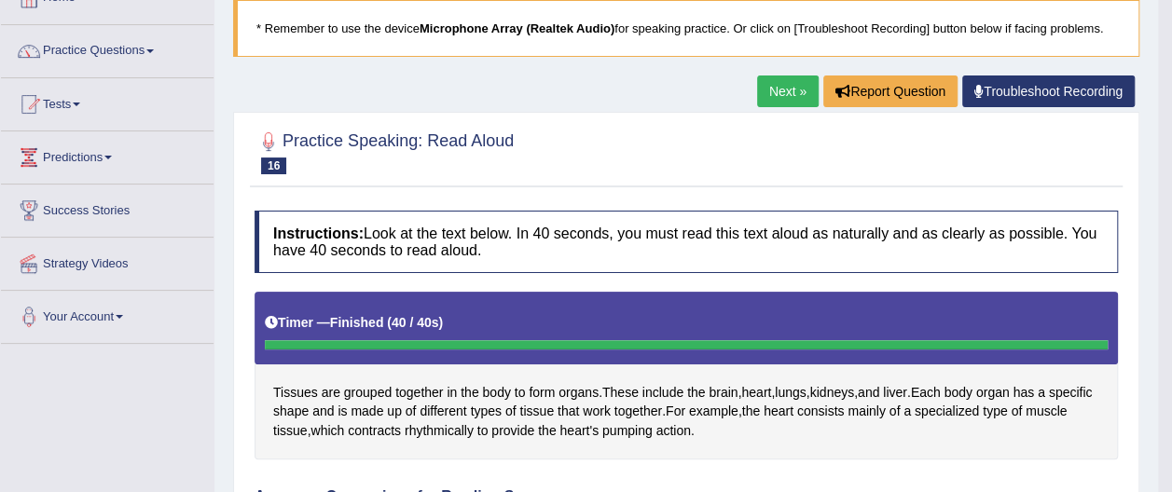
scroll to position [117, 0]
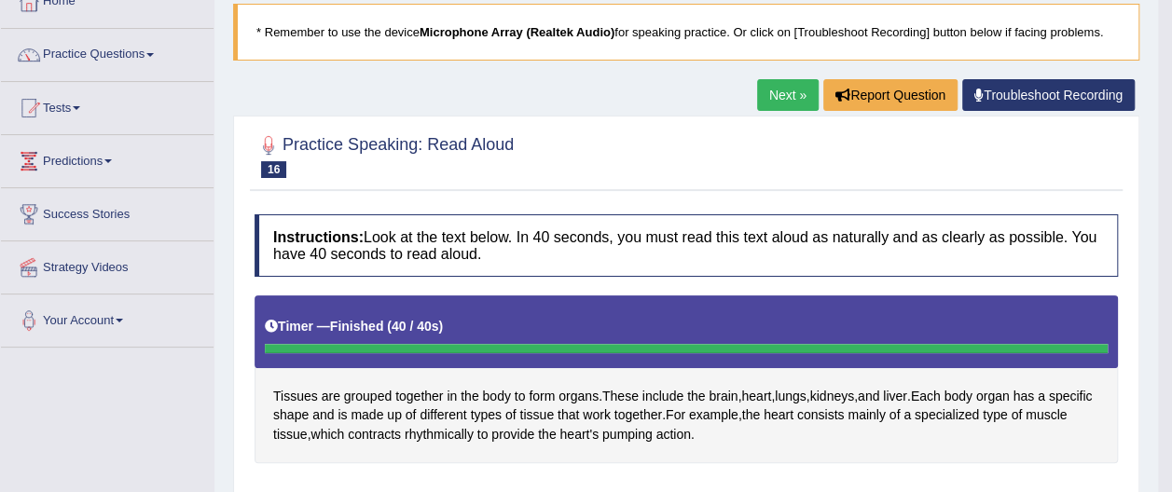
click at [779, 92] on link "Next »" at bounding box center [788, 95] width 62 height 32
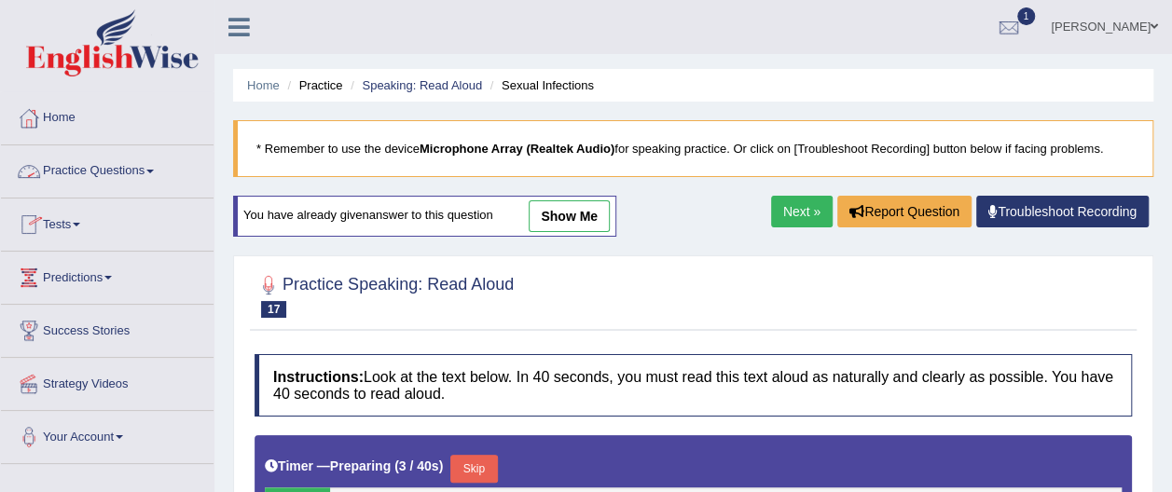
click at [154, 170] on span at bounding box center [149, 172] width 7 height 4
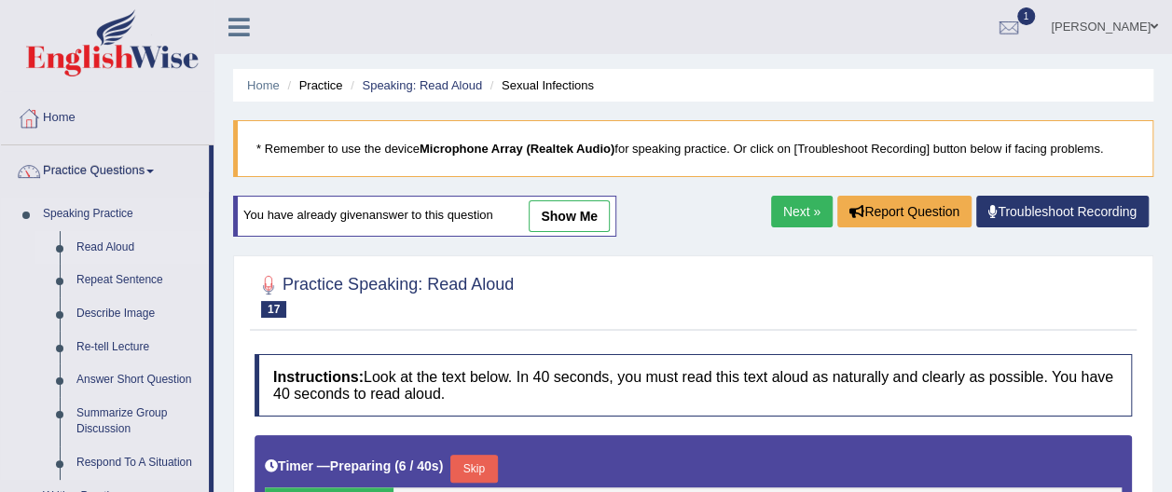
click at [151, 243] on link "Read Aloud" at bounding box center [138, 248] width 141 height 34
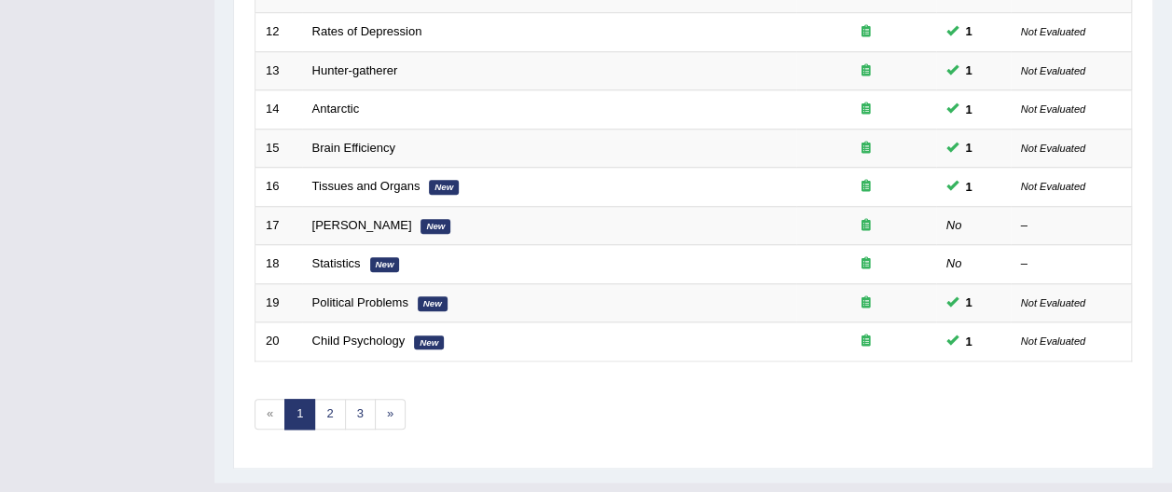
scroll to position [733, 0]
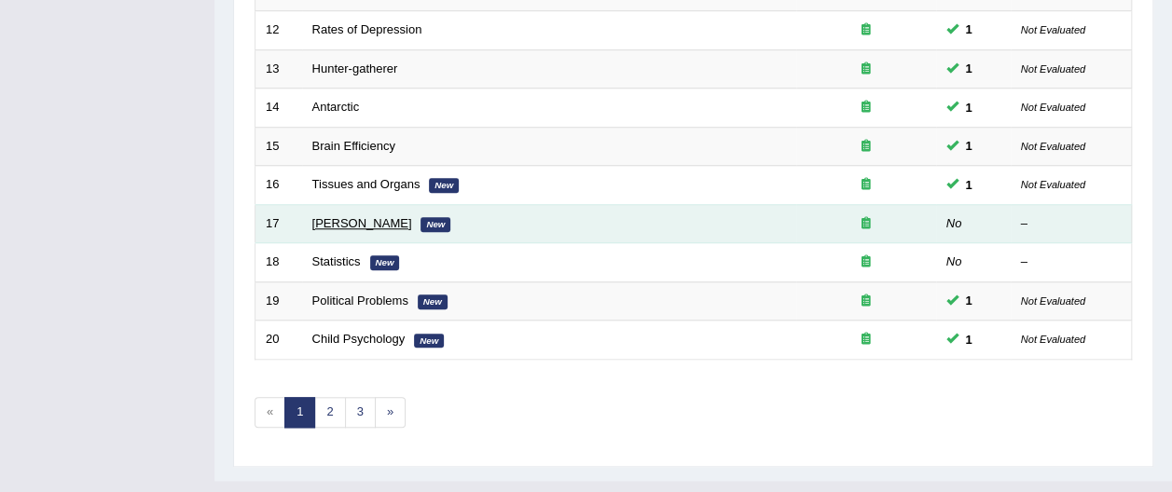
click at [401, 216] on link "[PERSON_NAME]" at bounding box center [362, 223] width 100 height 14
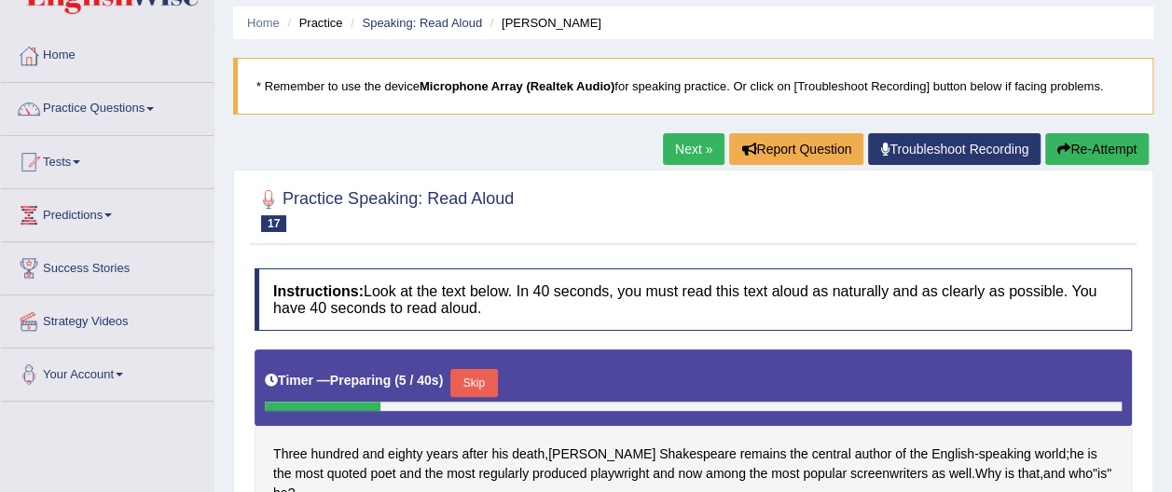
scroll to position [75, 0]
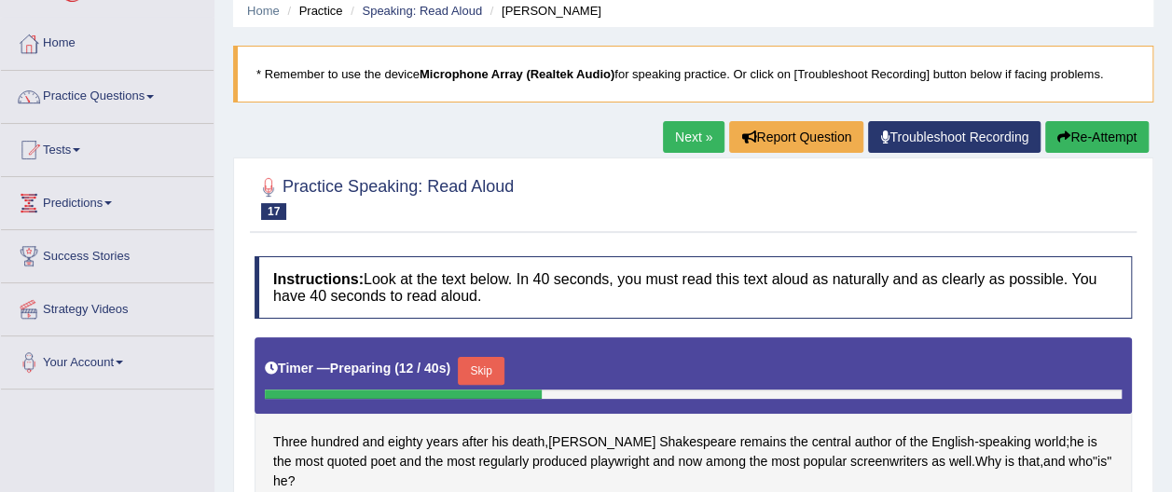
click at [0, 0] on icon at bounding box center [0, 0] width 0 height 0
click at [1100, 132] on button "Re-Attempt" at bounding box center [1096, 137] width 103 height 32
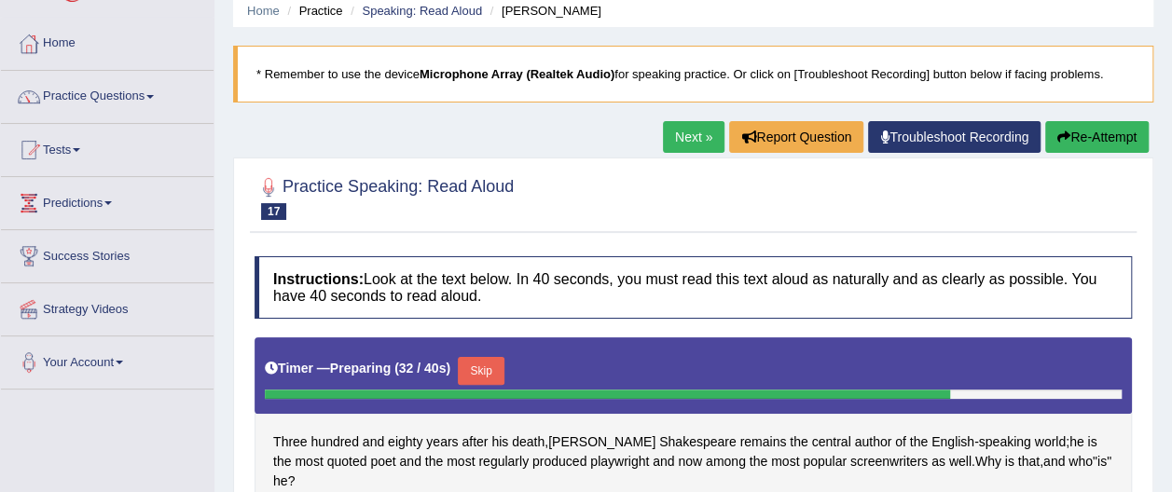
click at [1111, 232] on div "Practice Speaking: Read Aloud 17 William Shakespeare" at bounding box center [693, 200] width 886 height 65
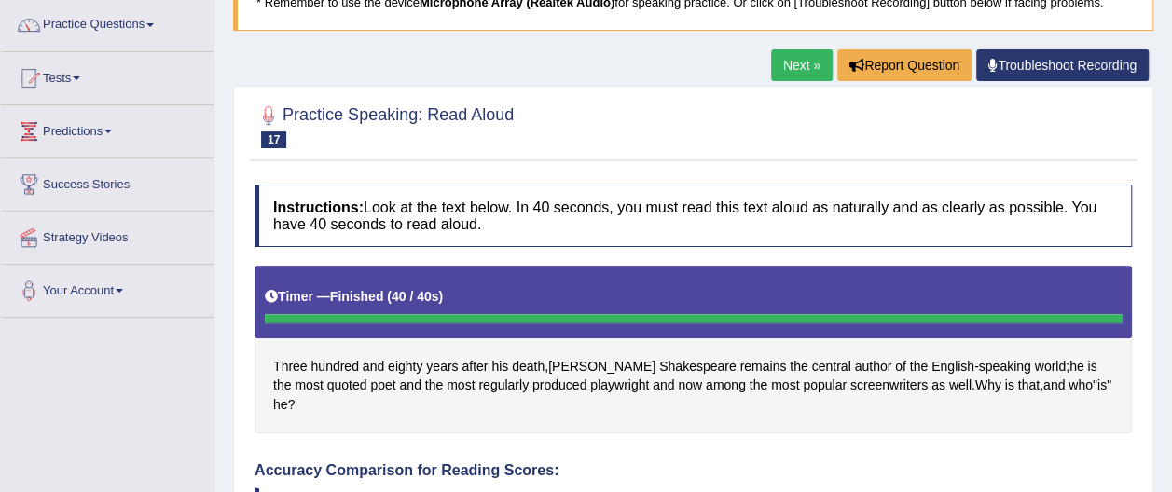
scroll to position [112, 0]
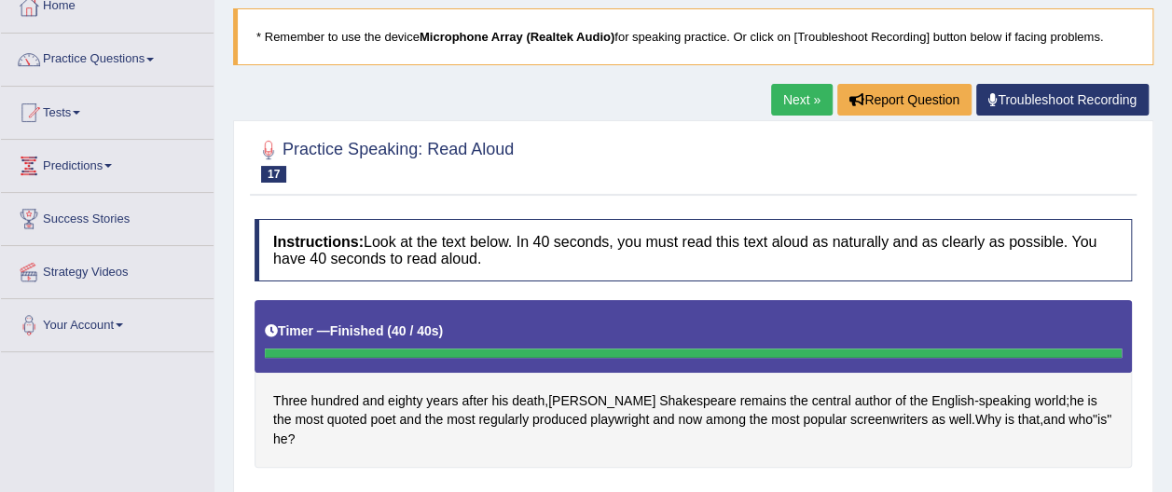
click at [807, 102] on link "Next »" at bounding box center [802, 100] width 62 height 32
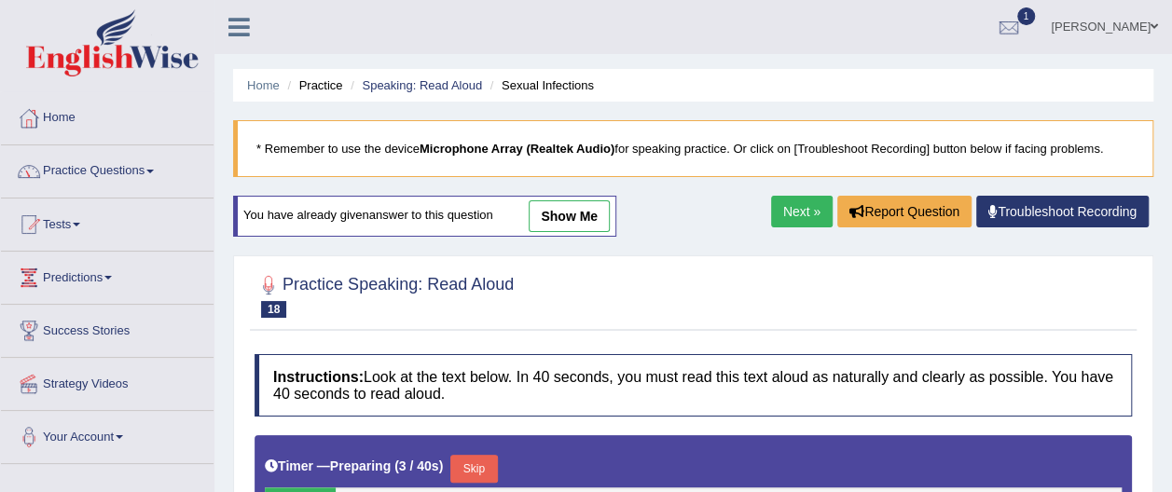
click at [155, 172] on link "Practice Questions" at bounding box center [107, 168] width 213 height 47
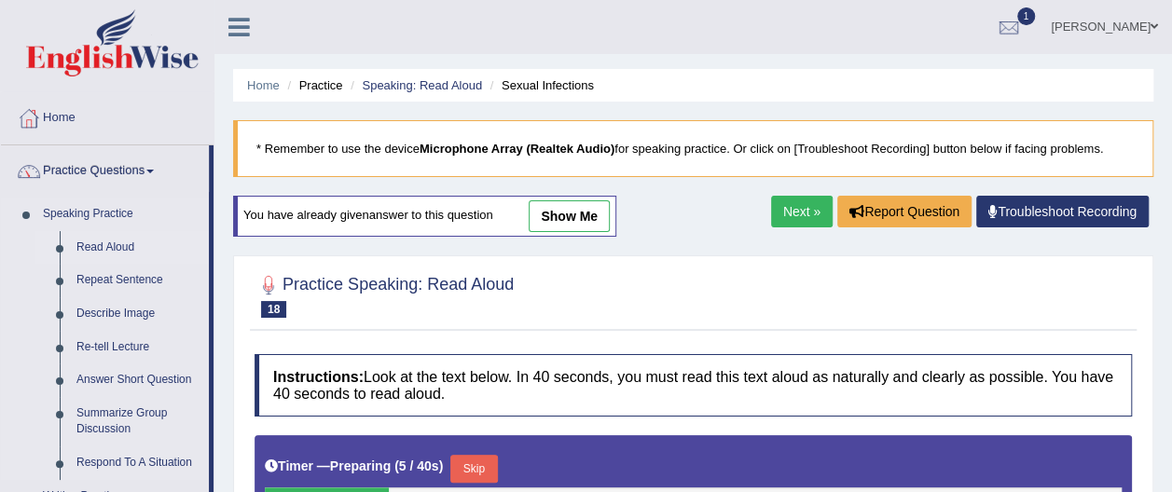
click at [141, 246] on link "Read Aloud" at bounding box center [138, 248] width 141 height 34
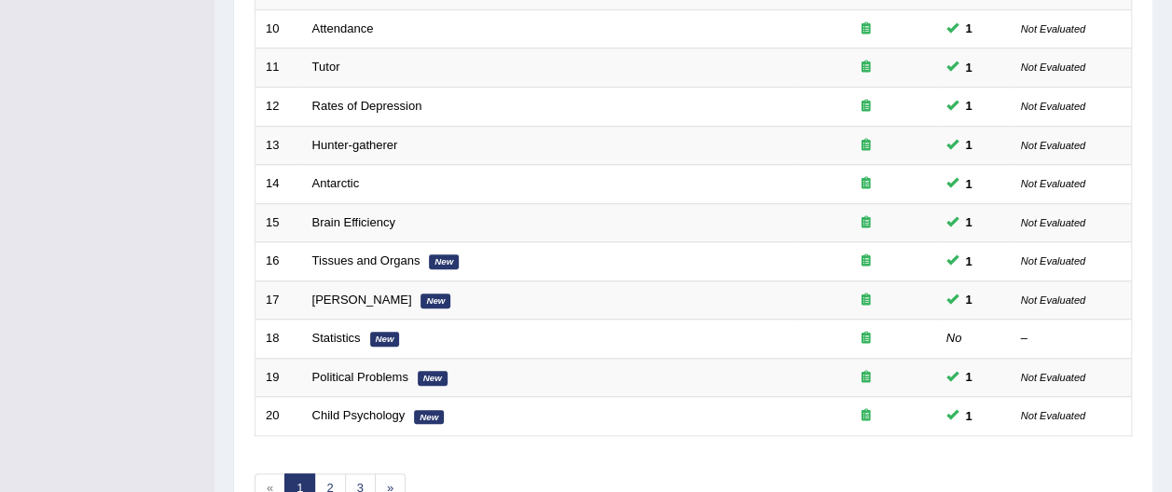
scroll to position [708, 0]
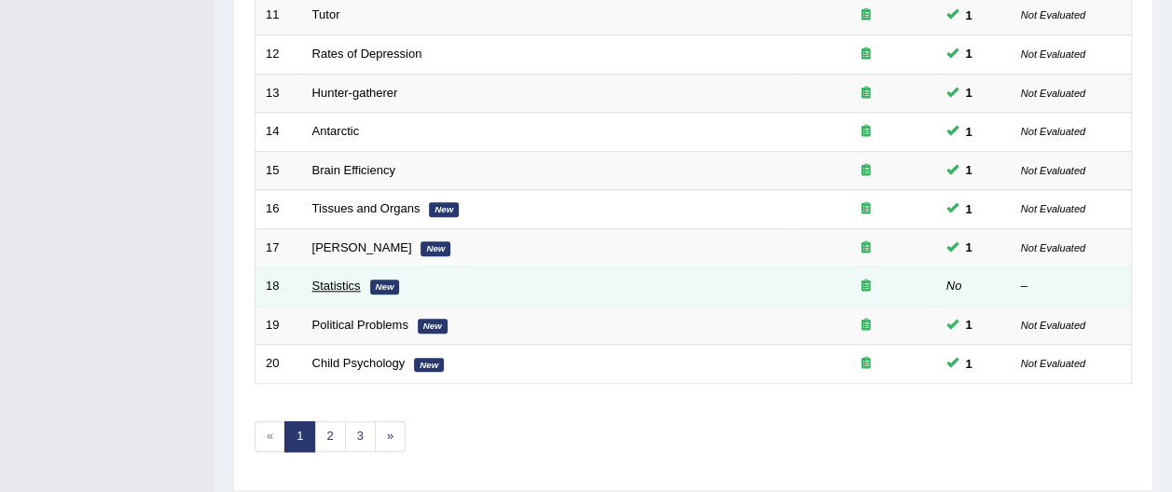
click at [338, 279] on link "Statistics" at bounding box center [336, 286] width 48 height 14
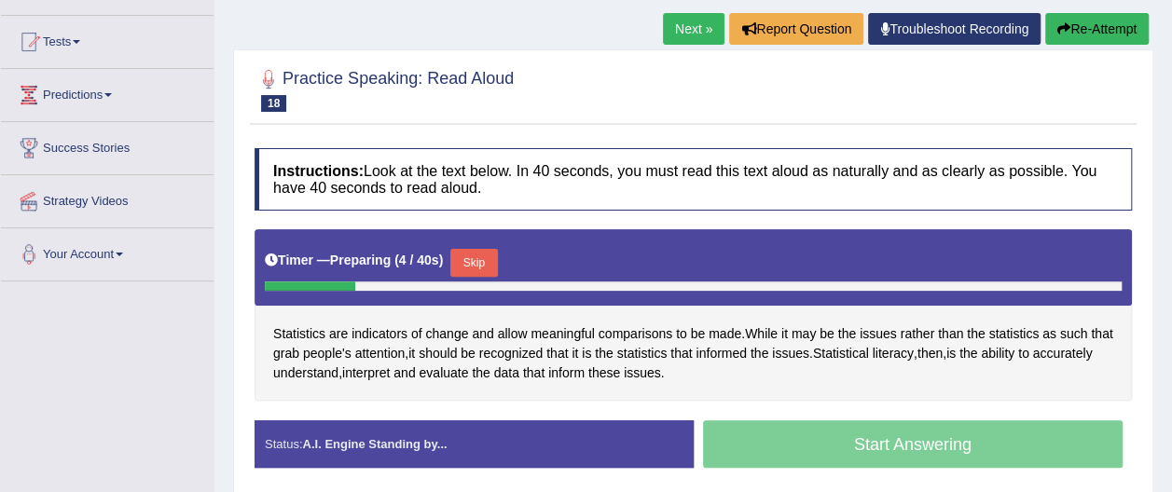
scroll to position [186, 0]
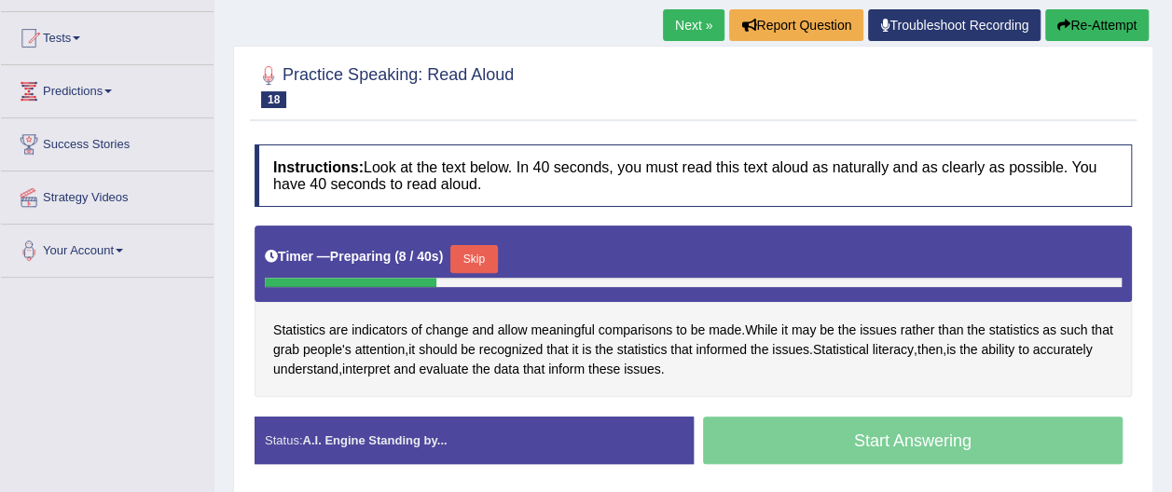
click at [1079, 21] on button "Re-Attempt" at bounding box center [1096, 25] width 103 height 32
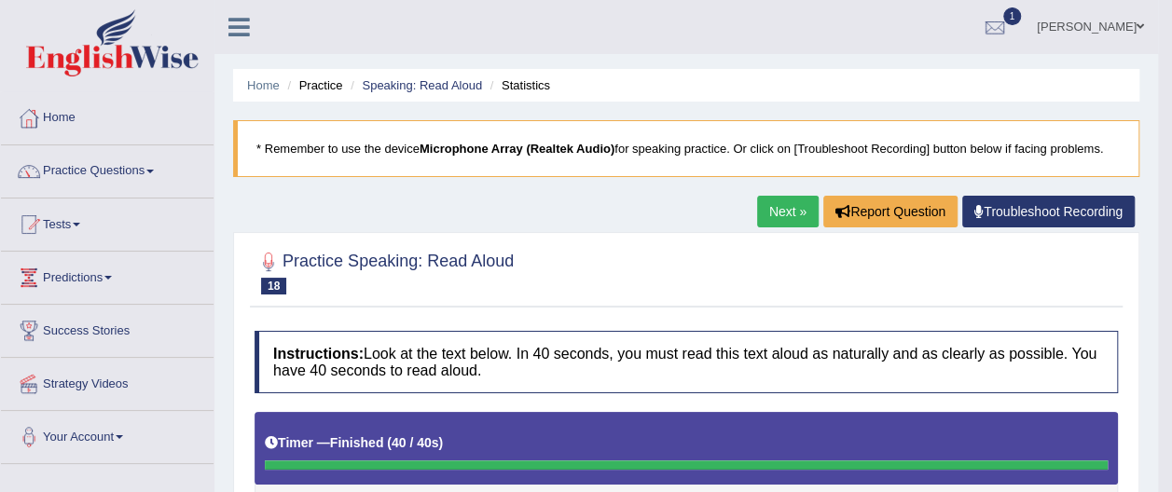
click at [783, 203] on link "Next »" at bounding box center [788, 212] width 62 height 32
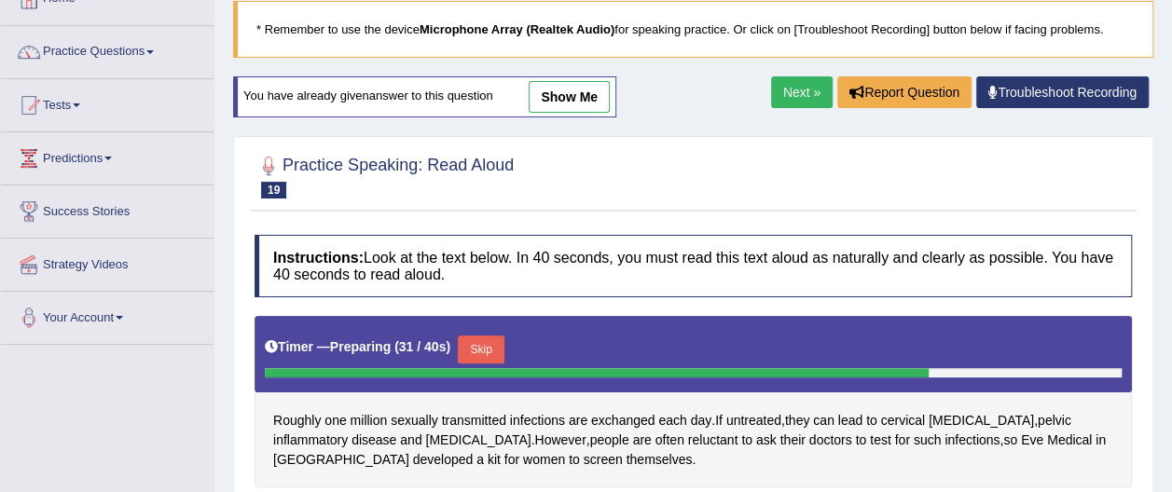
scroll to position [112, 0]
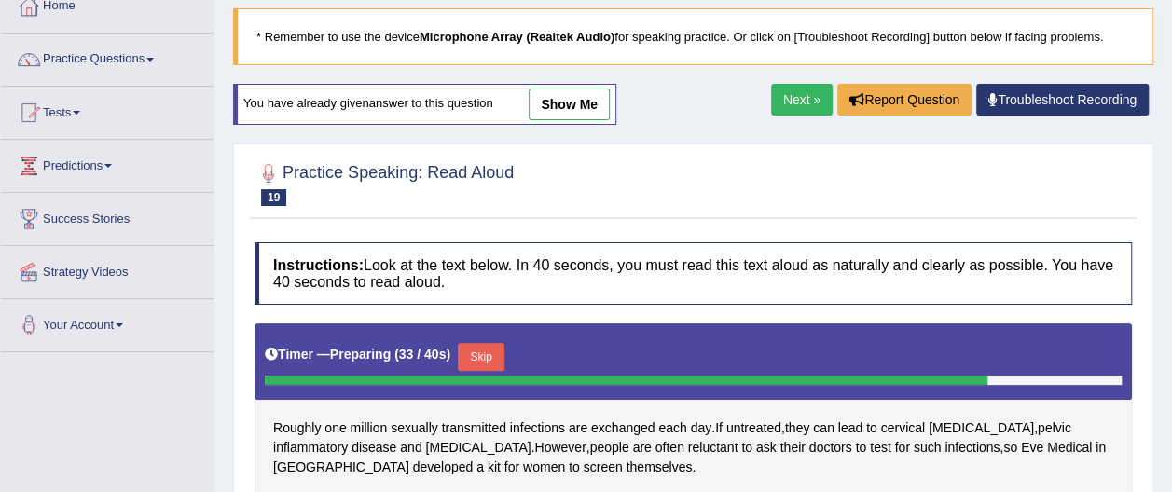
click at [159, 54] on link "Practice Questions" at bounding box center [107, 57] width 213 height 47
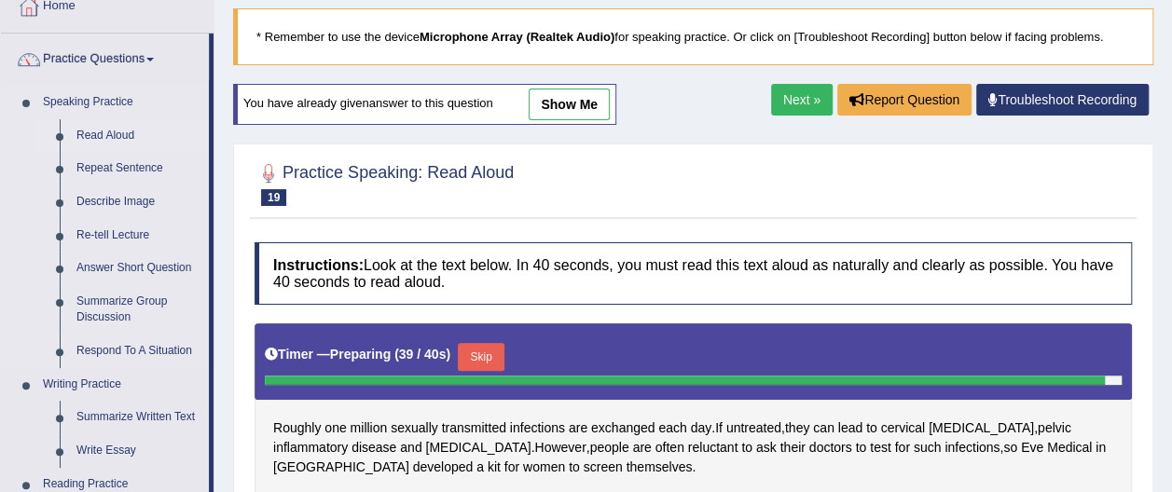
click at [117, 137] on link "Read Aloud" at bounding box center [138, 136] width 141 height 34
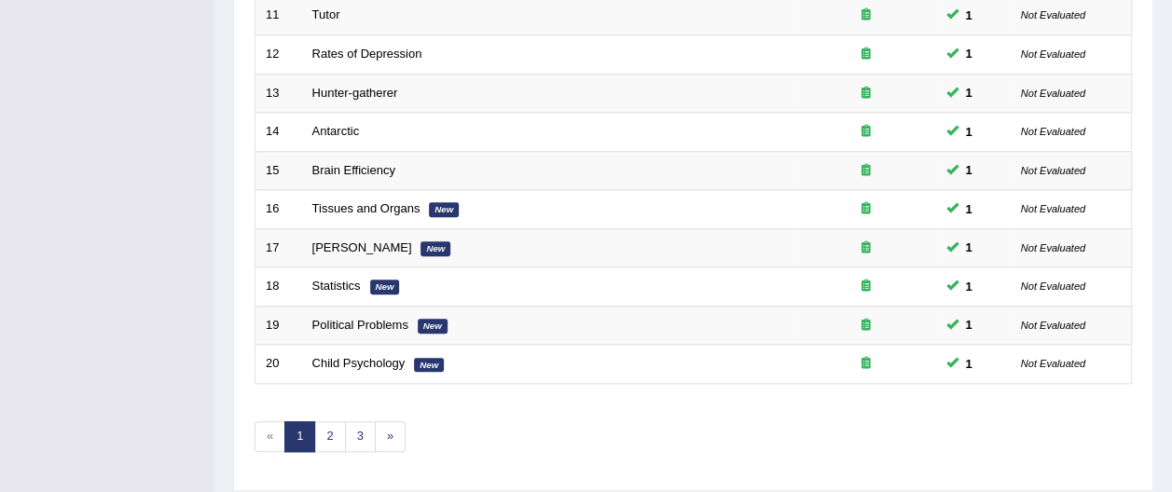
scroll to position [733, 0]
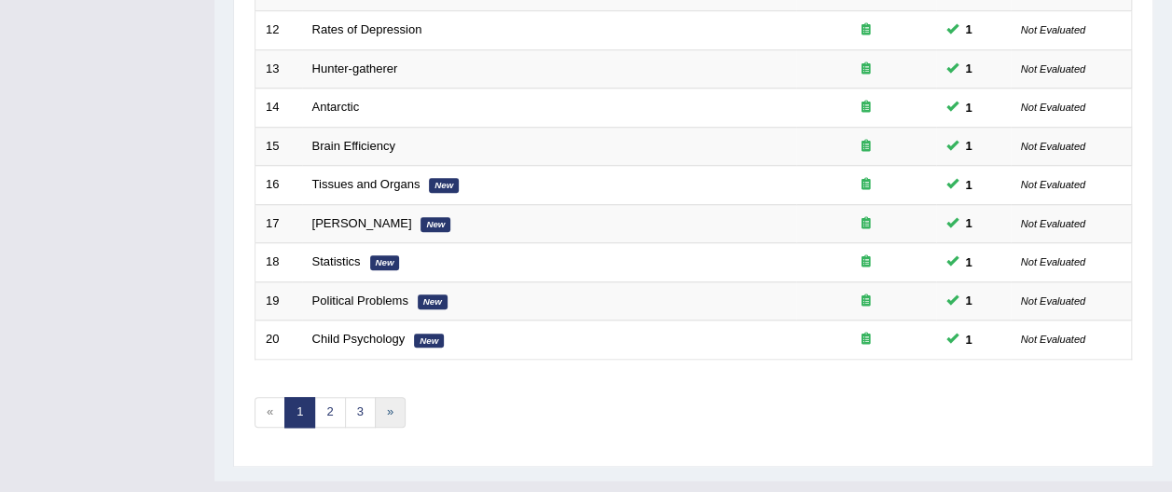
click at [382, 397] on link "»" at bounding box center [390, 412] width 31 height 31
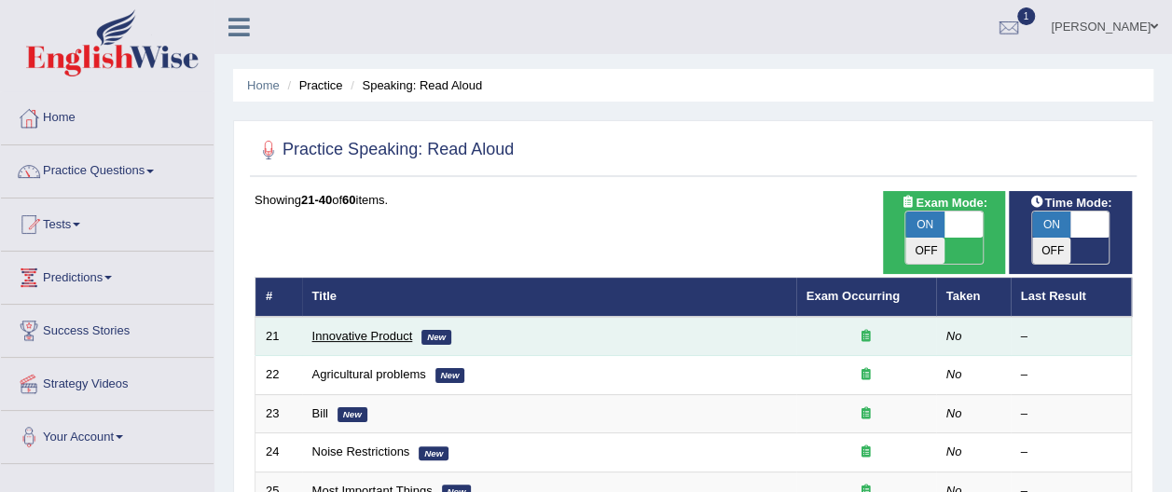
click at [374, 329] on link "Innovative Product" at bounding box center [362, 336] width 101 height 14
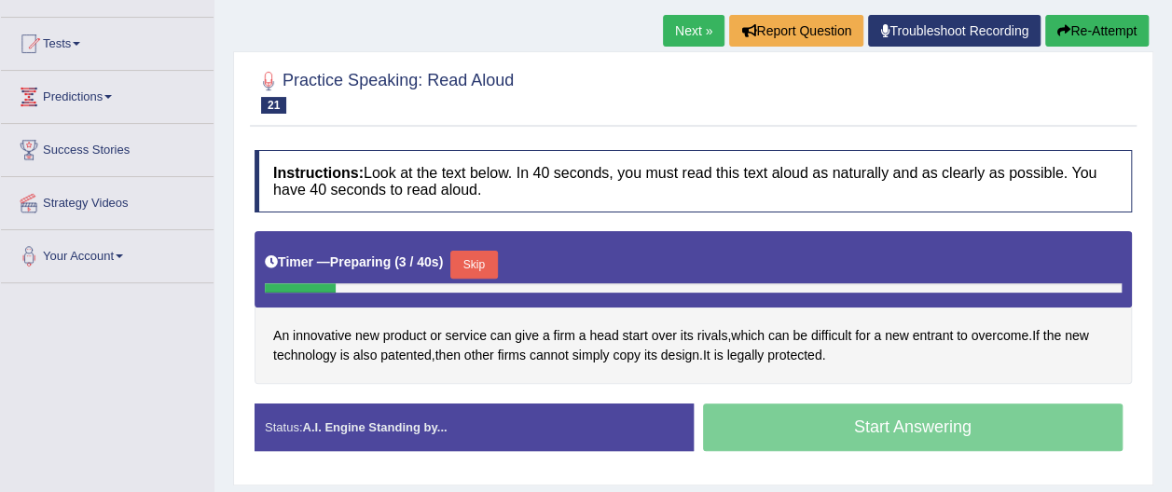
scroll to position [186, 0]
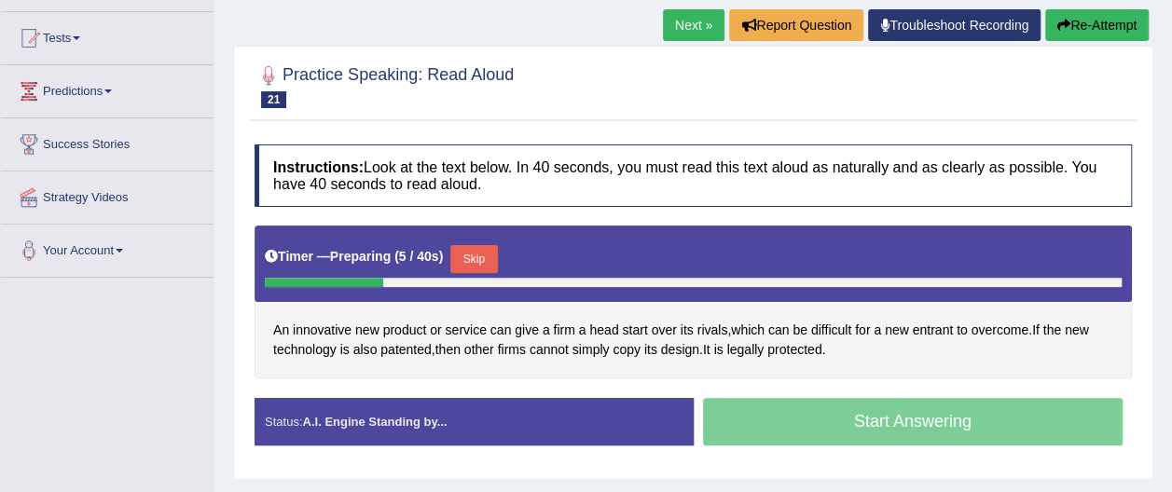
click at [1082, 21] on button "Re-Attempt" at bounding box center [1096, 25] width 103 height 32
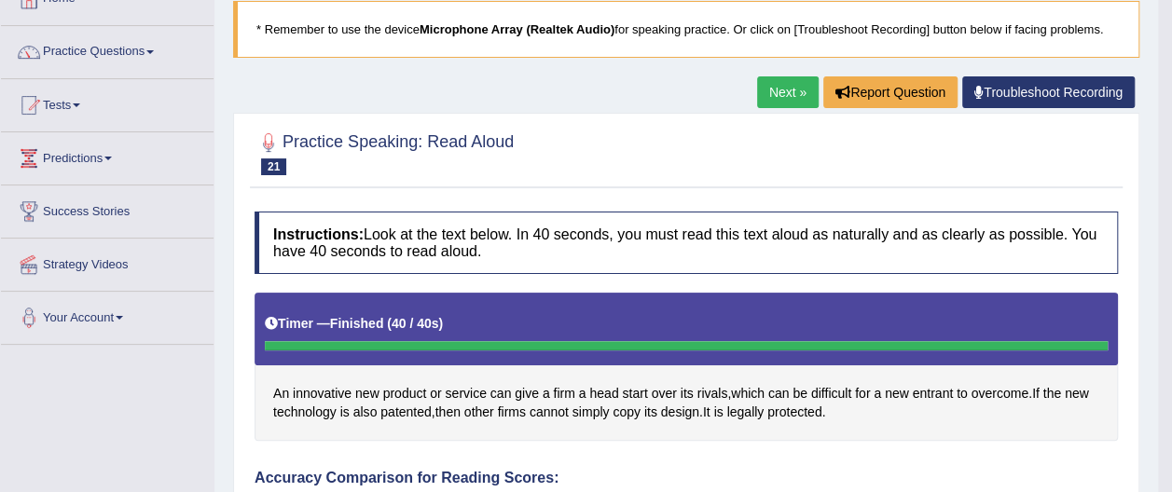
scroll to position [112, 0]
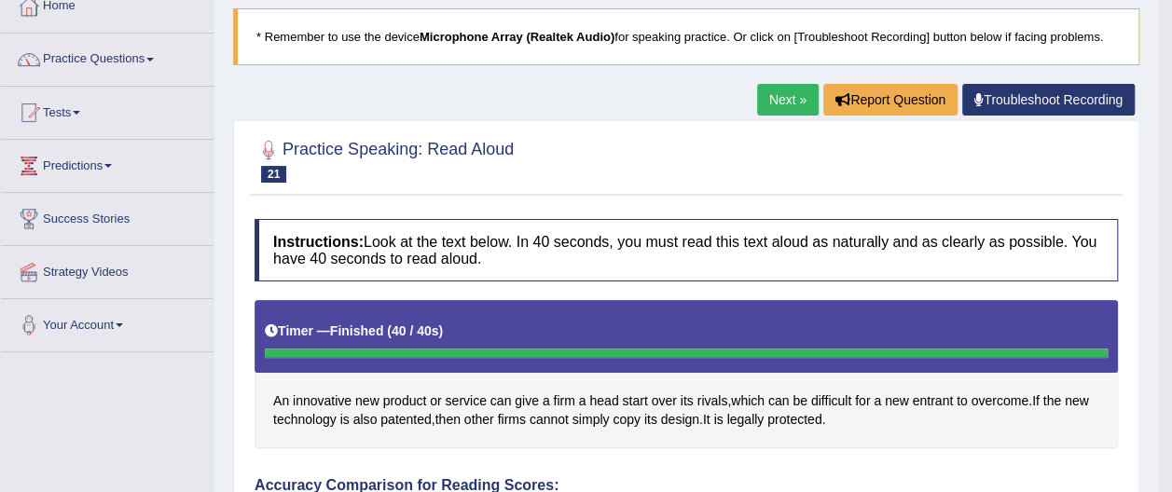
click at [784, 91] on link "Next »" at bounding box center [788, 100] width 62 height 32
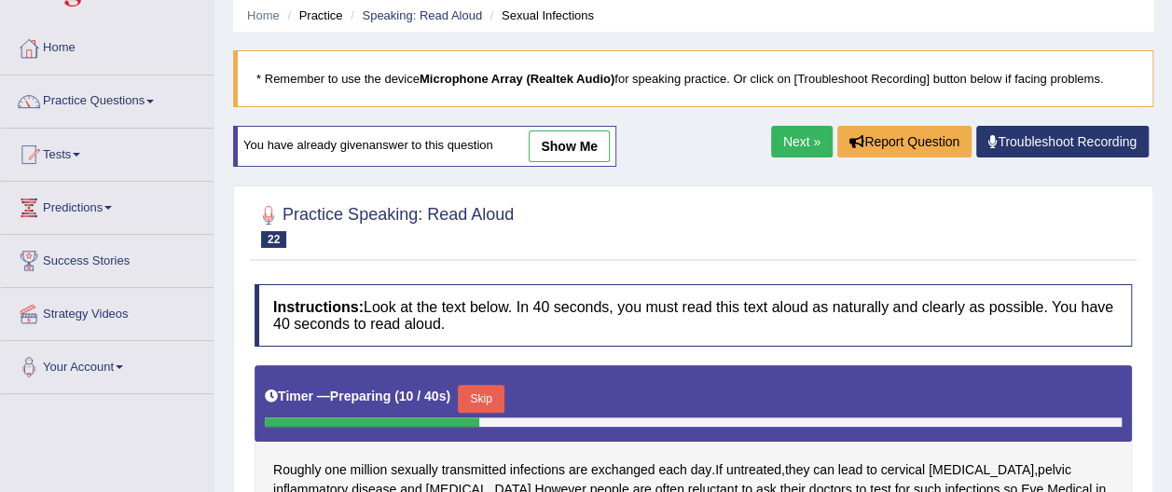
scroll to position [62, 0]
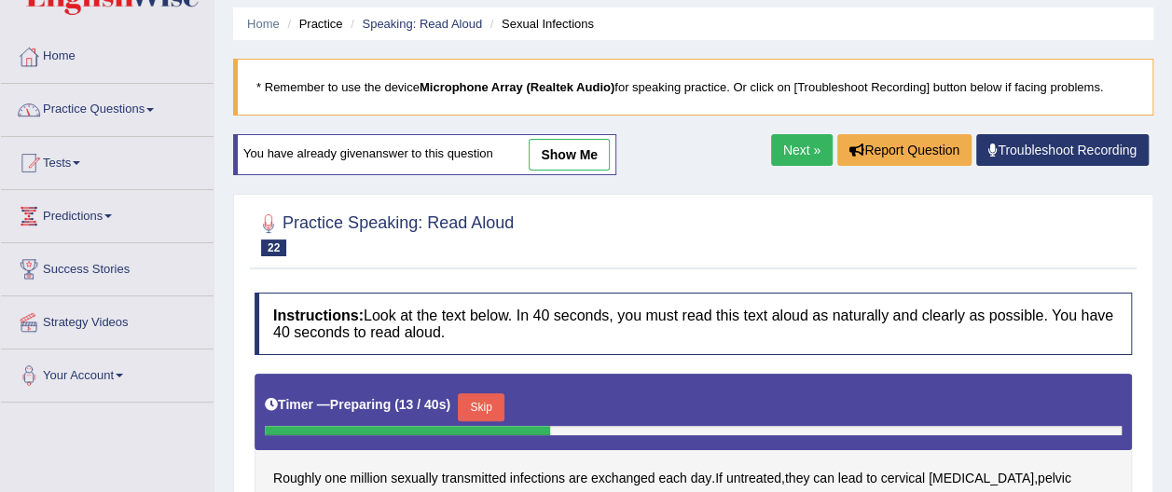
click at [153, 102] on link "Practice Questions" at bounding box center [107, 107] width 213 height 47
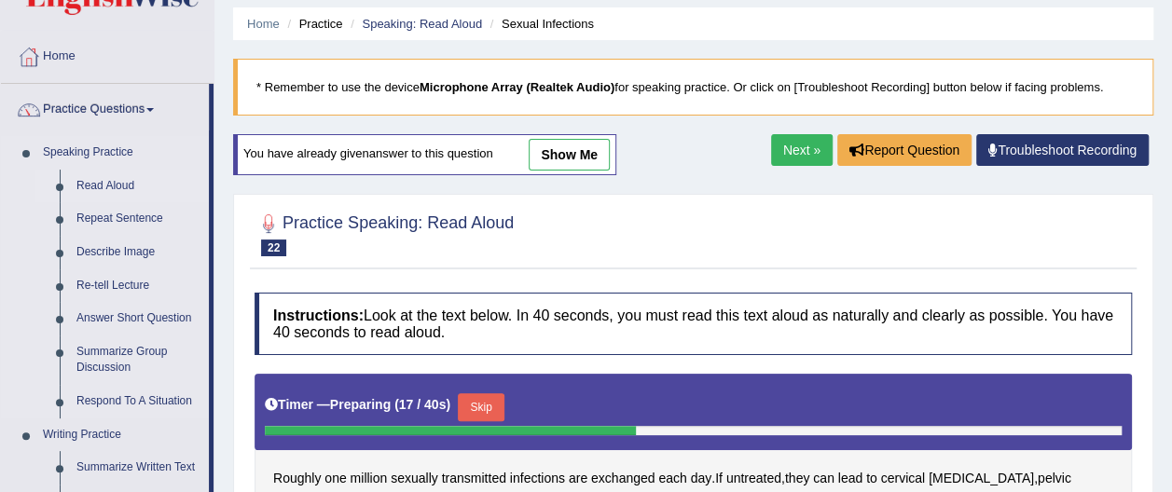
click at [137, 185] on link "Read Aloud" at bounding box center [138, 187] width 141 height 34
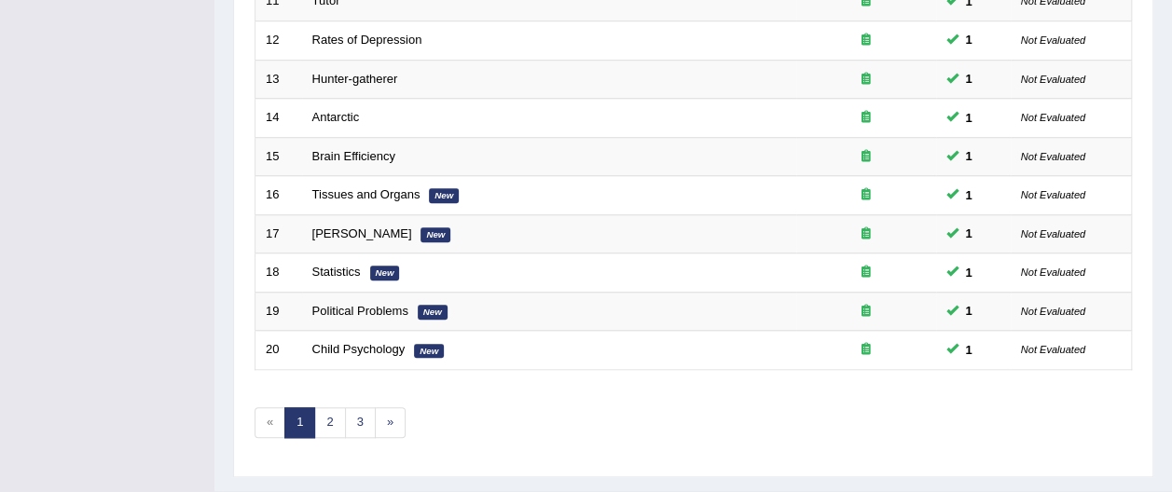
scroll to position [733, 0]
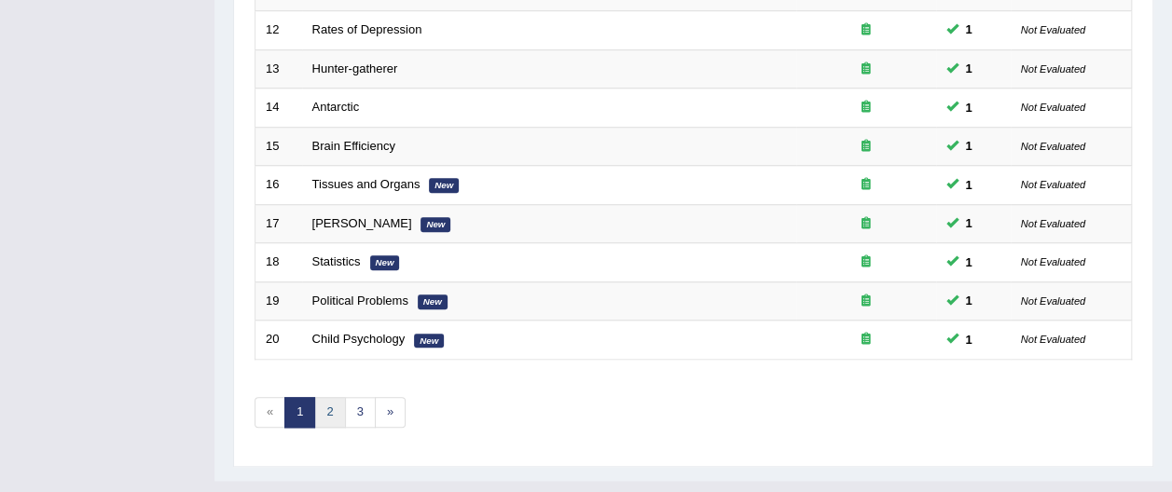
click at [326, 397] on link "2" at bounding box center [329, 412] width 31 height 31
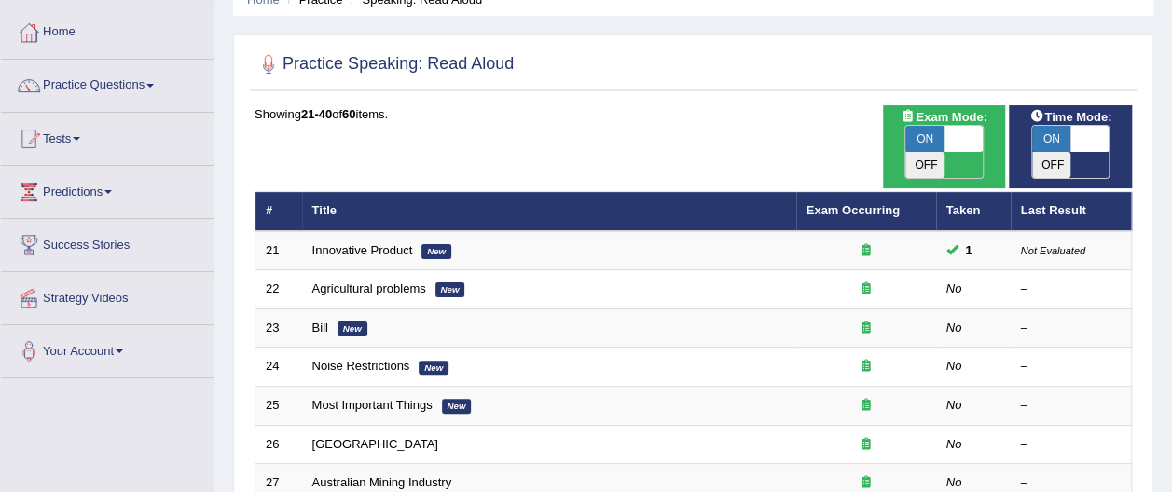
scroll to position [112, 0]
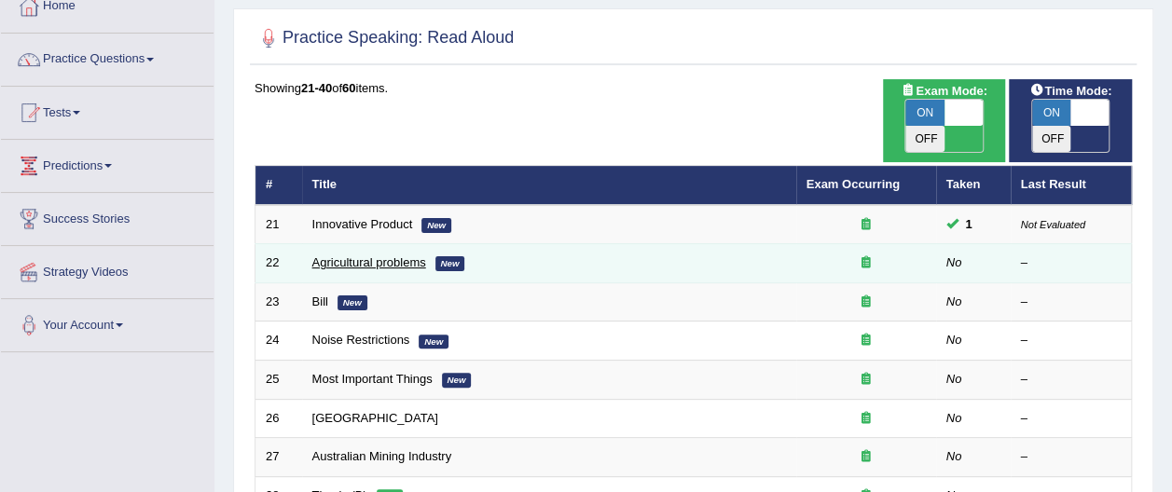
click at [396, 255] on link "Agricultural problems" at bounding box center [369, 262] width 114 height 14
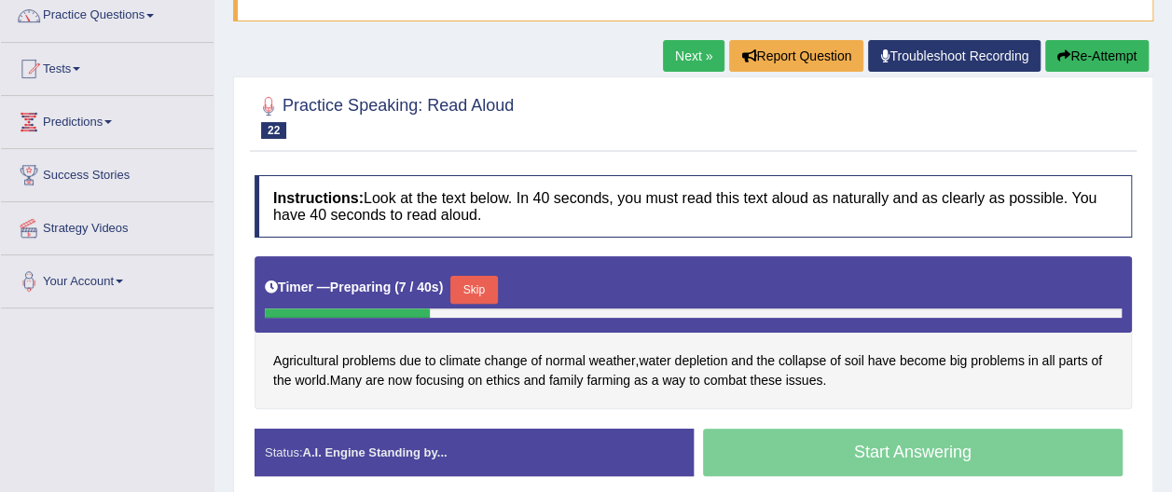
scroll to position [149, 0]
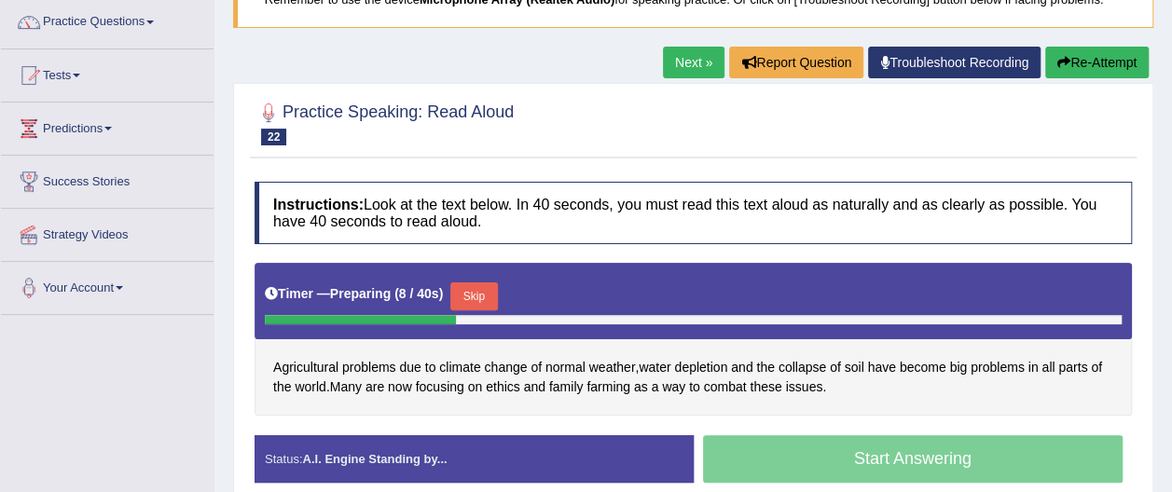
click at [1068, 60] on button "Re-Attempt" at bounding box center [1096, 63] width 103 height 32
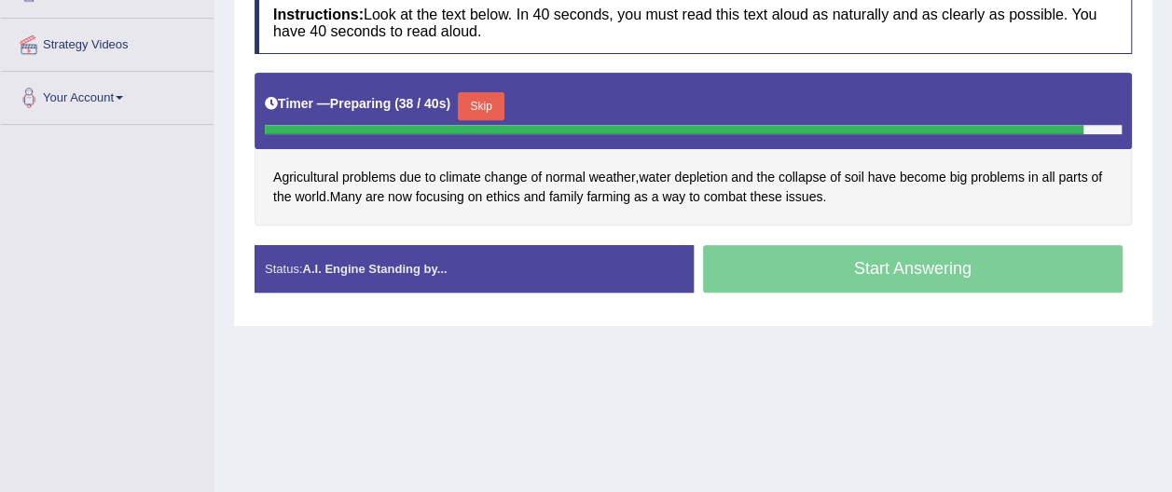
scroll to position [340, 0]
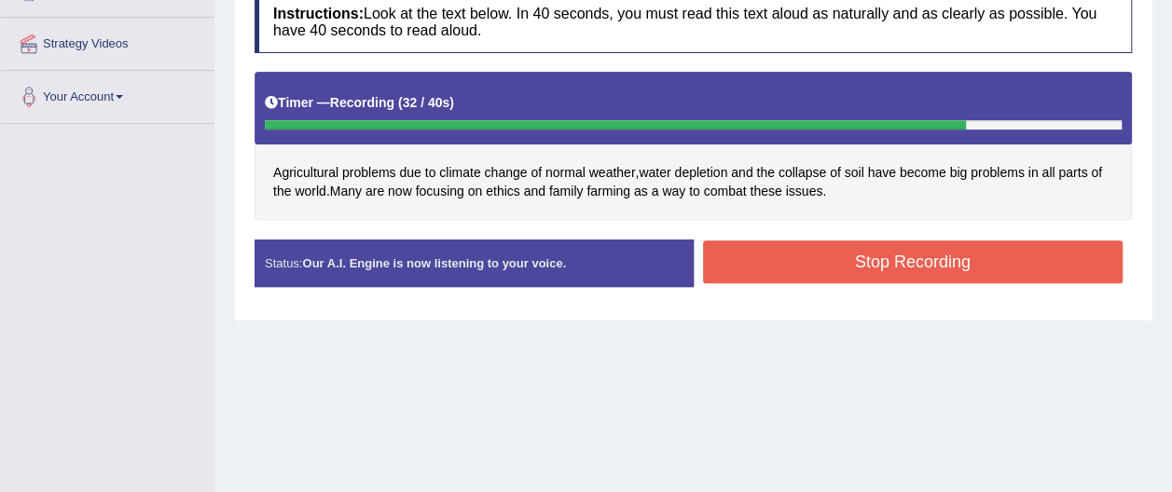
click at [971, 254] on button "Stop Recording" at bounding box center [913, 261] width 420 height 43
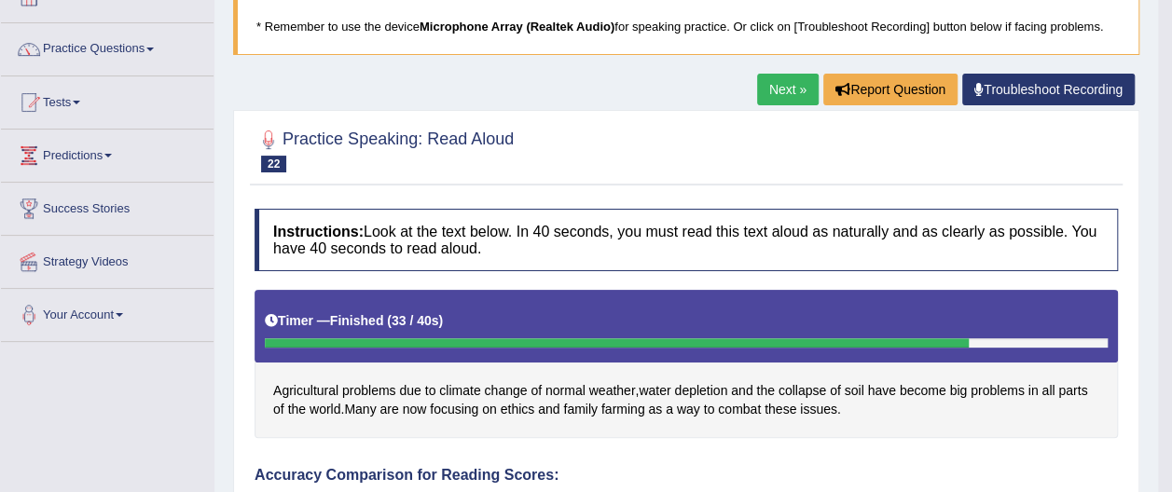
scroll to position [117, 0]
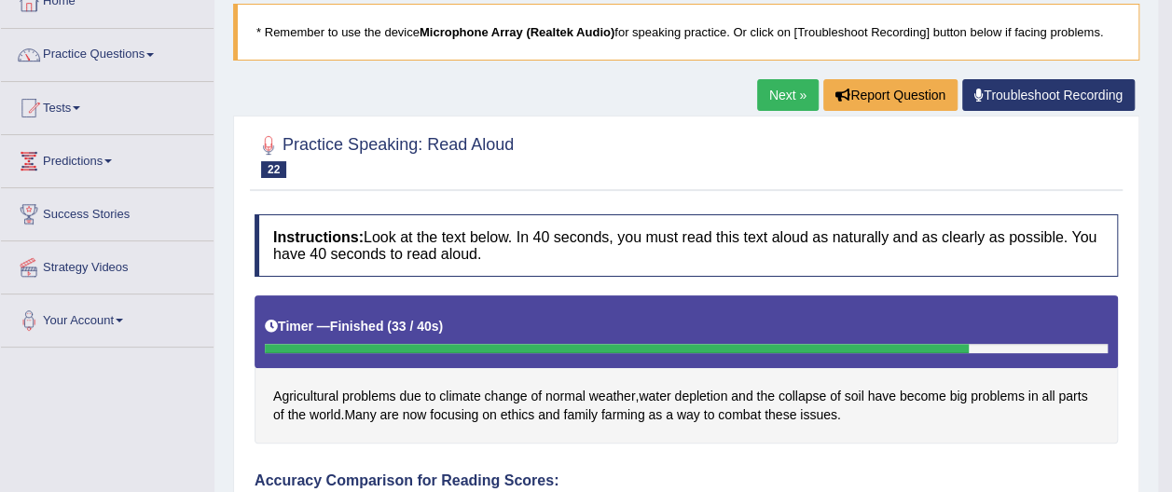
click at [790, 89] on link "Next »" at bounding box center [788, 95] width 62 height 32
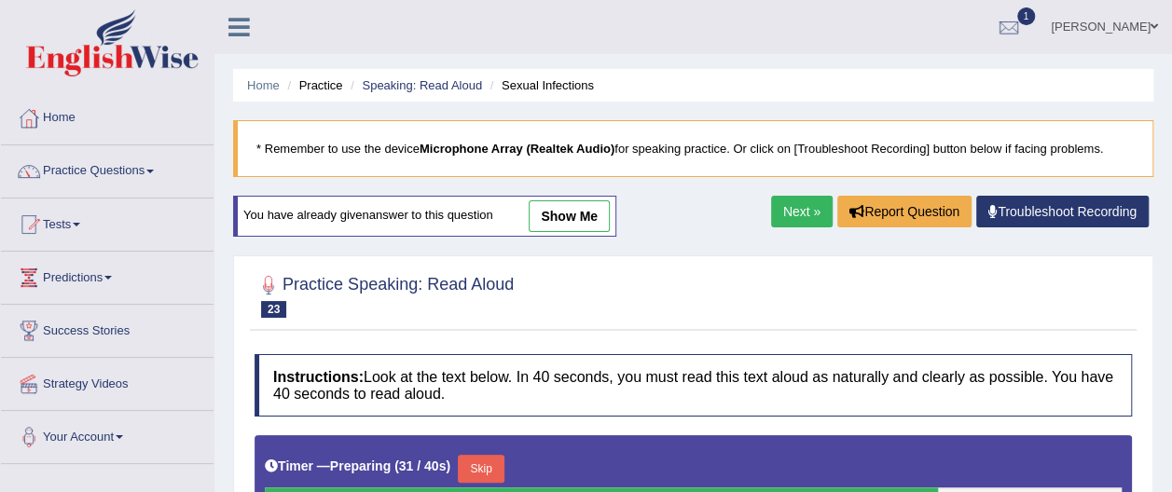
click at [154, 171] on span at bounding box center [149, 172] width 7 height 4
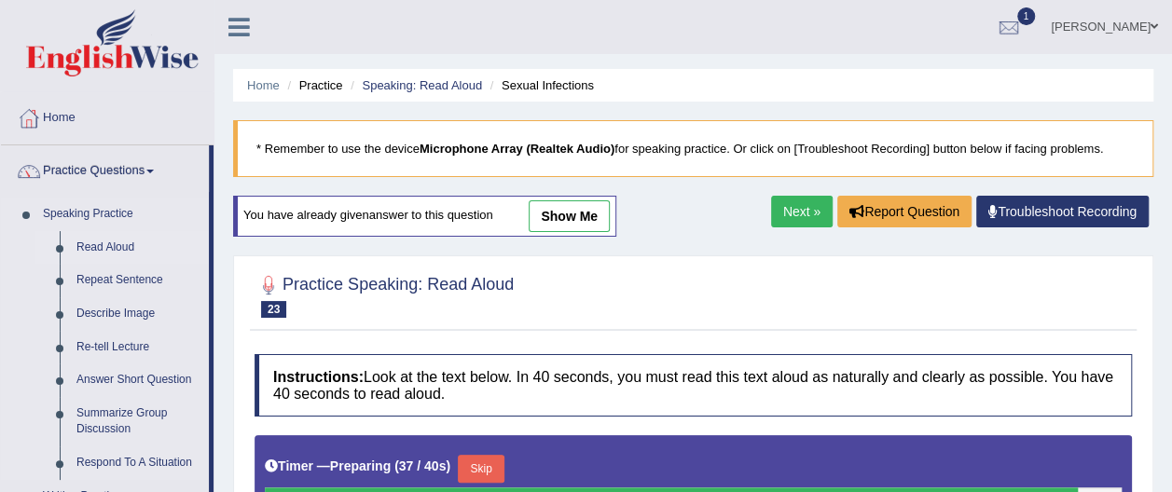
click at [123, 248] on link "Read Aloud" at bounding box center [138, 248] width 141 height 34
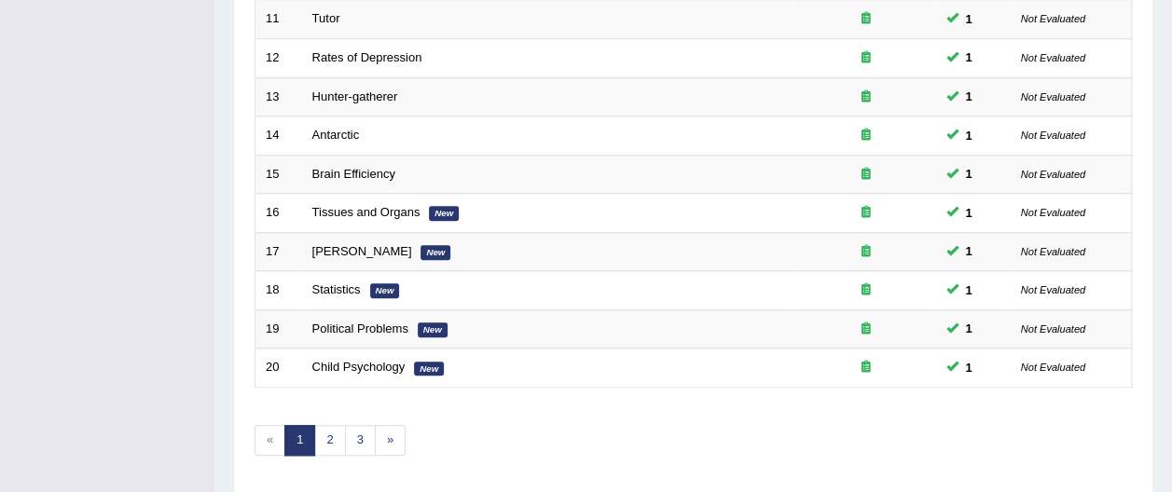
scroll to position [733, 0]
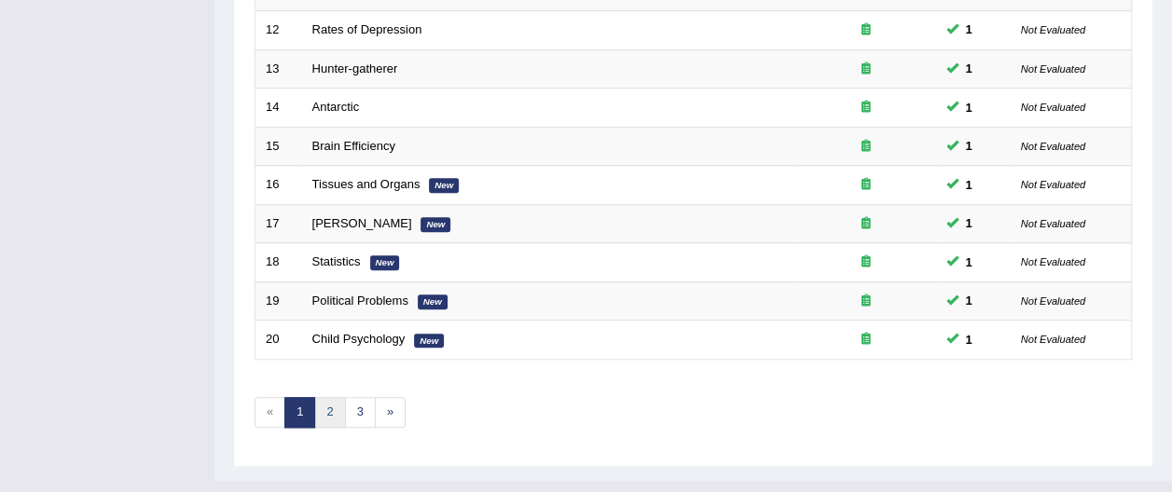
click at [324, 397] on link "2" at bounding box center [329, 412] width 31 height 31
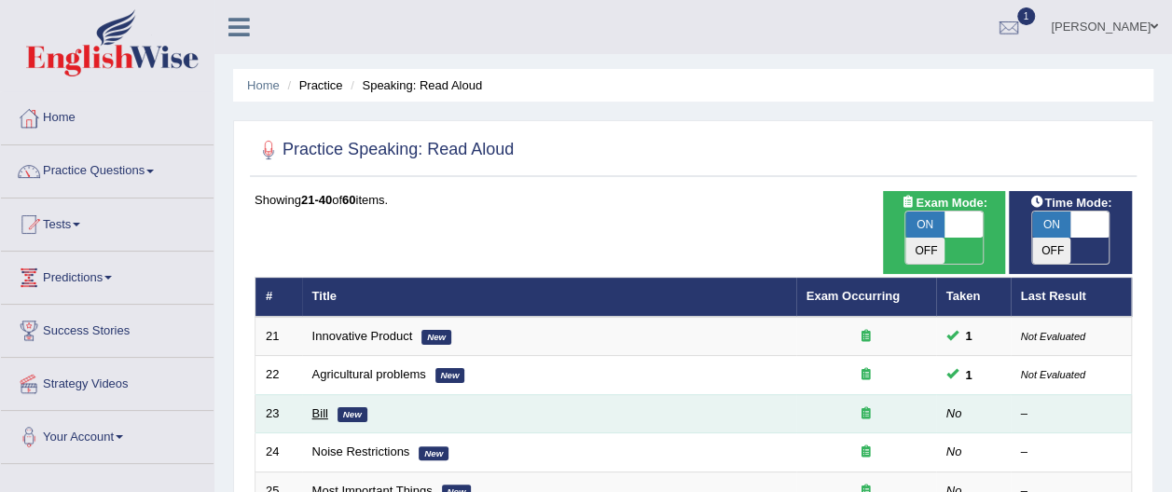
click at [318, 406] on link "Bill" at bounding box center [320, 413] width 16 height 14
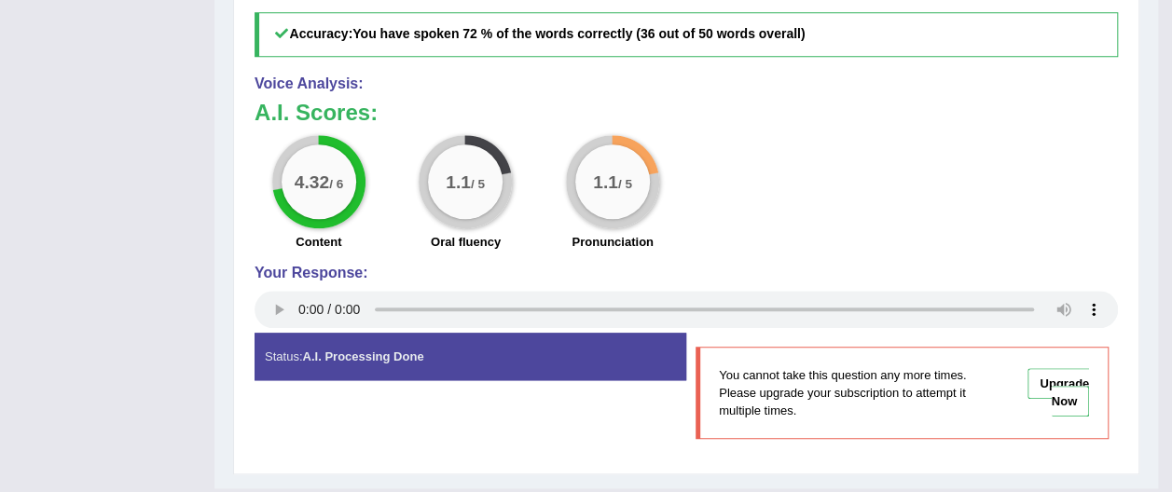
scroll to position [889, 0]
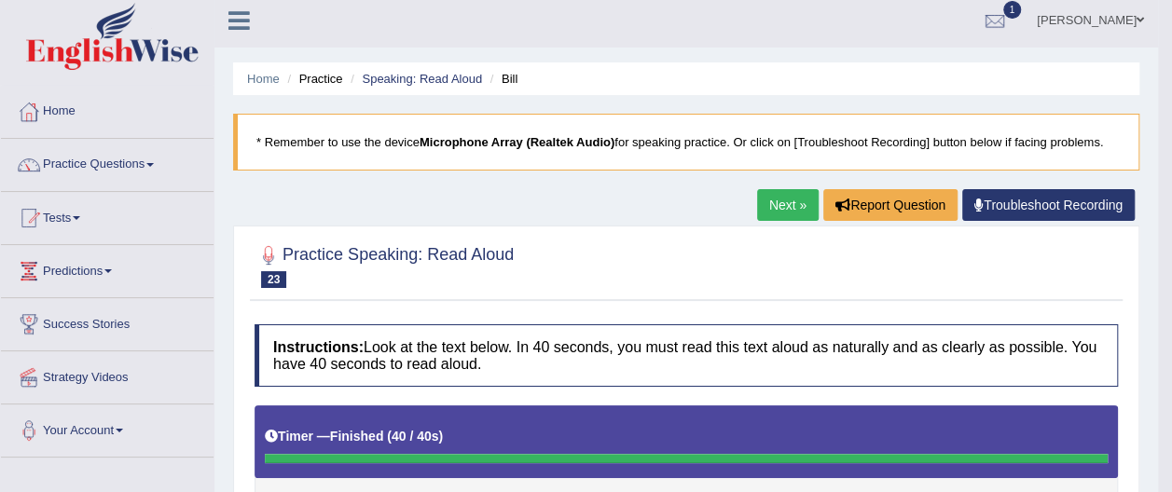
scroll to position [0, 0]
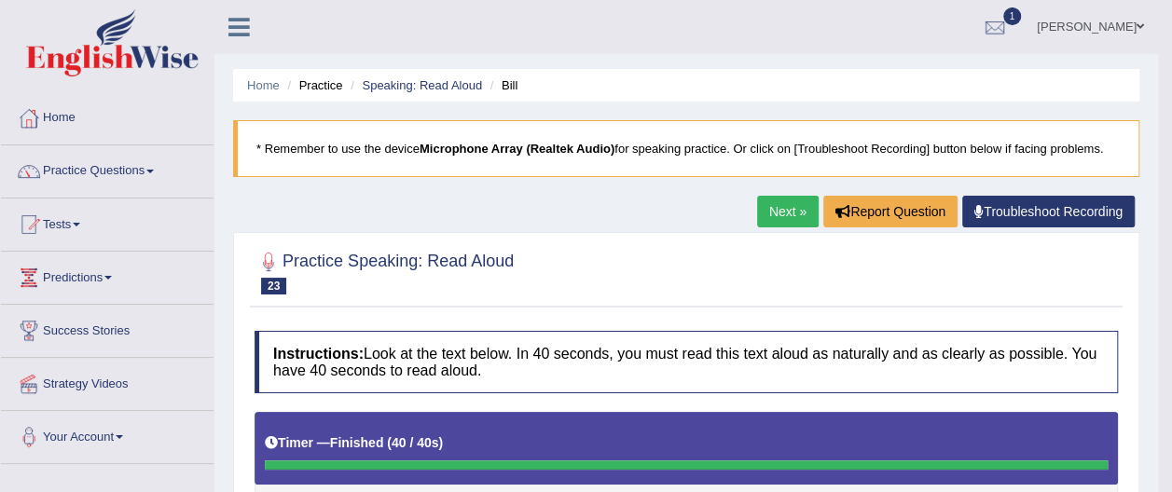
click at [788, 209] on link "Next »" at bounding box center [788, 212] width 62 height 32
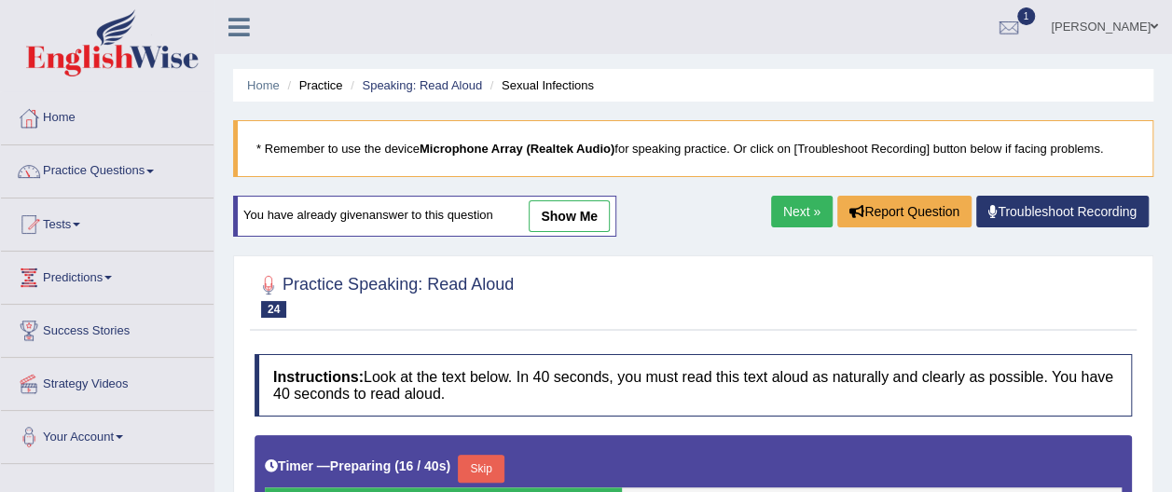
click at [159, 169] on link "Practice Questions" at bounding box center [107, 168] width 213 height 47
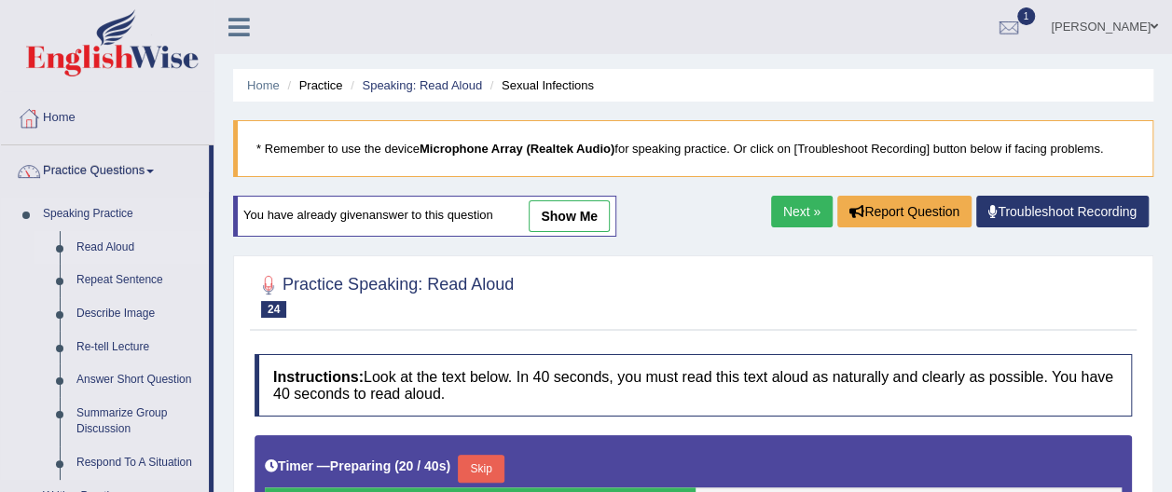
click at [130, 248] on link "Read Aloud" at bounding box center [138, 248] width 141 height 34
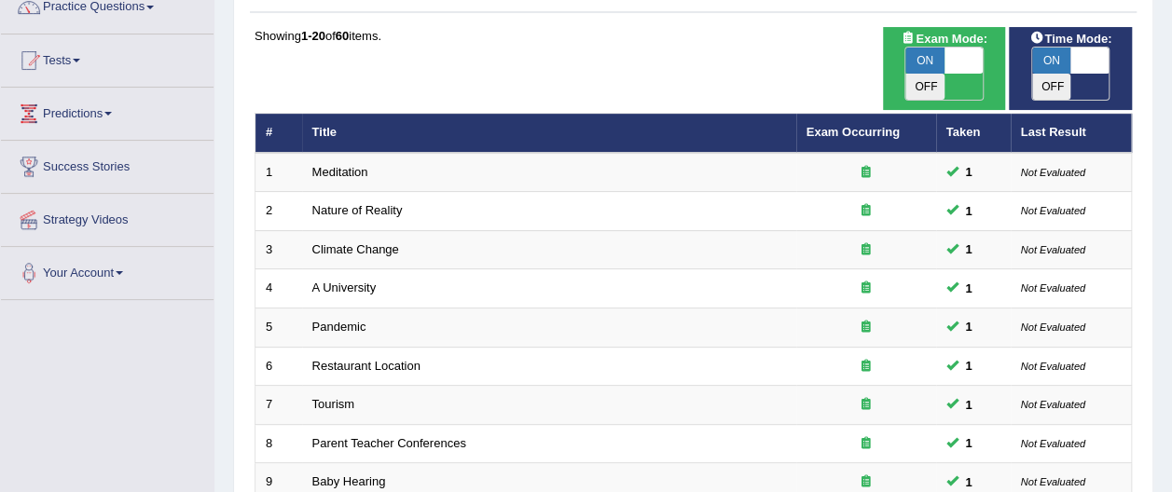
scroll to position [149, 0]
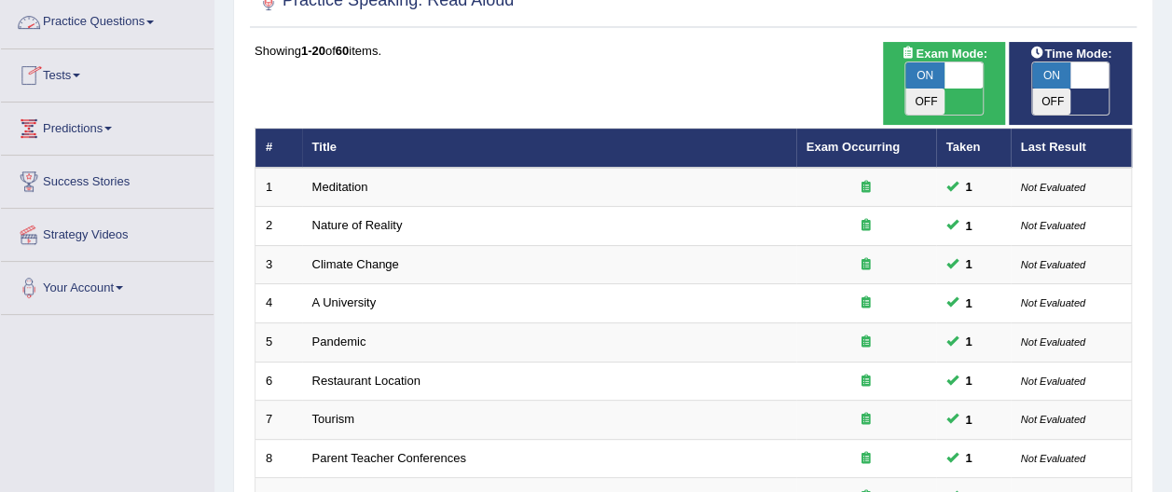
click at [154, 22] on span at bounding box center [149, 23] width 7 height 4
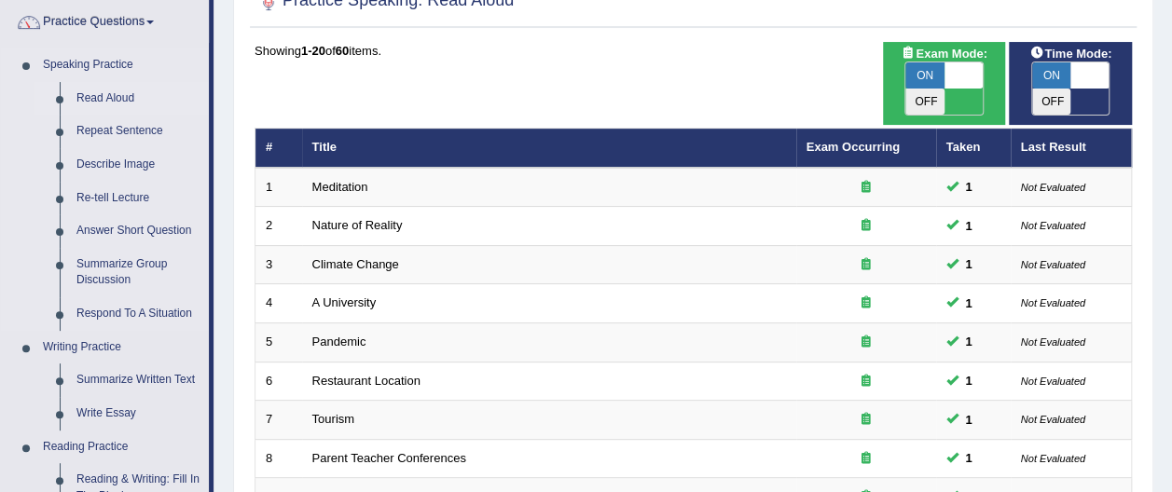
click at [124, 101] on link "Read Aloud" at bounding box center [138, 99] width 141 height 34
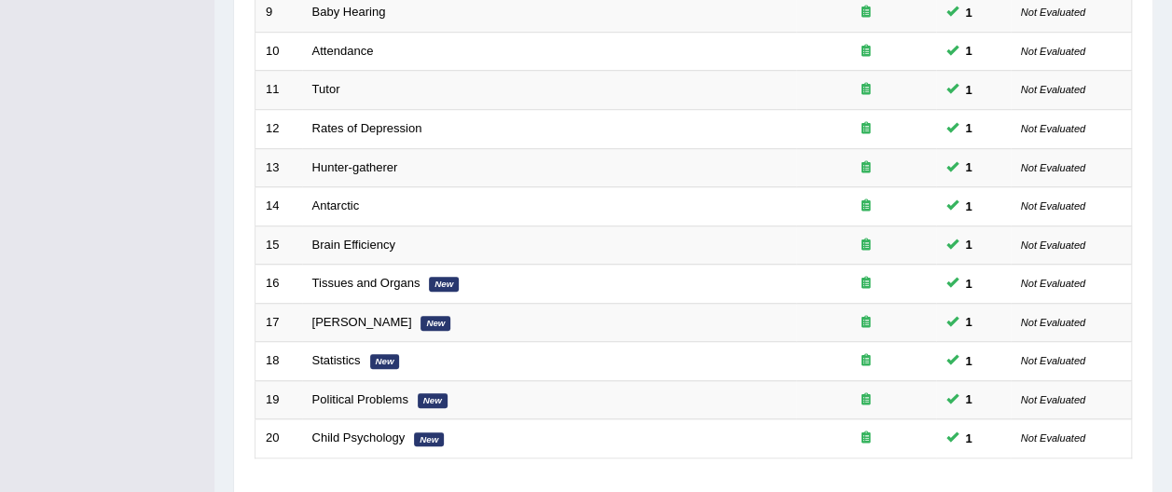
scroll to position [733, 0]
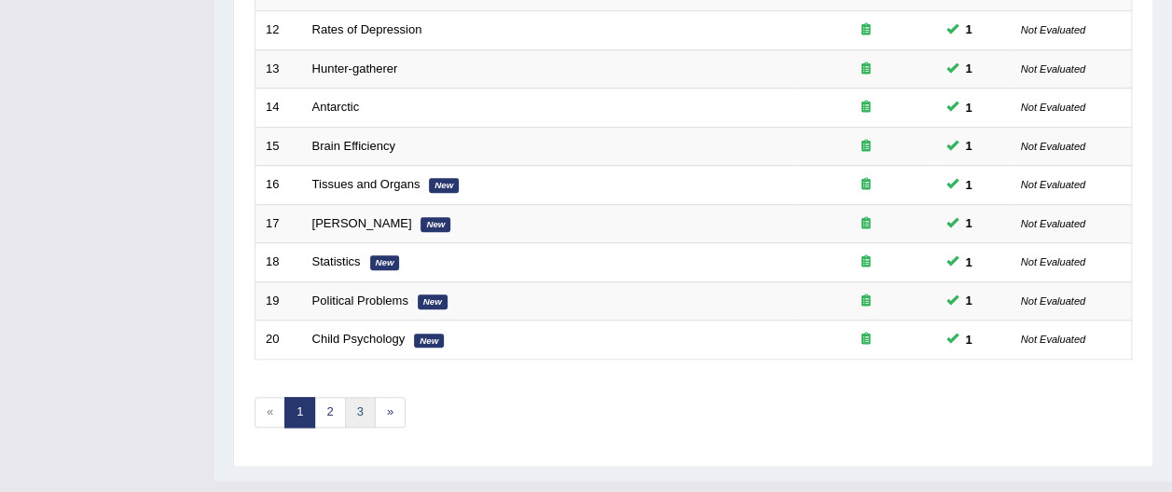
click at [355, 397] on link "3" at bounding box center [360, 412] width 31 height 31
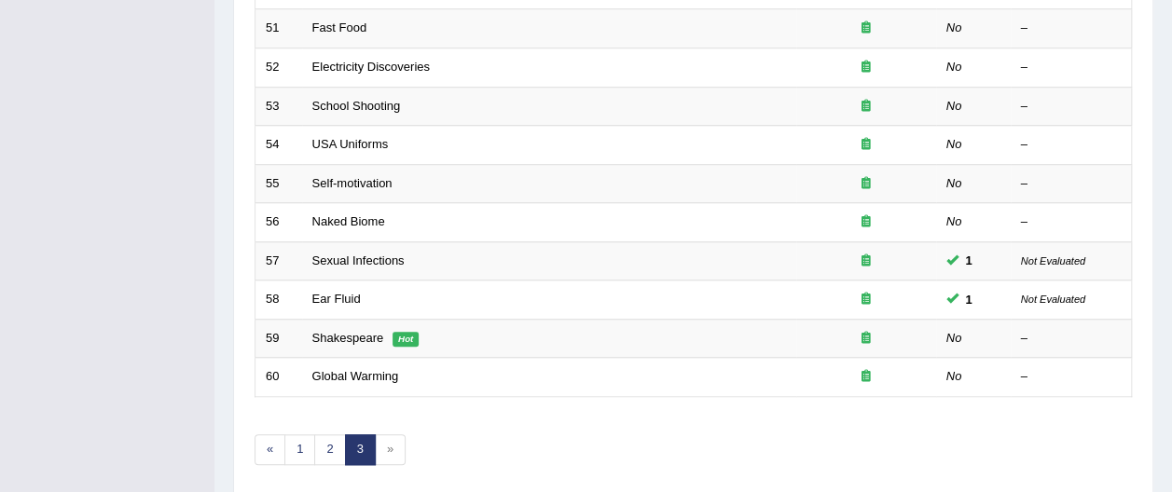
scroll to position [733, 0]
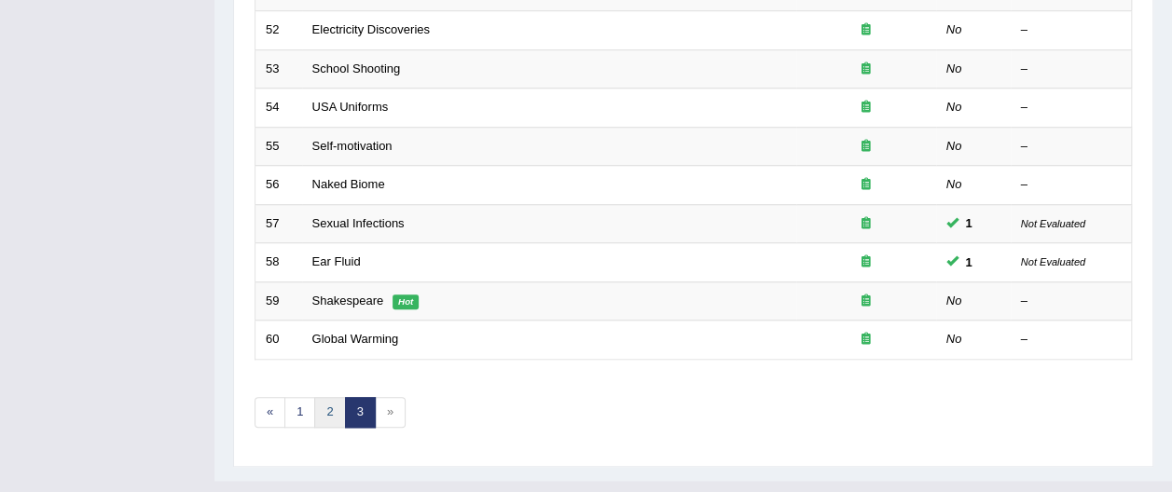
click at [325, 397] on link "2" at bounding box center [329, 412] width 31 height 31
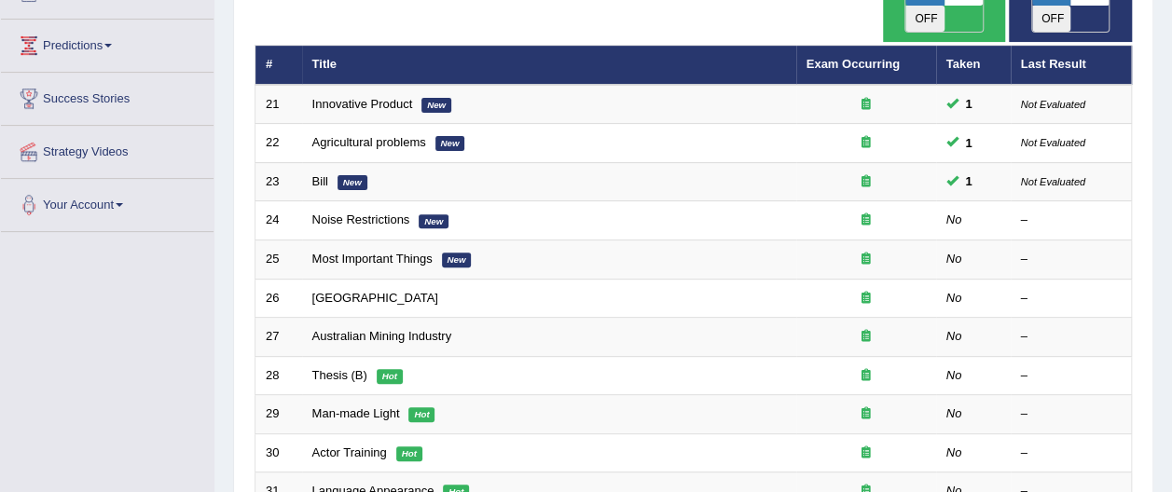
scroll to position [224, 0]
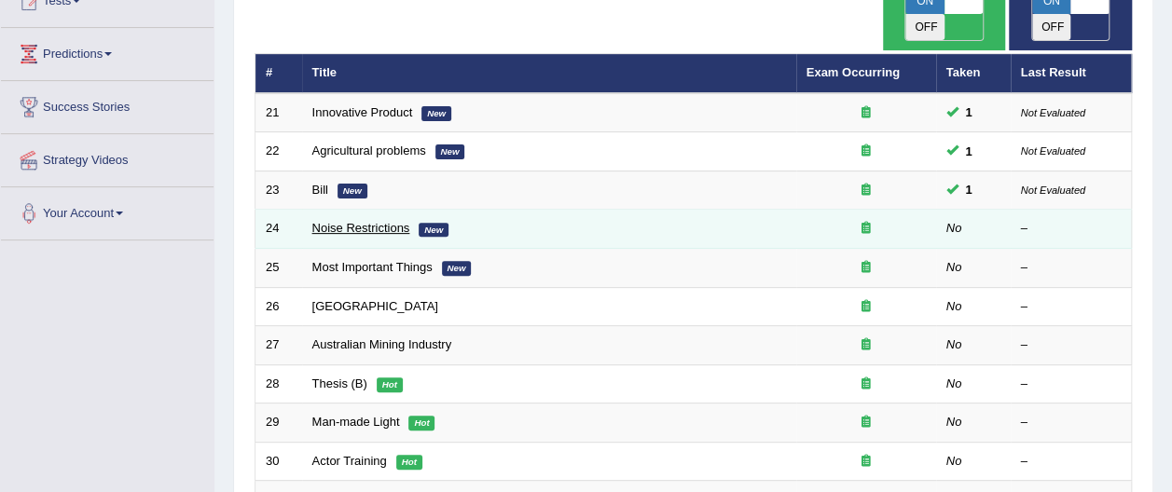
click at [373, 221] on link "Noise Restrictions" at bounding box center [361, 228] width 98 height 14
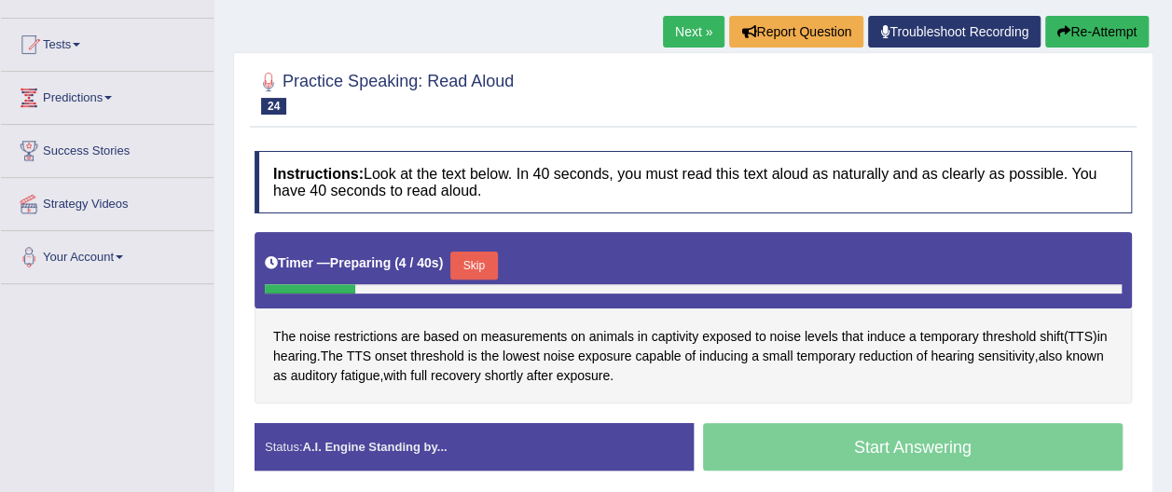
scroll to position [186, 0]
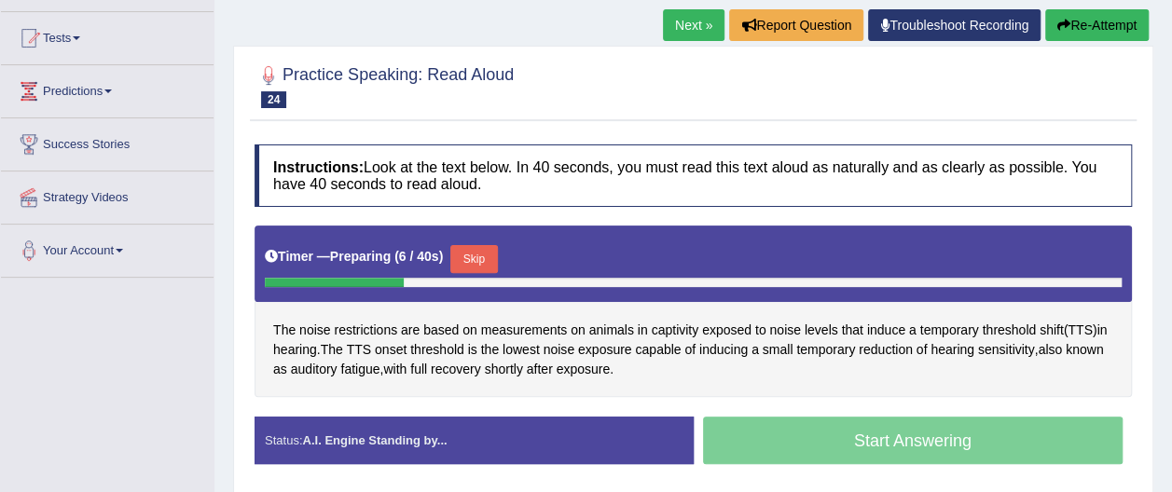
click at [1085, 21] on button "Re-Attempt" at bounding box center [1096, 25] width 103 height 32
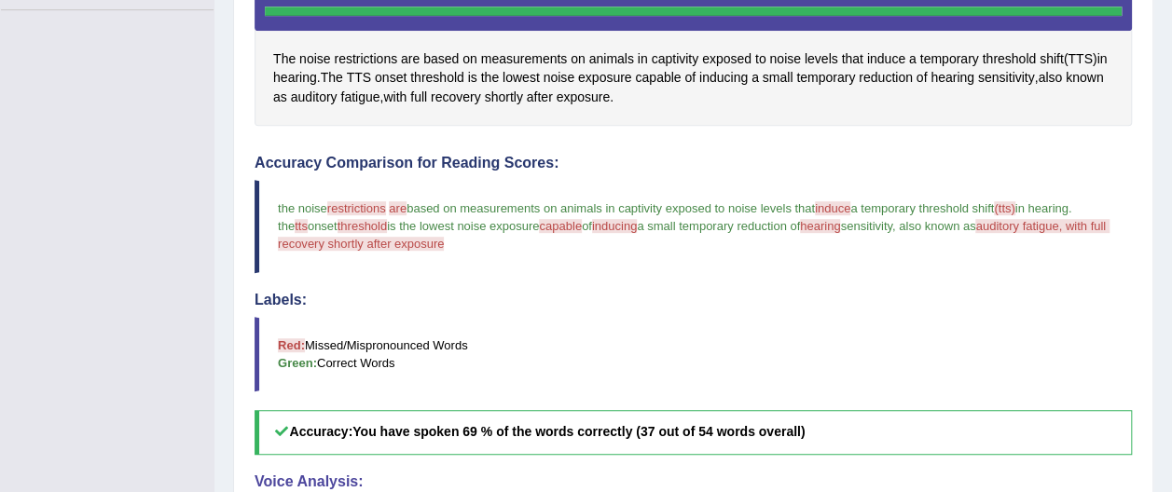
scroll to position [472, 0]
